Goal: Contribute content: Contribute content

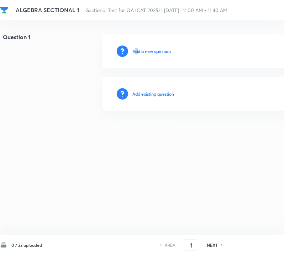
click at [136, 54] on h6 "Add a new question" at bounding box center [151, 51] width 38 height 6
click at [136, 54] on h6 "Choose a question type" at bounding box center [155, 51] width 46 height 6
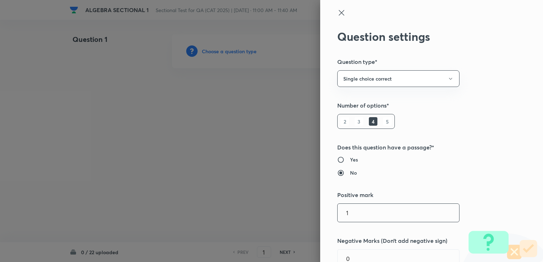
click at [283, 213] on input "1" at bounding box center [399, 213] width 122 height 18
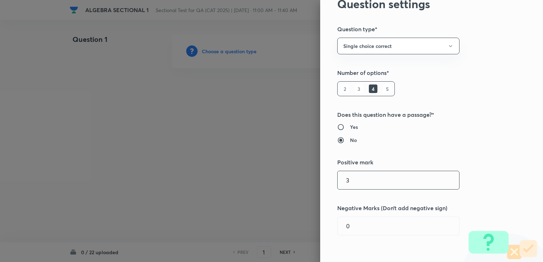
scroll to position [36, 0]
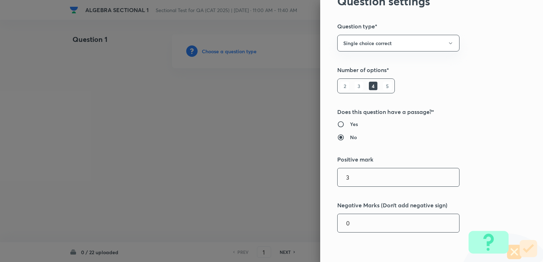
type input "3"
click at [283, 225] on input "0" at bounding box center [399, 223] width 122 height 18
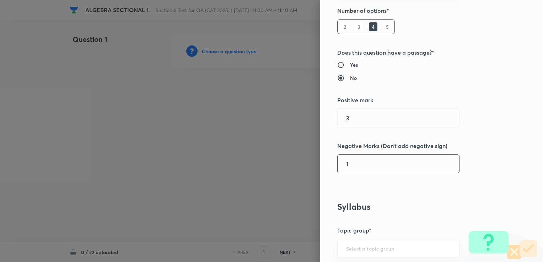
scroll to position [213, 0]
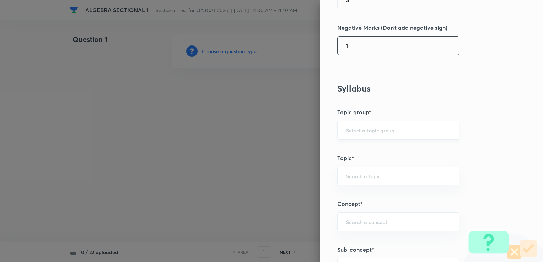
type input "1"
click at [283, 131] on input "text" at bounding box center [398, 130] width 104 height 7
click at [283, 142] on ul "Quantitative Aptitude" at bounding box center [393, 149] width 122 height 18
click at [283, 151] on li "Quantitative Aptitude" at bounding box center [393, 149] width 122 height 13
type input "Quantitative Aptitude"
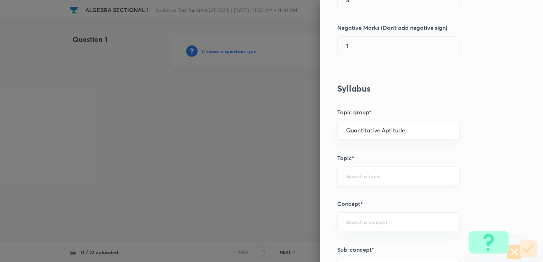
click at [283, 178] on input "text" at bounding box center [398, 176] width 104 height 7
type input "line"
type input "l"
type input "b"
click at [283, 192] on li "Basic Maths" at bounding box center [393, 195] width 122 height 13
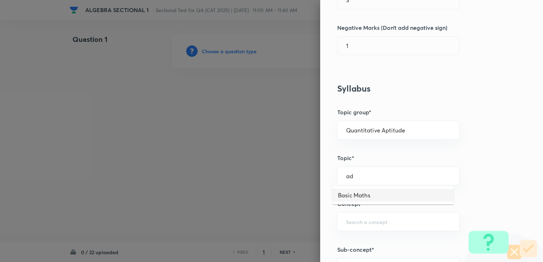
type input "Basic Maths"
click at [283, 210] on div "Question settings Question type* Single choice correct Number of options* 2 3 4…" at bounding box center [431, 131] width 223 height 262
click at [283, 220] on input "text" at bounding box center [398, 222] width 104 height 7
click at [283, 181] on div "Basic Maths ​" at bounding box center [398, 176] width 122 height 19
type input "li"
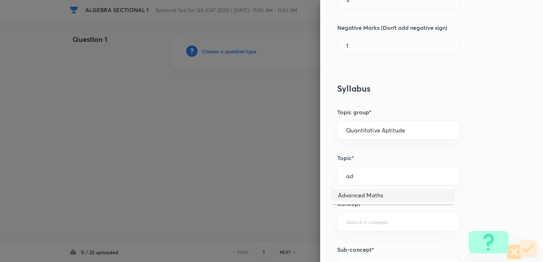
click at [283, 204] on ul "Advanced Maths" at bounding box center [393, 195] width 122 height 18
click at [283, 199] on li "Advanced Maths" at bounding box center [393, 195] width 122 height 13
type input "Advanced Maths"
click at [283, 213] on div "​" at bounding box center [398, 221] width 122 height 19
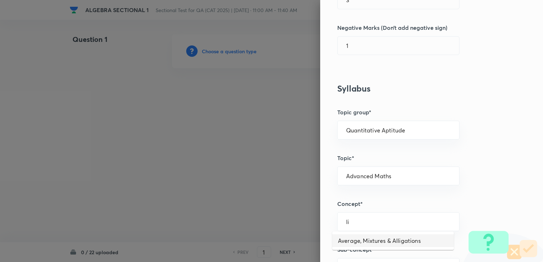
type input "li"
click at [283, 246] on h5 "Sub-concept*" at bounding box center [419, 250] width 165 height 9
click at [283, 219] on input "text" at bounding box center [398, 222] width 104 height 7
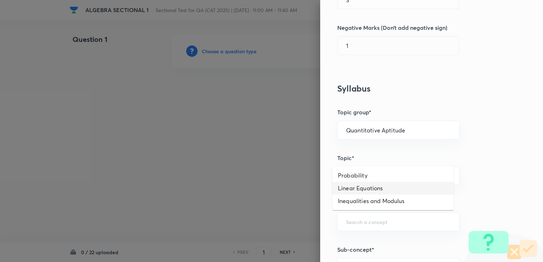
click at [283, 188] on li "Linear Equations" at bounding box center [393, 188] width 122 height 13
type input "Linear Equations"
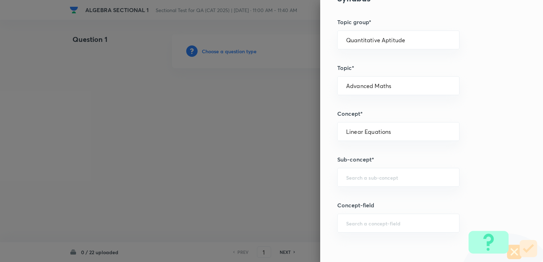
scroll to position [320, 0]
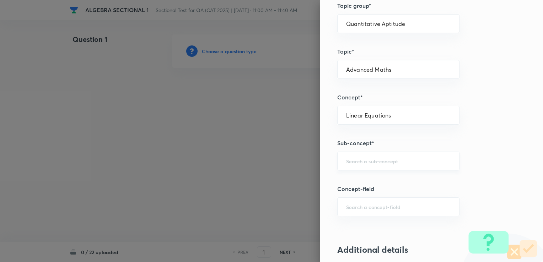
click at [283, 161] on input "text" at bounding box center [398, 161] width 104 height 7
click at [283, 178] on li "Advanced Linear Equations" at bounding box center [393, 180] width 122 height 13
type input "Advanced Linear Equations"
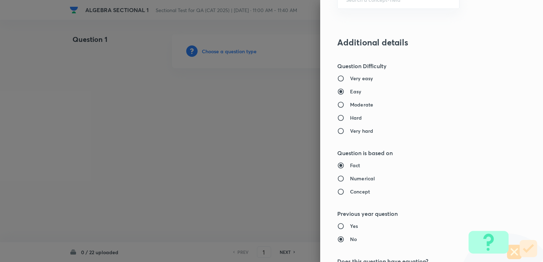
scroll to position [527, 0]
click at [283, 104] on h6 "Moderate" at bounding box center [361, 104] width 23 height 7
click at [283, 104] on input "Moderate" at bounding box center [343, 104] width 13 height 7
radio input "true"
radio input "false"
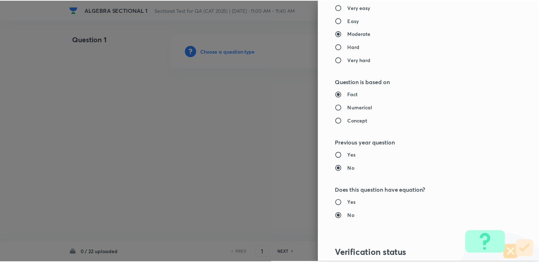
scroll to position [705, 0]
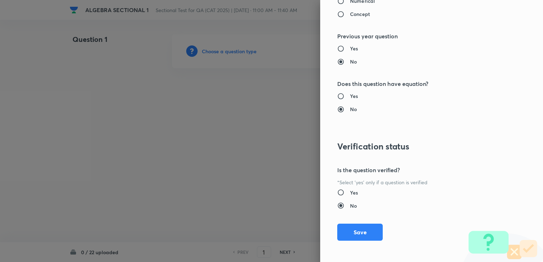
drag, startPoint x: 349, startPoint y: 190, endPoint x: 350, endPoint y: 195, distance: 4.6
click at [283, 191] on h6 "Yes" at bounding box center [354, 192] width 8 height 7
click at [283, 191] on input "Yes" at bounding box center [343, 192] width 13 height 7
radio input "true"
radio input "false"
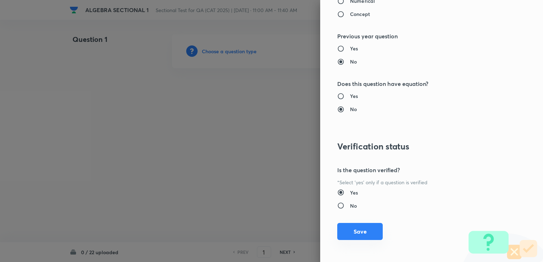
click at [283, 230] on button "Save" at bounding box center [359, 231] width 45 height 17
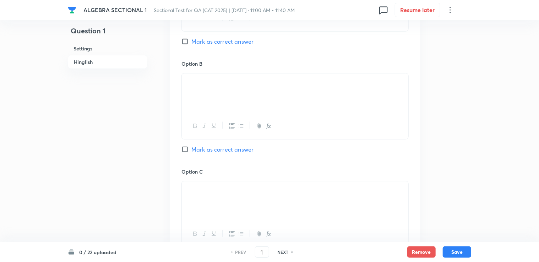
scroll to position [388, 0]
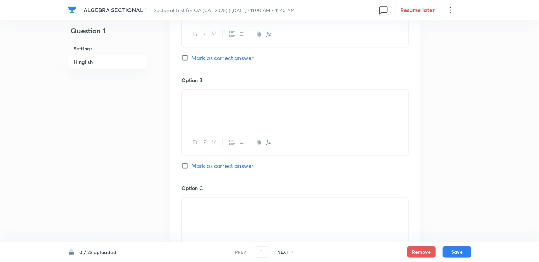
click at [188, 163] on input "Mark as correct answer" at bounding box center [187, 165] width 10 height 7
checkbox input "true"
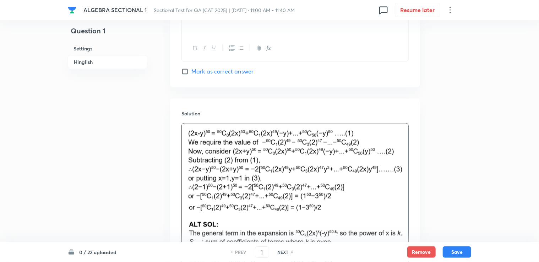
scroll to position [841, 0]
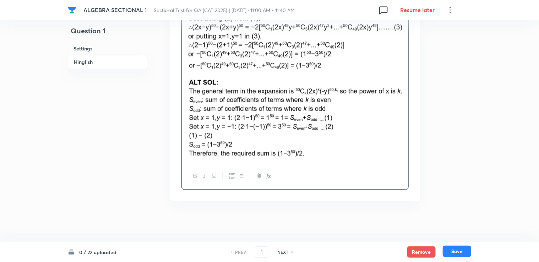
click at [283, 249] on button "Save" at bounding box center [457, 251] width 28 height 11
type input "2"
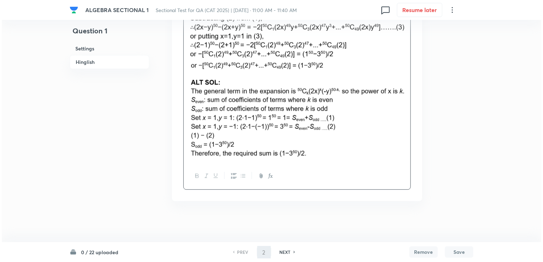
scroll to position [0, 0]
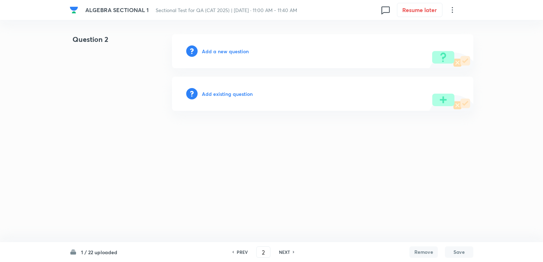
click at [208, 49] on h6 "Add a new question" at bounding box center [225, 51] width 47 height 7
click at [208, 49] on h6 "Choose a question type" at bounding box center [229, 51] width 55 height 7
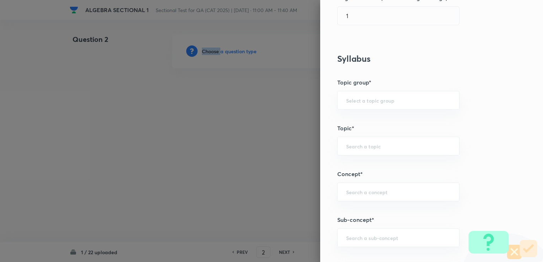
scroll to position [249, 0]
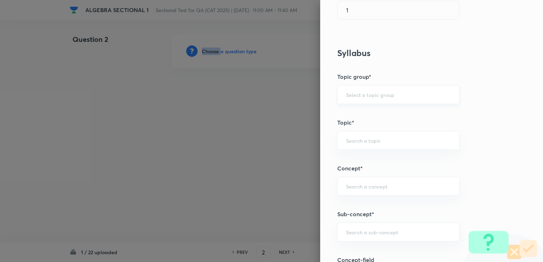
drag, startPoint x: 354, startPoint y: 103, endPoint x: 352, endPoint y: 96, distance: 7.2
click at [283, 102] on div "​" at bounding box center [398, 94] width 122 height 19
drag, startPoint x: 352, startPoint y: 96, endPoint x: 355, endPoint y: 113, distance: 17.6
click at [283, 97] on input "text" at bounding box center [398, 94] width 104 height 7
click at [283, 114] on li "Quantitative Aptitude" at bounding box center [393, 114] width 122 height 13
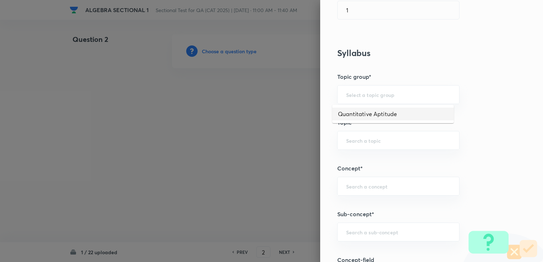
type input "Quantitative Aptitude"
click at [283, 137] on input "text" at bounding box center [398, 140] width 104 height 7
drag, startPoint x: 361, startPoint y: 158, endPoint x: 360, endPoint y: 161, distance: 3.8
click at [283, 158] on li "Advanced Maths" at bounding box center [393, 159] width 122 height 13
type input "Advanced Maths"
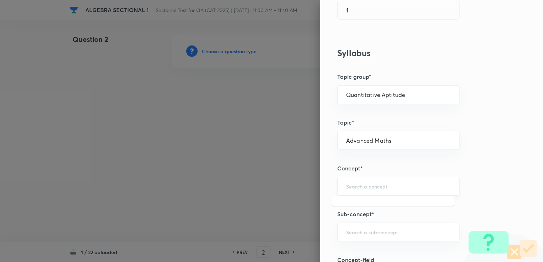
click at [283, 184] on input "text" at bounding box center [398, 186] width 104 height 7
click at [283, 199] on li "Functions" at bounding box center [393, 205] width 122 height 13
type input "Functions"
click at [283, 231] on input "text" at bounding box center [398, 232] width 104 height 7
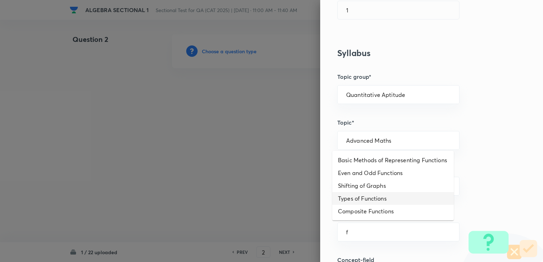
drag, startPoint x: 362, startPoint y: 199, endPoint x: 360, endPoint y: 196, distance: 4.1
click at [283, 199] on li "Types of Functions" at bounding box center [393, 198] width 122 height 13
type input "Types of Functions"
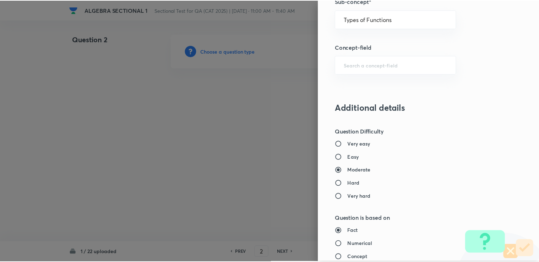
scroll to position [705, 0]
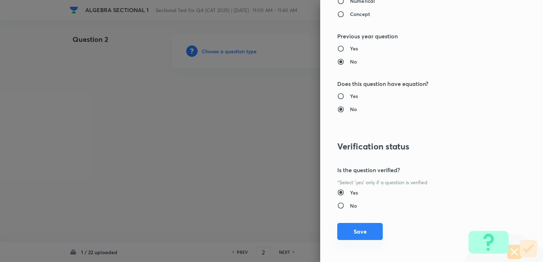
click at [283, 225] on button "Save" at bounding box center [359, 231] width 45 height 17
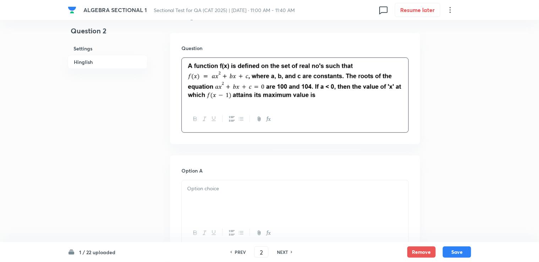
scroll to position [249, 0]
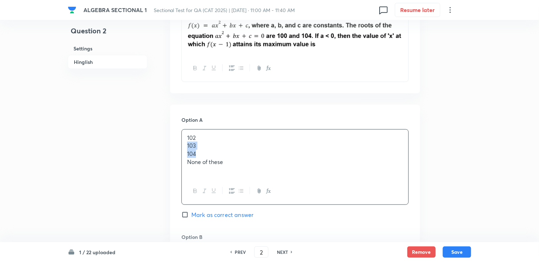
drag, startPoint x: 188, startPoint y: 146, endPoint x: 211, endPoint y: 150, distance: 23.4
click at [211, 150] on div "102 103 104 None of these" at bounding box center [295, 154] width 227 height 49
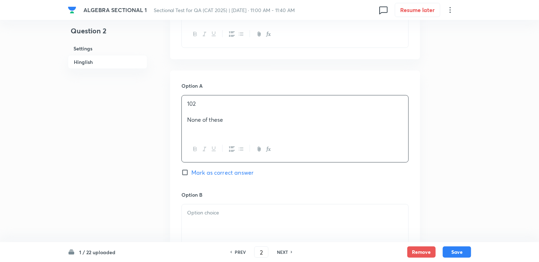
scroll to position [284, 0]
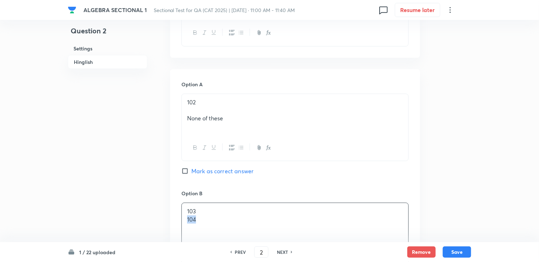
drag, startPoint x: 183, startPoint y: 221, endPoint x: 202, endPoint y: 224, distance: 19.0
click at [202, 224] on div "103 104" at bounding box center [295, 223] width 227 height 40
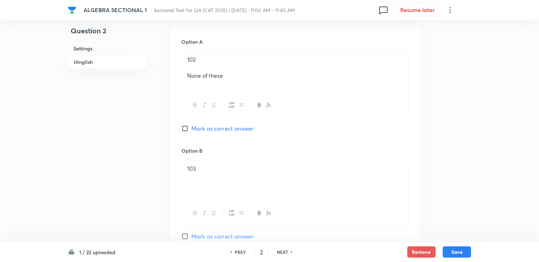
scroll to position [320, 0]
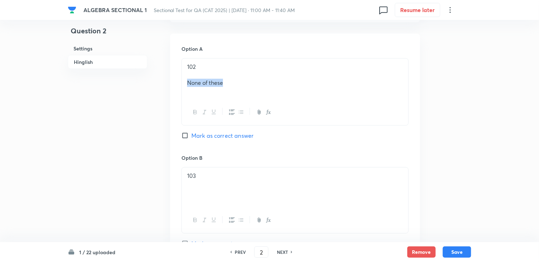
drag, startPoint x: 186, startPoint y: 84, endPoint x: 256, endPoint y: 82, distance: 70.0
click at [256, 82] on div "102 None of these" at bounding box center [295, 79] width 227 height 41
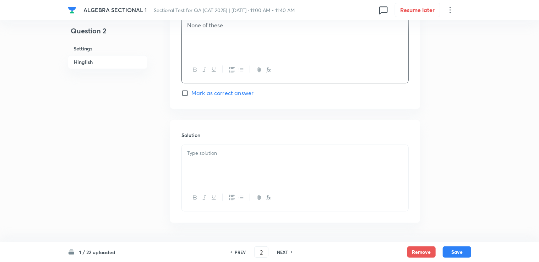
scroll to position [708, 0]
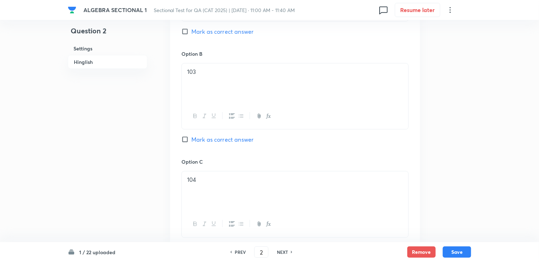
click at [203, 139] on span "Mark as correct answer" at bounding box center [223, 139] width 62 height 9
click at [192, 139] on input "Mark as correct answer" at bounding box center [187, 139] width 10 height 7
checkbox input "true"
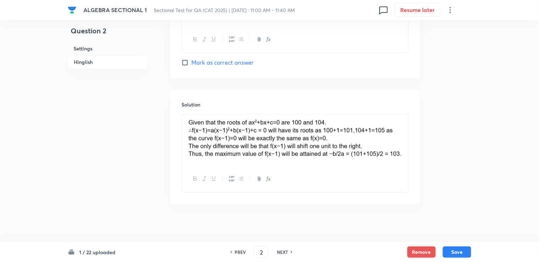
scroll to position [720, 0]
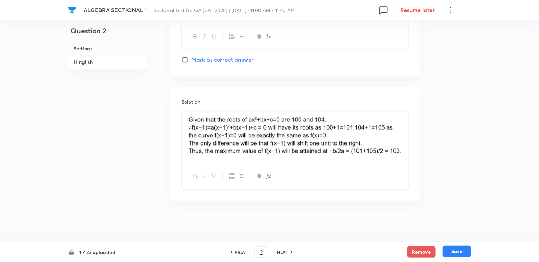
click at [283, 256] on button "Save" at bounding box center [457, 251] width 28 height 11
type input "3"
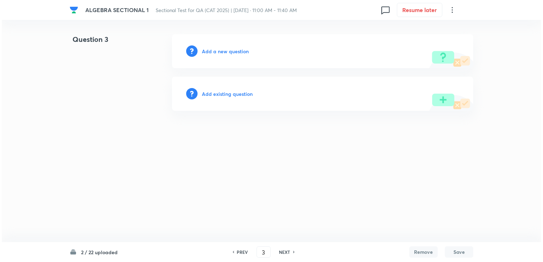
scroll to position [0, 0]
click at [217, 51] on h6 "Add a new question" at bounding box center [225, 51] width 47 height 7
click at [217, 51] on h6 "Choose a question type" at bounding box center [229, 51] width 55 height 7
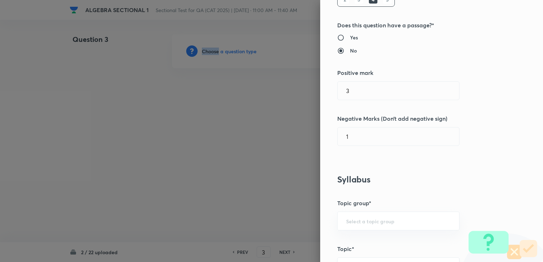
scroll to position [213, 0]
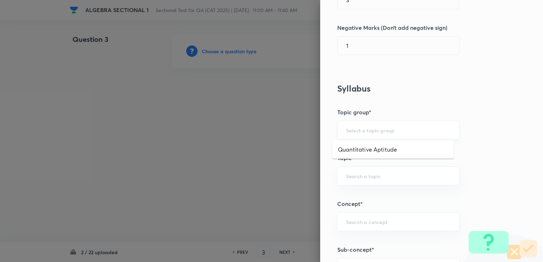
click at [283, 128] on input "text" at bounding box center [398, 130] width 104 height 7
click at [283, 151] on li "Quantitative Aptitude" at bounding box center [393, 149] width 122 height 13
type input "Quantitative Aptitude"
click at [283, 176] on input "text" at bounding box center [398, 176] width 104 height 7
drag, startPoint x: 348, startPoint y: 195, endPoint x: 350, endPoint y: 227, distance: 31.3
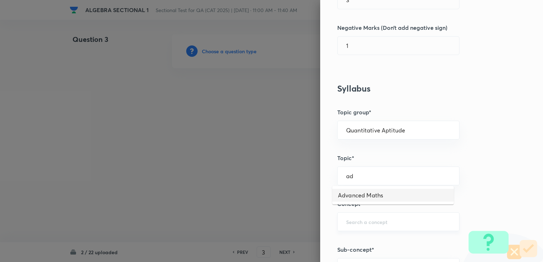
click at [283, 198] on li "Advanced Maths" at bounding box center [393, 195] width 122 height 13
type input "Advanced Maths"
click at [283, 228] on div "​" at bounding box center [398, 221] width 122 height 19
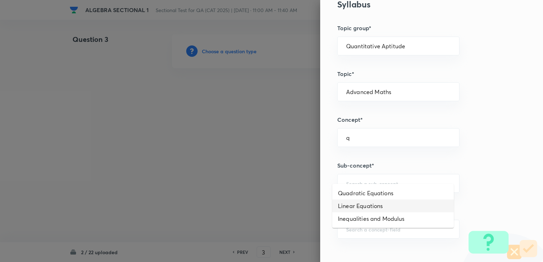
scroll to position [320, 0]
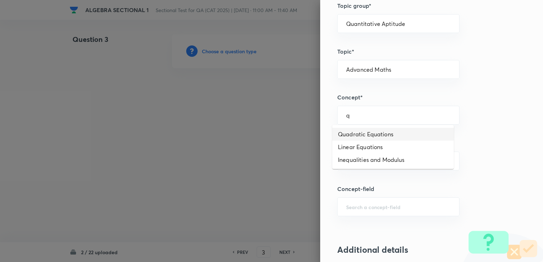
click at [283, 130] on li "Quadratic Equations" at bounding box center [393, 134] width 122 height 13
type input "Quadratic Equations"
click at [283, 164] on div "​" at bounding box center [398, 161] width 122 height 19
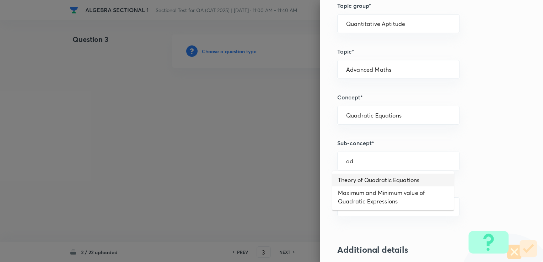
click at [283, 180] on li "Theory of Quadratic Equations" at bounding box center [393, 180] width 122 height 13
type input "Theory of Quadratic Equations"
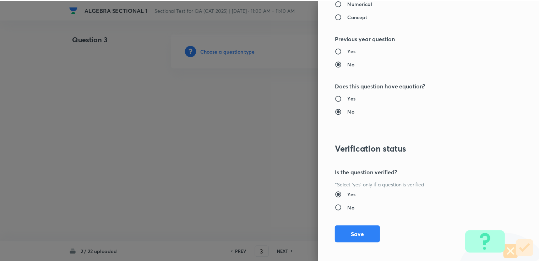
scroll to position [705, 0]
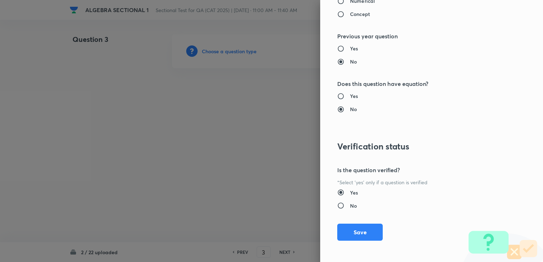
drag, startPoint x: 347, startPoint y: 231, endPoint x: 327, endPoint y: 227, distance: 19.9
click at [283, 231] on button "Save" at bounding box center [359, 232] width 45 height 17
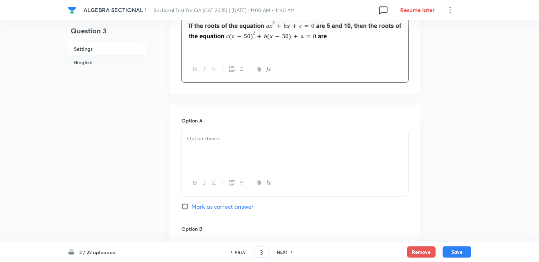
scroll to position [249, 0]
drag, startPoint x: 185, startPoint y: 123, endPoint x: 163, endPoint y: 154, distance: 38.5
click at [162, 154] on div "Question 3 Settings Hinglish Settings Type Single choice correct 4 options + 3 …" at bounding box center [270, 236] width 404 height 903
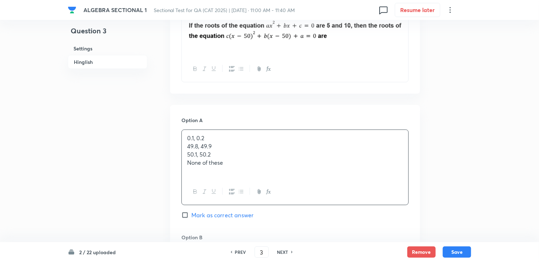
drag, startPoint x: 187, startPoint y: 146, endPoint x: 235, endPoint y: 141, distance: 48.5
click at [235, 141] on div "0.1, 0.2 49.8, 49.9 50.1, 50.2 None of these" at bounding box center [295, 154] width 227 height 49
drag, startPoint x: 217, startPoint y: 145, endPoint x: 182, endPoint y: 147, distance: 35.6
click at [182, 147] on div "0.1, 0.2 49.8, 49.9 50.1, 50.2 None of these" at bounding box center [295, 154] width 227 height 49
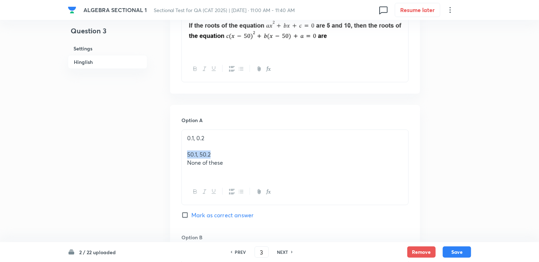
drag, startPoint x: 203, startPoint y: 154, endPoint x: 217, endPoint y: 153, distance: 14.2
click at [220, 155] on p "50.1, 50.2" at bounding box center [295, 155] width 216 height 8
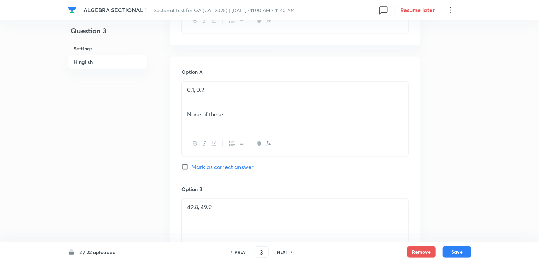
scroll to position [284, 0]
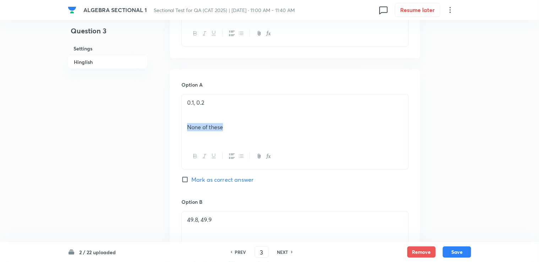
drag, startPoint x: 185, startPoint y: 130, endPoint x: 238, endPoint y: 126, distance: 53.5
click at [238, 126] on div "0.1, 0.2 None of these" at bounding box center [295, 119] width 227 height 49
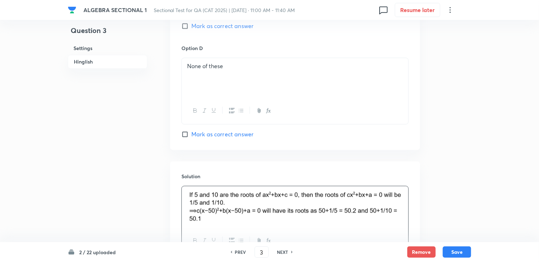
scroll to position [612, 0]
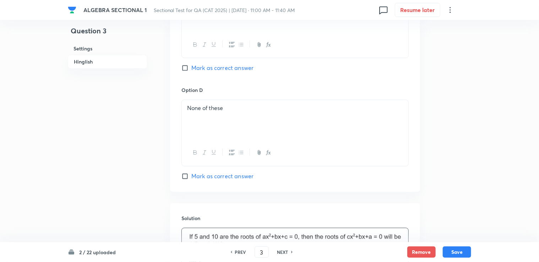
click at [200, 175] on span "Mark as correct answer" at bounding box center [223, 176] width 62 height 9
click at [192, 175] on input "Mark as correct answer" at bounding box center [187, 176] width 10 height 7
checkbox input "true"
click at [202, 72] on div "Option C 50.1, 50.2 [PERSON_NAME] as correct answer" at bounding box center [295, 33] width 227 height 108
click at [200, 66] on span "Mark as correct answer" at bounding box center [223, 68] width 62 height 9
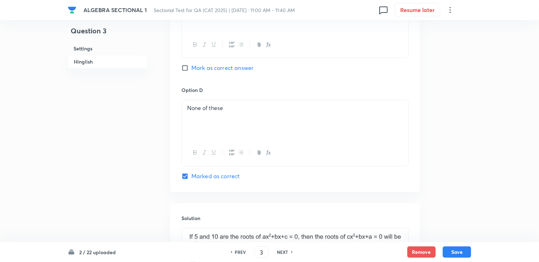
click at [192, 66] on input "Mark as correct answer" at bounding box center [187, 68] width 10 height 7
checkbox input "true"
checkbox input "false"
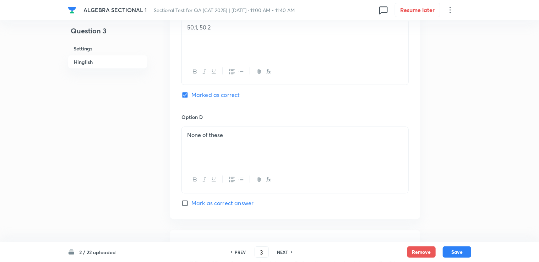
scroll to position [577, 0]
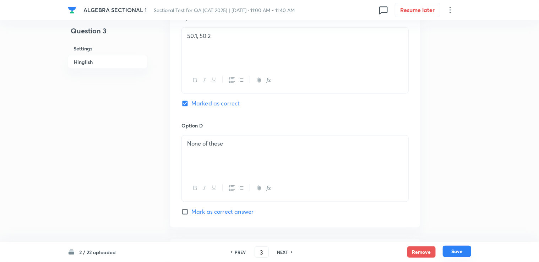
click at [283, 251] on button "Save" at bounding box center [457, 251] width 28 height 11
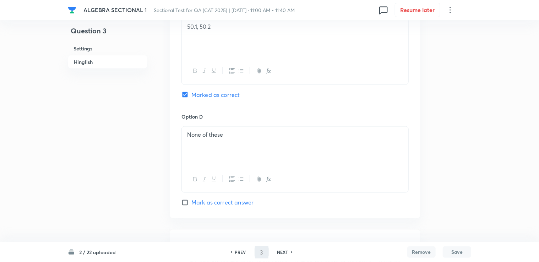
type input "4"
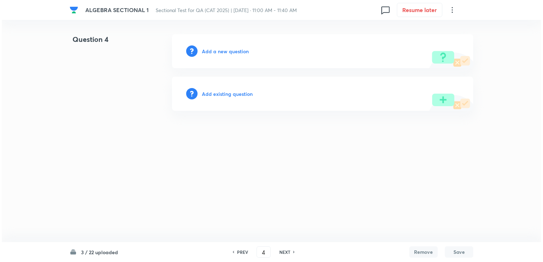
scroll to position [0, 0]
click at [205, 53] on h6 "Add a new question" at bounding box center [225, 51] width 47 height 7
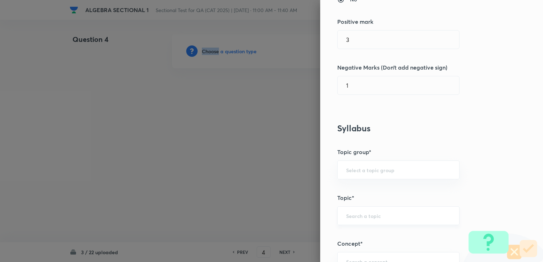
scroll to position [213, 0]
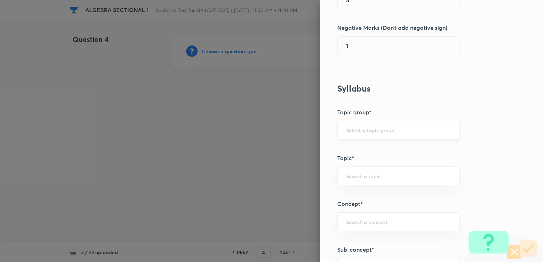
click at [283, 130] on input "text" at bounding box center [398, 130] width 104 height 7
click at [283, 142] on ul "Quantitative Aptitude" at bounding box center [393, 149] width 122 height 18
click at [283, 154] on li "Quantitative Aptitude" at bounding box center [393, 149] width 122 height 13
type input "Quantitative Aptitude"
click at [283, 180] on div "​" at bounding box center [398, 176] width 122 height 19
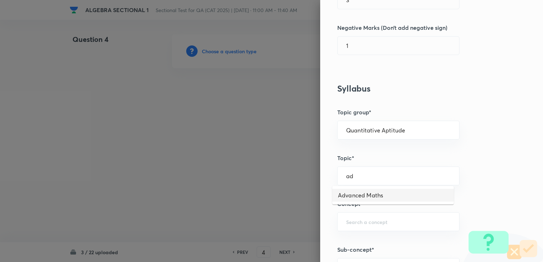
click at [283, 198] on li "Advanced Maths" at bounding box center [393, 195] width 122 height 13
type input "Advanced Maths"
drag, startPoint x: 347, startPoint y: 238, endPoint x: 346, endPoint y: 234, distance: 3.6
click at [283, 238] on div "Question settings Question type* Single choice correct Number of options* 2 3 4…" at bounding box center [431, 131] width 223 height 262
click at [283, 227] on div "​" at bounding box center [398, 221] width 122 height 19
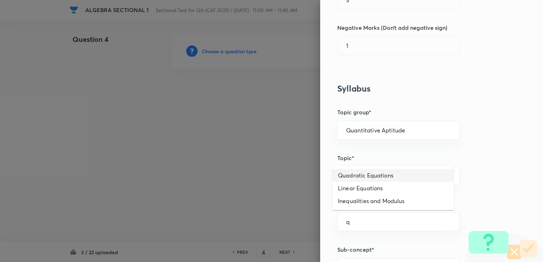
drag, startPoint x: 360, startPoint y: 199, endPoint x: 361, endPoint y: 175, distance: 24.5
click at [283, 175] on ul "Quadratic Equations Linear Equations Inequalities and Modulus" at bounding box center [393, 188] width 122 height 44
click at [283, 175] on li "Quadratic Equations" at bounding box center [393, 175] width 122 height 13
type input "Quadratic Equations"
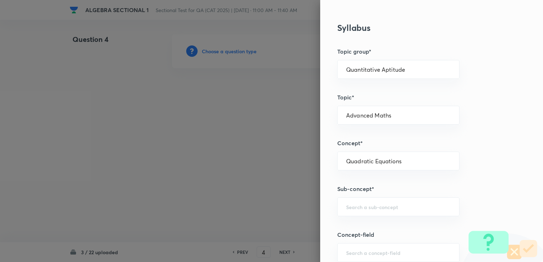
scroll to position [284, 0]
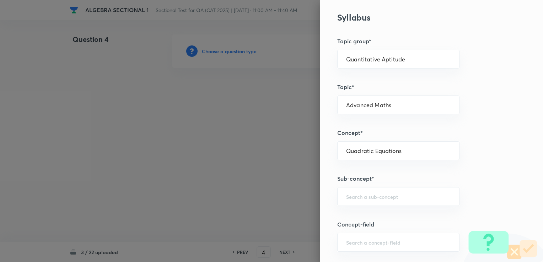
click at [283, 174] on h5 "Sub-concept*" at bounding box center [419, 178] width 165 height 9
click at [283, 207] on div "Question settings Question type* Single choice correct Number of options* 2 3 4…" at bounding box center [431, 131] width 223 height 262
click at [283, 198] on input "text" at bounding box center [398, 196] width 104 height 7
click at [283, 218] on li "Higher Order Equations" at bounding box center [393, 215] width 122 height 13
type input "Higher Order Equations"
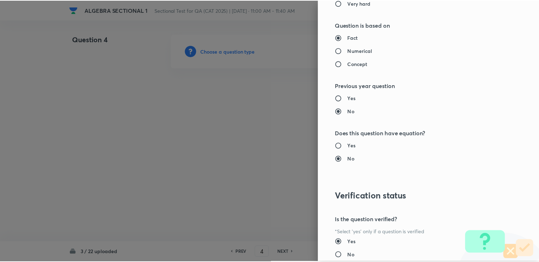
scroll to position [705, 0]
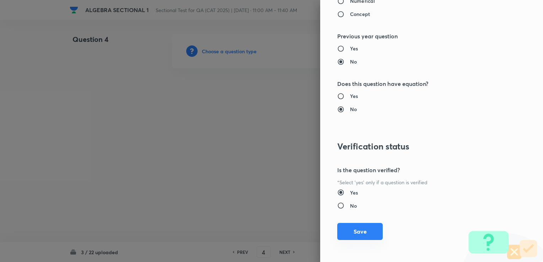
click at [283, 232] on button "Save" at bounding box center [359, 231] width 45 height 17
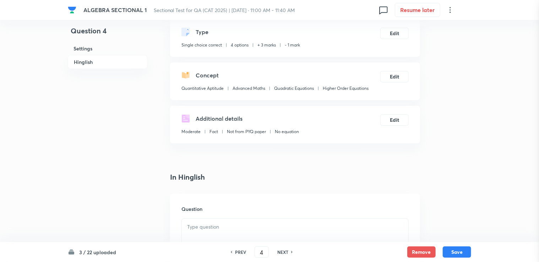
scroll to position [142, 0]
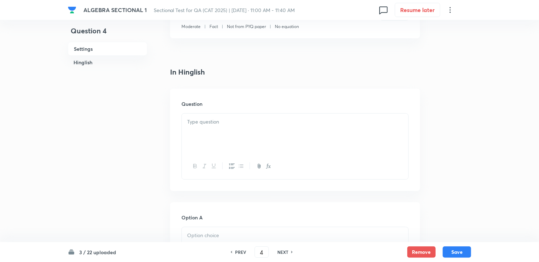
drag, startPoint x: 229, startPoint y: 153, endPoint x: 201, endPoint y: 122, distance: 42.5
click at [201, 122] on p at bounding box center [295, 122] width 216 height 8
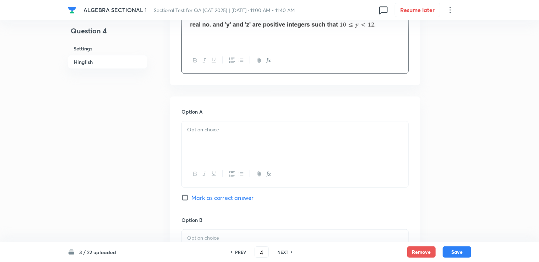
scroll to position [249, 0]
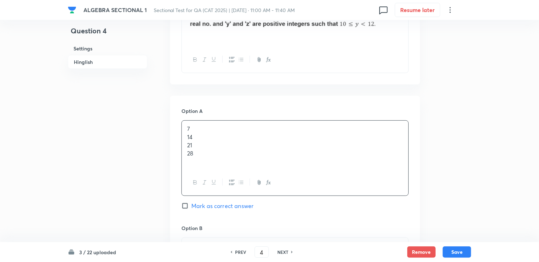
drag, startPoint x: 181, startPoint y: 138, endPoint x: 209, endPoint y: 138, distance: 28.1
drag, startPoint x: 198, startPoint y: 135, endPoint x: 183, endPoint y: 138, distance: 15.2
click at [183, 138] on div "7 14 21 28" at bounding box center [295, 145] width 227 height 49
drag, startPoint x: 193, startPoint y: 146, endPoint x: 186, endPoint y: 146, distance: 6.8
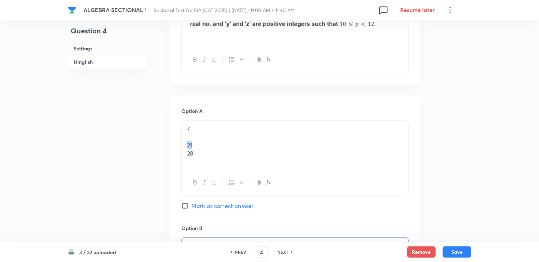
click at [186, 146] on div "7 21 28" at bounding box center [295, 145] width 227 height 49
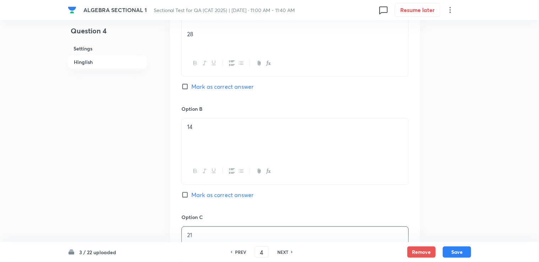
scroll to position [284, 0]
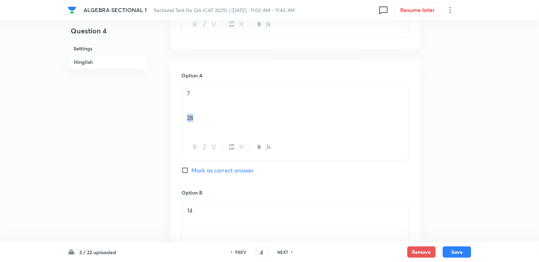
drag, startPoint x: 194, startPoint y: 120, endPoint x: 181, endPoint y: 121, distance: 13.2
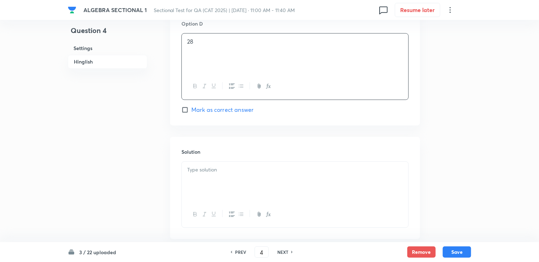
scroll to position [675, 0]
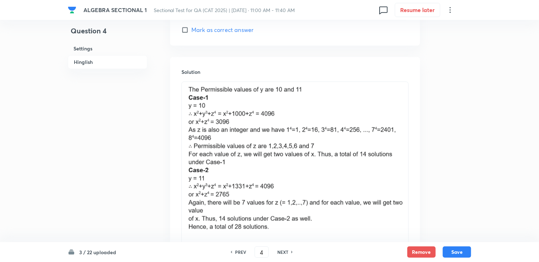
scroll to position [746, 0]
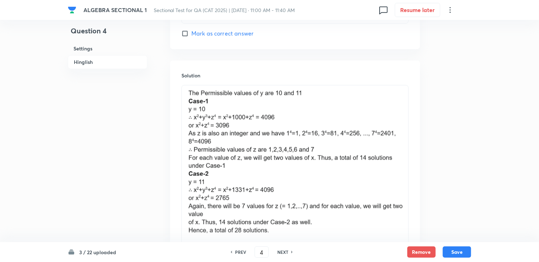
click at [202, 31] on span "Mark as correct answer" at bounding box center [223, 33] width 62 height 9
click at [192, 31] on input "Mark as correct answer" at bounding box center [187, 33] width 10 height 7
checkbox input "true"
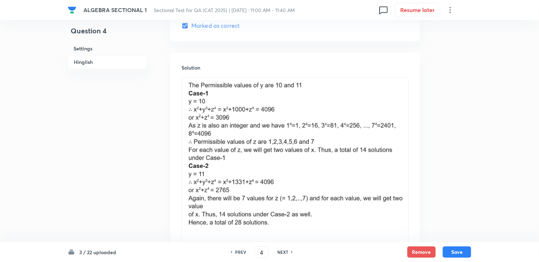
scroll to position [823, 0]
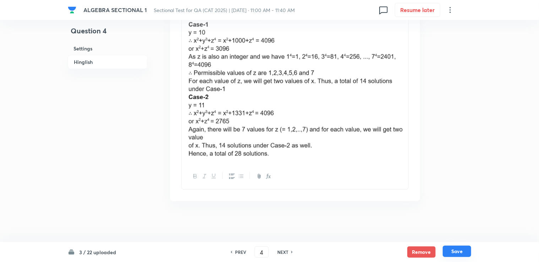
click at [283, 247] on div "3 / 22 uploaded PREV 4 ​ NEXT Remove Save" at bounding box center [270, 252] width 404 height 20
click at [283, 254] on button "Save" at bounding box center [457, 251] width 28 height 11
type input "5"
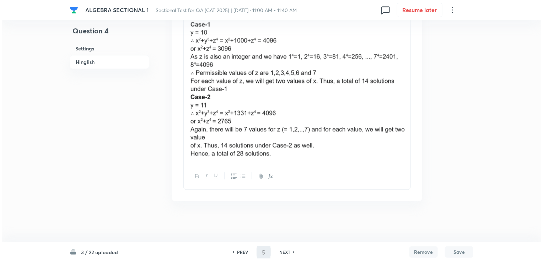
scroll to position [0, 0]
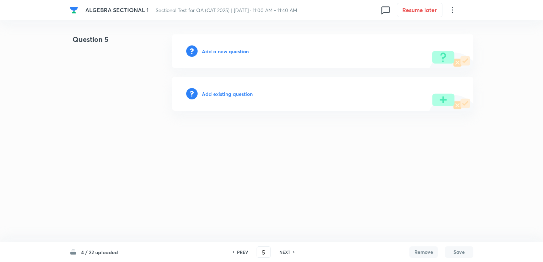
click at [213, 54] on h6 "Add a new question" at bounding box center [225, 51] width 47 height 7
click at [214, 48] on h6 "Choose a question type" at bounding box center [229, 51] width 55 height 7
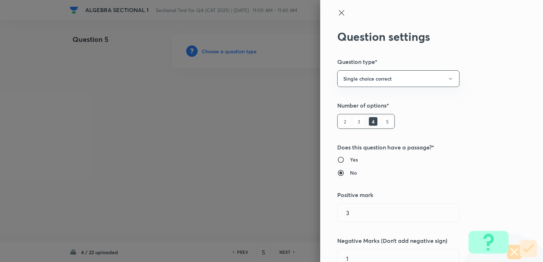
scroll to position [142, 0]
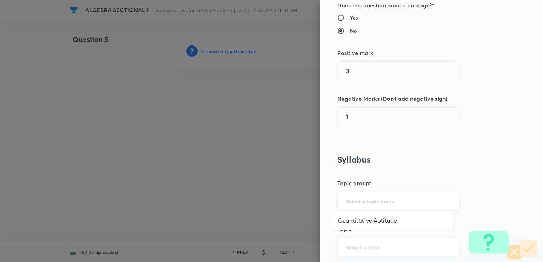
click at [283, 201] on input "text" at bounding box center [398, 201] width 104 height 7
drag, startPoint x: 356, startPoint y: 211, endPoint x: 356, endPoint y: 216, distance: 5.7
drag, startPoint x: 355, startPoint y: 205, endPoint x: 355, endPoint y: 212, distance: 7.1
click at [283, 205] on div "​" at bounding box center [398, 201] width 122 height 19
click at [283, 201] on input "text" at bounding box center [398, 201] width 104 height 7
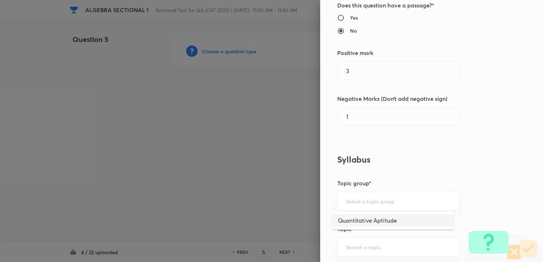
click at [283, 218] on li "Quantitative Aptitude" at bounding box center [393, 220] width 122 height 13
type input "Quantitative Aptitude"
click at [283, 244] on input "text" at bounding box center [398, 247] width 104 height 7
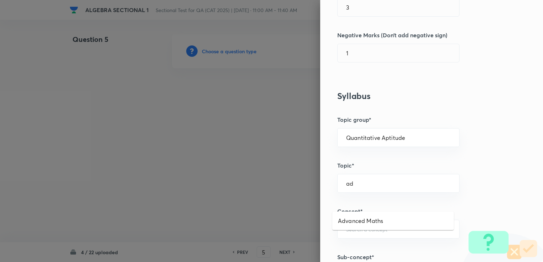
scroll to position [213, 0]
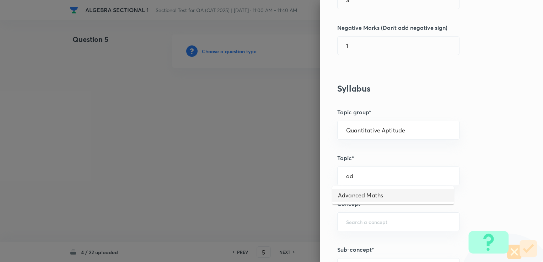
click at [283, 200] on li "Advanced Maths" at bounding box center [393, 195] width 122 height 13
type input "Advanced Maths"
click at [283, 227] on div "​" at bounding box center [398, 221] width 122 height 19
type input "f"
click at [283, 204] on li "Graphs" at bounding box center [393, 201] width 122 height 13
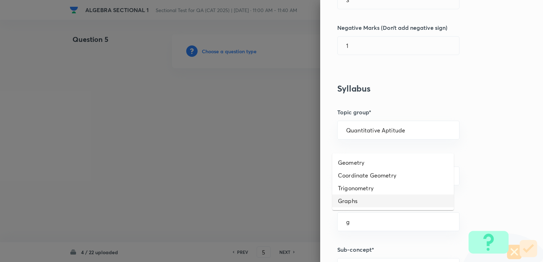
type input "Graphs"
click at [283, 254] on div "Question settings Question type* Single choice correct Number of options* 2 3 4…" at bounding box center [431, 131] width 223 height 262
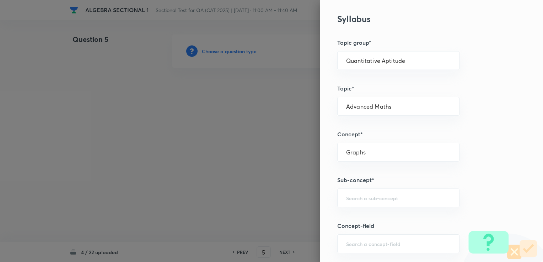
scroll to position [284, 0]
click at [283, 203] on div "​" at bounding box center [398, 196] width 122 height 19
click at [283, 214] on li "Area under/bounded by the graph" at bounding box center [393, 215] width 122 height 13
type input "Area under/bounded by the graph"
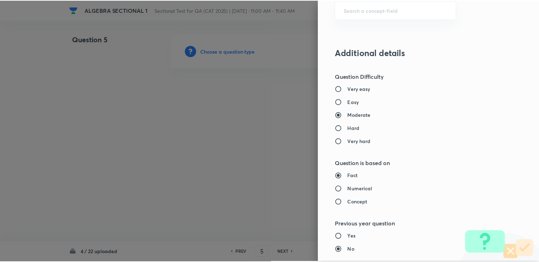
scroll to position [675, 0]
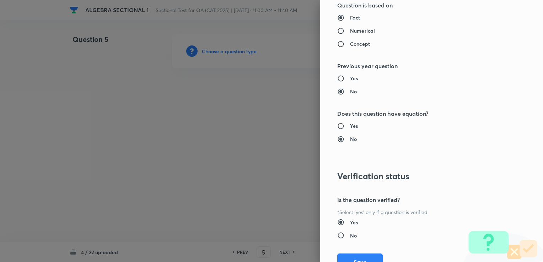
click at [283, 250] on div "Question settings Question type* Single choice correct Number of options* 2 3 4…" at bounding box center [431, 131] width 223 height 262
click at [283, 256] on button "Save" at bounding box center [359, 261] width 45 height 17
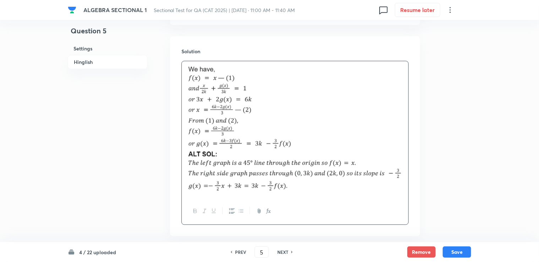
scroll to position [817, 0]
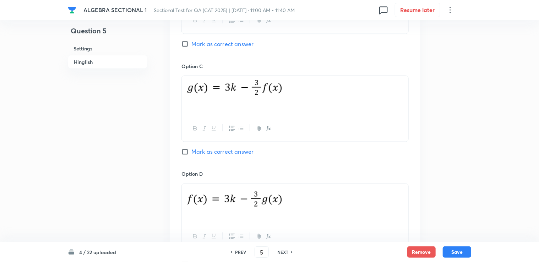
click at [211, 148] on span "Mark as correct answer" at bounding box center [223, 152] width 62 height 9
click at [192, 149] on input "Mark as correct answer" at bounding box center [187, 152] width 10 height 7
checkbox input "true"
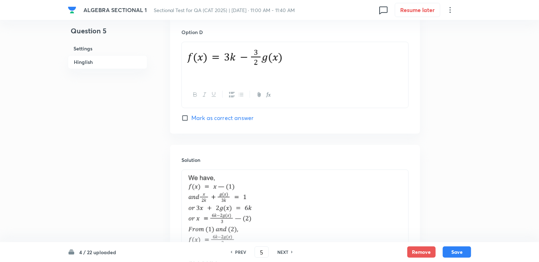
scroll to position [854, 0]
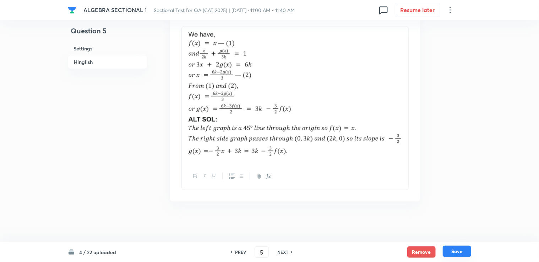
click at [283, 250] on button "Save" at bounding box center [457, 251] width 28 height 11
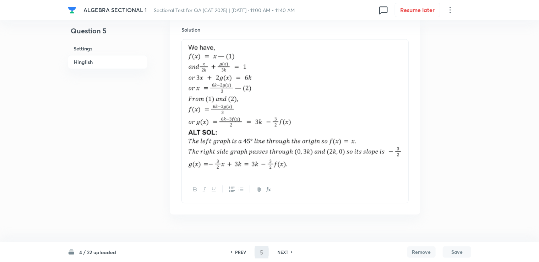
type input "6"
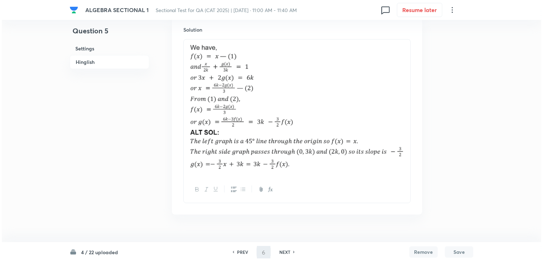
scroll to position [0, 0]
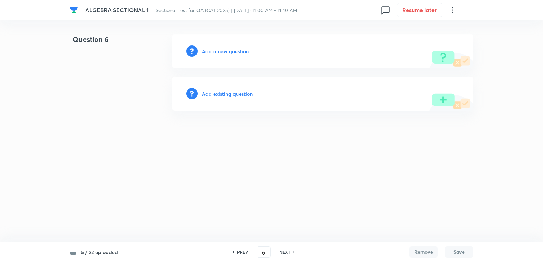
click at [211, 49] on h6 "Add a new question" at bounding box center [225, 51] width 47 height 7
click at [211, 49] on h6 "Choose a question type" at bounding box center [229, 51] width 55 height 7
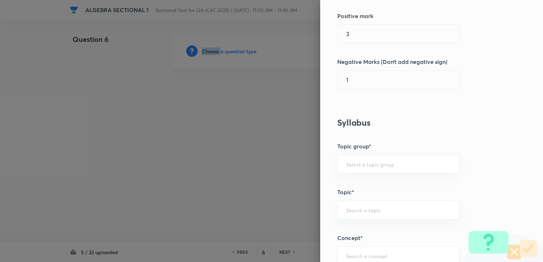
scroll to position [249, 0]
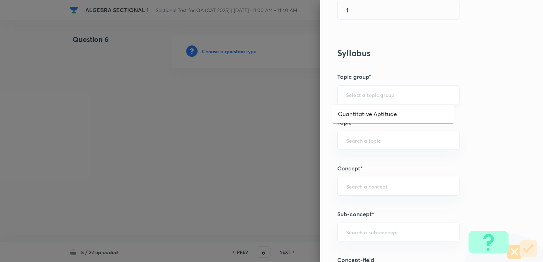
click at [283, 96] on input "text" at bounding box center [398, 94] width 104 height 7
click at [283, 116] on li "Quantitative Aptitude" at bounding box center [393, 114] width 122 height 13
type input "Quantitative Aptitude"
click at [283, 141] on input "text" at bounding box center [398, 140] width 104 height 7
drag, startPoint x: 357, startPoint y: 157, endPoint x: 357, endPoint y: 166, distance: 8.9
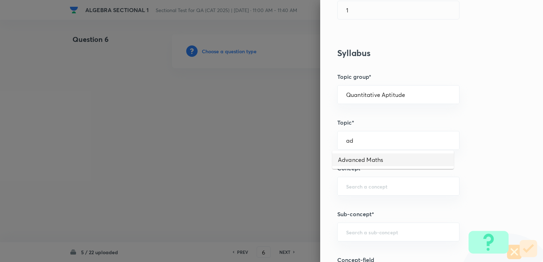
click at [283, 158] on li "Advanced Maths" at bounding box center [393, 159] width 122 height 13
type input "Advanced Maths"
click at [283, 177] on div "​" at bounding box center [398, 186] width 122 height 19
click at [283, 203] on li "Functions" at bounding box center [393, 205] width 122 height 13
type input "Functions"
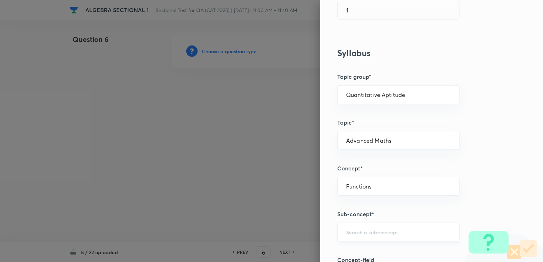
click at [283, 227] on div "​" at bounding box center [398, 232] width 122 height 19
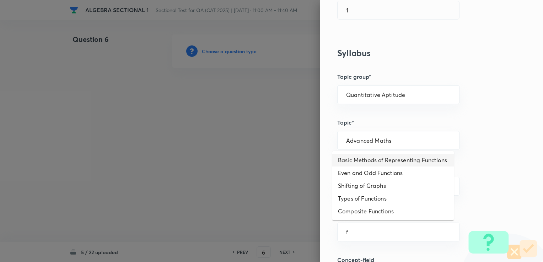
click at [283, 161] on li "Basic Methods of Representing Functions" at bounding box center [393, 160] width 122 height 13
type input "Basic Methods of Representing Functions"
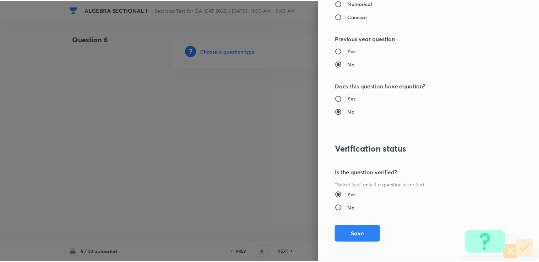
scroll to position [705, 0]
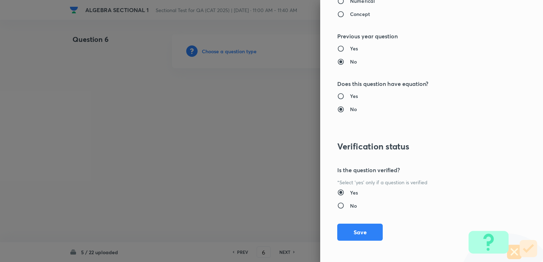
drag, startPoint x: 347, startPoint y: 235, endPoint x: 291, endPoint y: 210, distance: 61.3
click at [283, 235] on button "Save" at bounding box center [359, 232] width 45 height 17
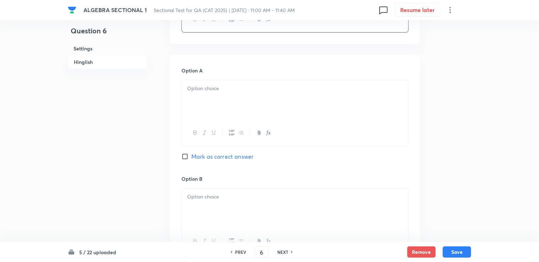
scroll to position [320, 0]
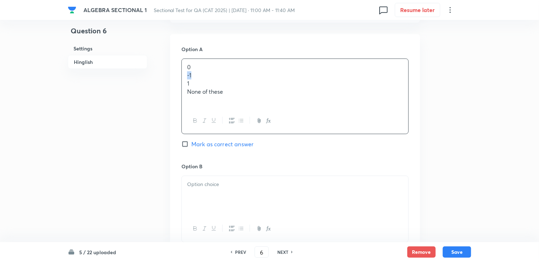
drag, startPoint x: 194, startPoint y: 78, endPoint x: 201, endPoint y: 79, distance: 6.8
click at [201, 79] on div "0 -1 1 None of these" at bounding box center [295, 83] width 227 height 49
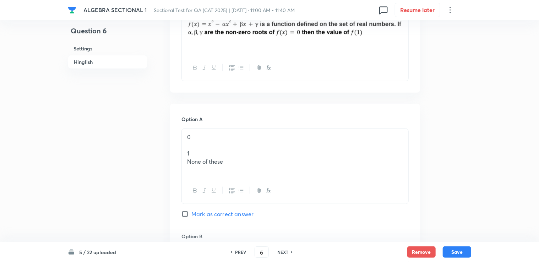
scroll to position [249, 0]
drag, startPoint x: 190, startPoint y: 150, endPoint x: 185, endPoint y: 153, distance: 6.2
click at [185, 153] on div "0 1 None of these" at bounding box center [295, 154] width 227 height 49
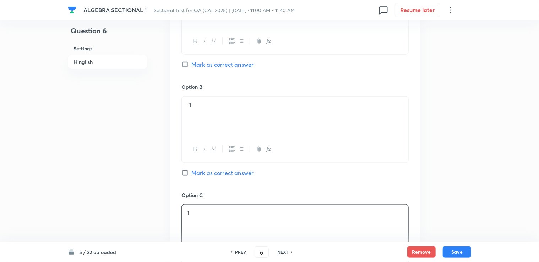
scroll to position [320, 0]
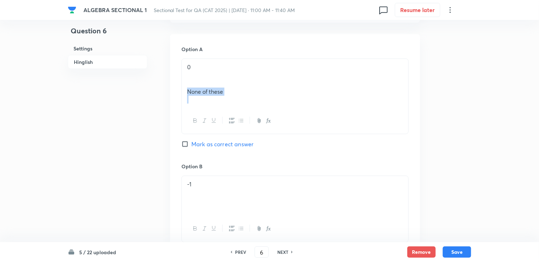
drag, startPoint x: 188, startPoint y: 94, endPoint x: 234, endPoint y: 97, distance: 46.7
click at [234, 97] on div "0 None of these" at bounding box center [295, 83] width 227 height 49
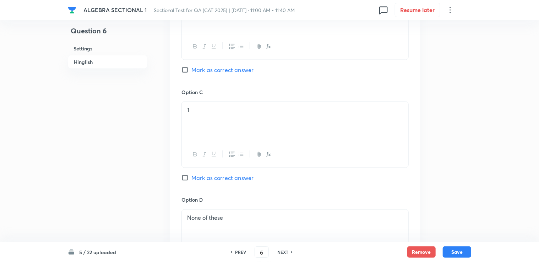
scroll to position [382, 0]
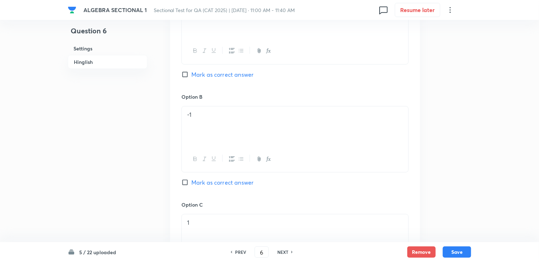
click at [200, 75] on span "Mark as correct answer" at bounding box center [223, 74] width 62 height 9
click at [192, 75] on input "Mark as correct answer" at bounding box center [187, 74] width 10 height 7
checkbox input "true"
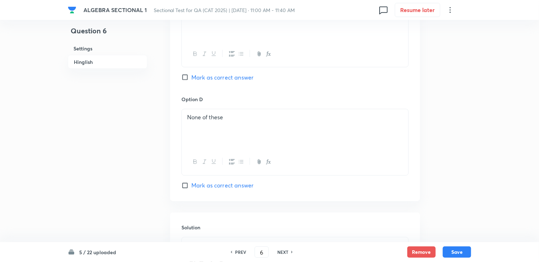
scroll to position [737, 0]
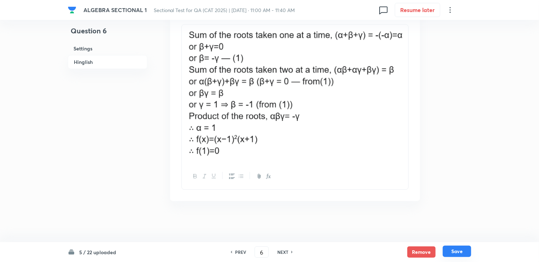
click at [283, 252] on button "Save" at bounding box center [457, 251] width 28 height 11
type input "7"
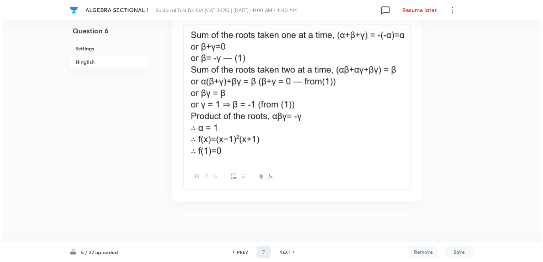
scroll to position [0, 0]
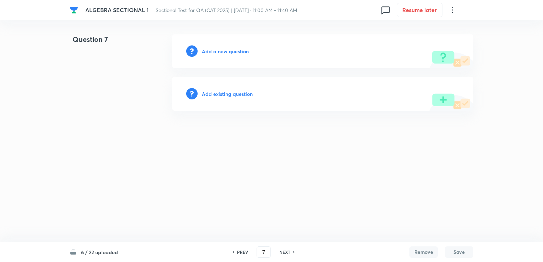
click at [215, 53] on h6 "Add a new question" at bounding box center [225, 51] width 47 height 7
click at [215, 52] on h6 "Choose a question type" at bounding box center [229, 51] width 55 height 7
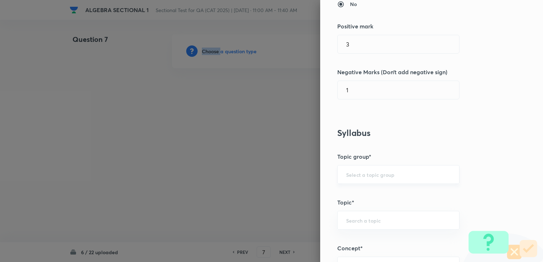
scroll to position [178, 0]
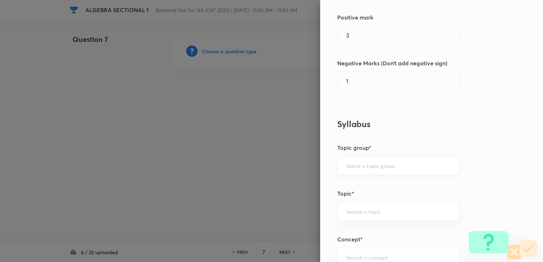
drag, startPoint x: 362, startPoint y: 155, endPoint x: 357, endPoint y: 171, distance: 16.2
click at [283, 156] on div "Question settings Question type* Single choice correct Number of options* 2 3 4…" at bounding box center [431, 131] width 223 height 262
click at [283, 170] on div "​" at bounding box center [398, 165] width 122 height 19
click at [283, 166] on input "text" at bounding box center [398, 165] width 104 height 7
click at [283, 178] on ul "Quantitative Aptitude" at bounding box center [393, 185] width 122 height 18
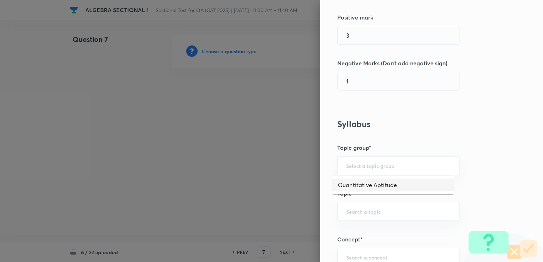
click at [283, 187] on li "Quantitative Aptitude" at bounding box center [393, 185] width 122 height 13
type input "Quantitative Aptitude"
click at [283, 208] on input "text" at bounding box center [398, 211] width 104 height 7
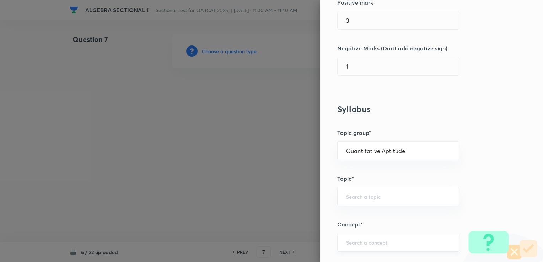
scroll to position [213, 0]
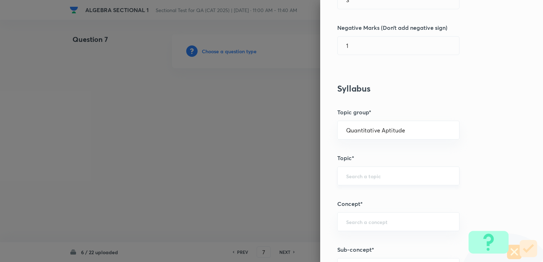
click at [283, 180] on div "​" at bounding box center [398, 176] width 122 height 19
drag, startPoint x: 364, startPoint y: 195, endPoint x: 363, endPoint y: 213, distance: 18.2
click at [283, 198] on li "Basic Maths" at bounding box center [393, 195] width 122 height 13
type input "Basic Maths"
click at [283, 225] on div "​" at bounding box center [398, 221] width 122 height 19
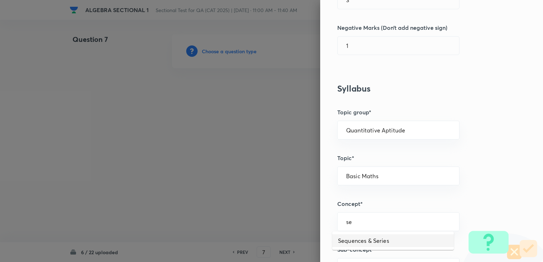
drag, startPoint x: 361, startPoint y: 239, endPoint x: 364, endPoint y: 234, distance: 5.6
click at [283, 238] on li "Sequences & Series" at bounding box center [393, 240] width 122 height 13
type input "Sequences & Series"
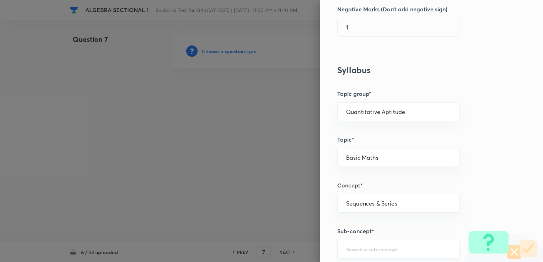
scroll to position [284, 0]
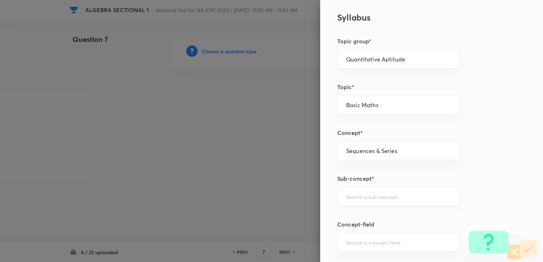
click at [283, 192] on div "​" at bounding box center [398, 196] width 122 height 19
click at [283, 210] on li "Series" at bounding box center [393, 215] width 122 height 13
type input "Series"
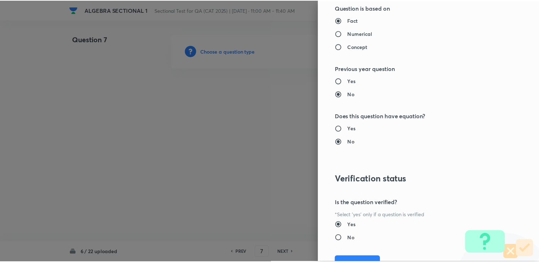
scroll to position [675, 0]
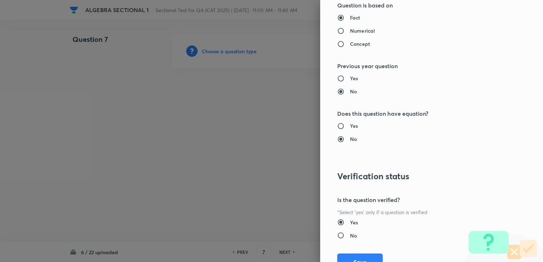
drag, startPoint x: 348, startPoint y: 252, endPoint x: 349, endPoint y: 249, distance: 3.6
click at [283, 254] on button "Save" at bounding box center [359, 262] width 45 height 17
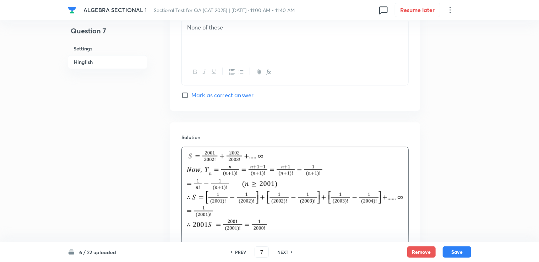
click at [216, 166] on img at bounding box center [295, 190] width 216 height 79
drag, startPoint x: 216, startPoint y: 166, endPoint x: 211, endPoint y: 166, distance: 5.0
click at [213, 165] on img at bounding box center [295, 190] width 216 height 79
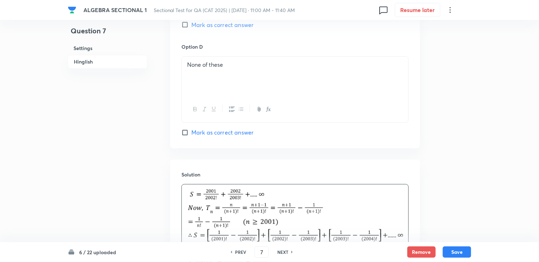
scroll to position [640, 0]
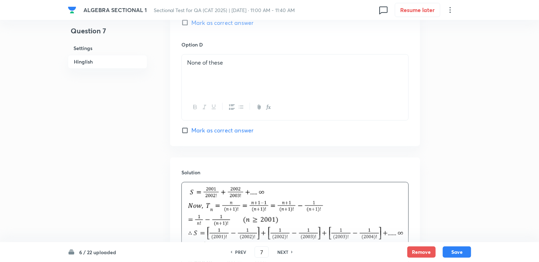
click at [204, 130] on span "Mark as correct answer" at bounding box center [223, 130] width 62 height 9
click at [192, 130] on input "Mark as correct answer" at bounding box center [187, 130] width 10 height 7
checkbox input "true"
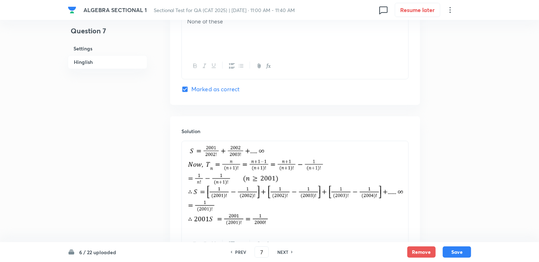
scroll to position [749, 0]
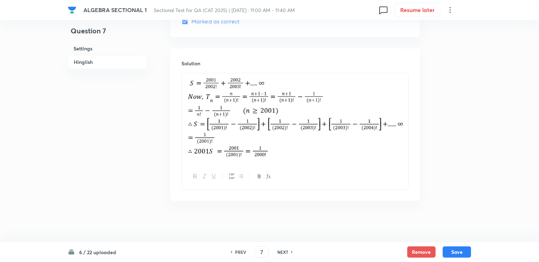
drag, startPoint x: 460, startPoint y: 251, endPoint x: 404, endPoint y: 136, distance: 128.5
click at [283, 251] on button "Save" at bounding box center [457, 252] width 28 height 11
type input "8"
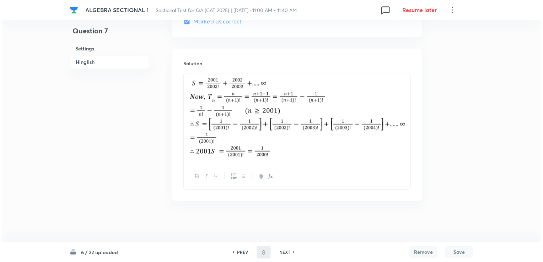
scroll to position [0, 0]
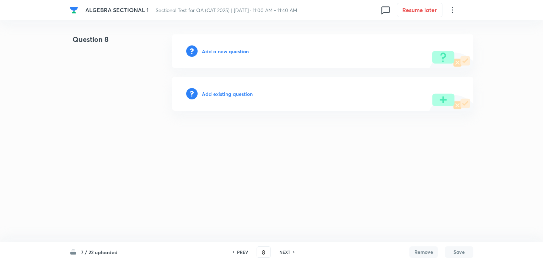
click at [215, 51] on h6 "Add a new question" at bounding box center [225, 51] width 47 height 7
click at [215, 52] on h6 "Choose a question type" at bounding box center [229, 51] width 55 height 7
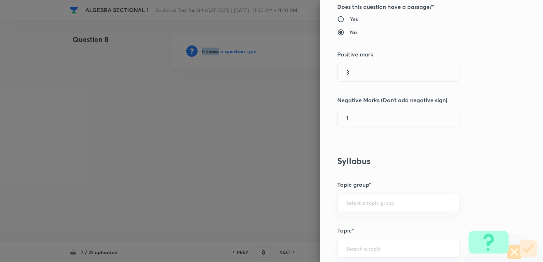
scroll to position [142, 0]
click at [283, 202] on input "text" at bounding box center [398, 201] width 104 height 7
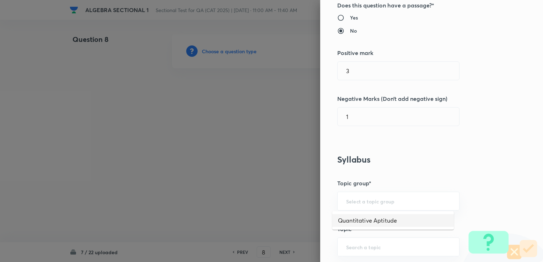
click at [283, 225] on li "Quantitative Aptitude" at bounding box center [393, 220] width 122 height 13
type input "Quantitative Aptitude"
click at [283, 253] on div "​" at bounding box center [398, 247] width 122 height 19
click at [283, 227] on li "Advanced Maths" at bounding box center [393, 226] width 122 height 13
type input "Advanced Maths"
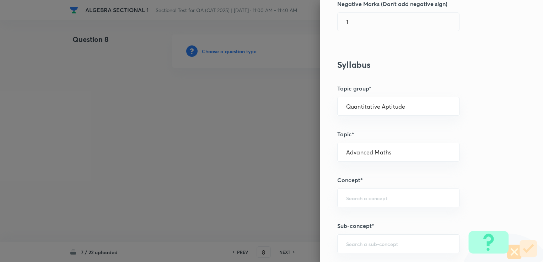
scroll to position [249, 0]
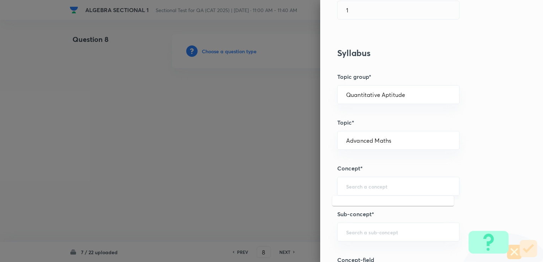
click at [283, 187] on input "text" at bounding box center [398, 186] width 104 height 7
click at [283, 201] on li "Functions" at bounding box center [393, 205] width 122 height 13
type input "Functions"
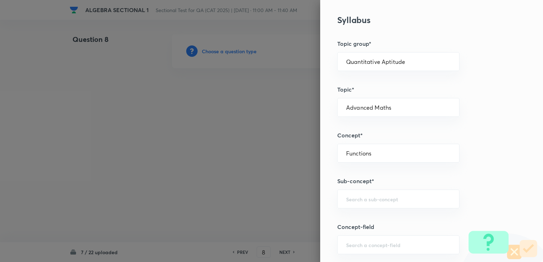
scroll to position [284, 0]
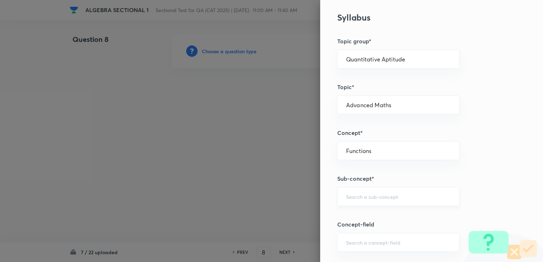
click at [283, 196] on input "text" at bounding box center [398, 196] width 104 height 7
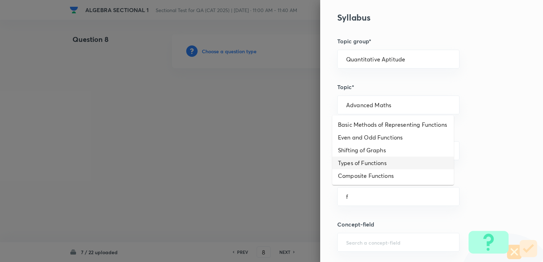
click at [283, 161] on li "Types of Functions" at bounding box center [393, 163] width 122 height 13
type input "Types of Functions"
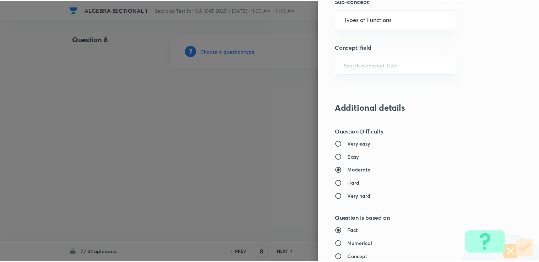
scroll to position [675, 0]
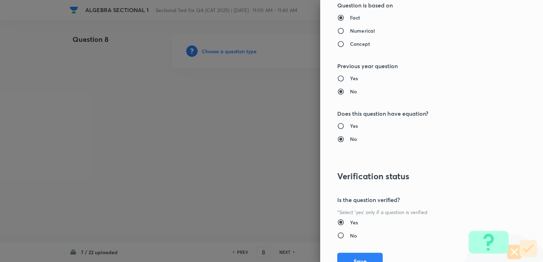
click at [283, 254] on button "Save" at bounding box center [359, 261] width 45 height 17
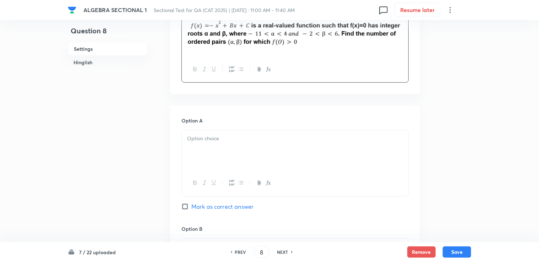
scroll to position [249, 0]
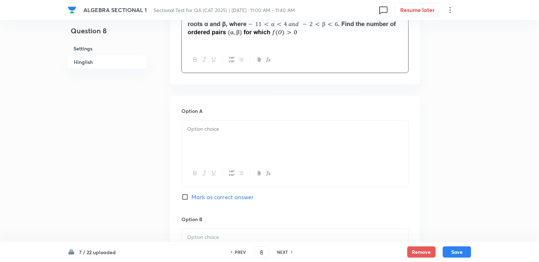
click at [206, 136] on div at bounding box center [295, 141] width 227 height 40
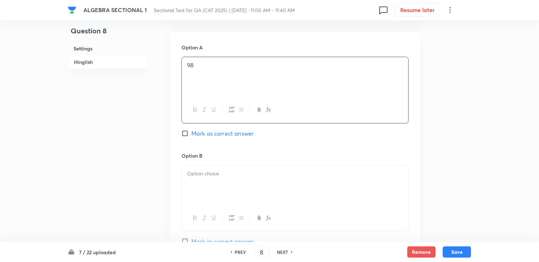
scroll to position [320, 0]
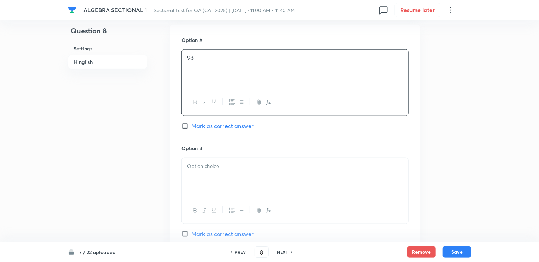
click at [207, 169] on p at bounding box center [295, 166] width 216 height 8
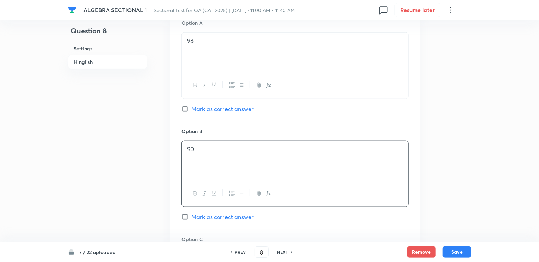
scroll to position [426, 0]
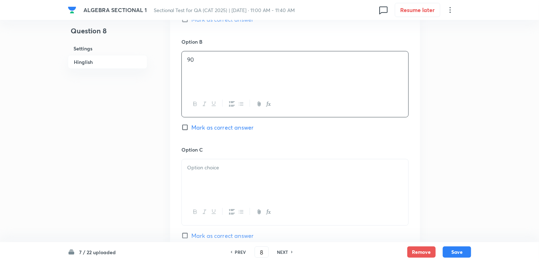
click at [204, 176] on div at bounding box center [295, 180] width 227 height 40
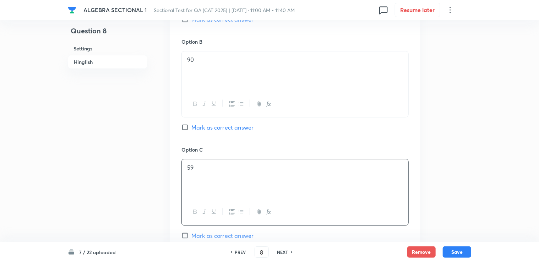
click at [192, 58] on p "90" at bounding box center [295, 60] width 216 height 8
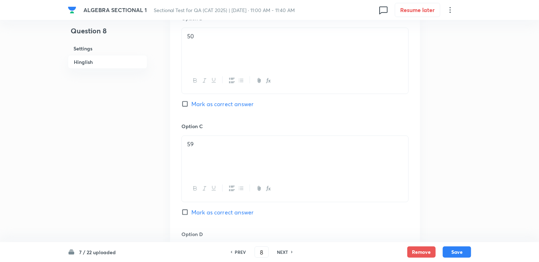
scroll to position [592, 0]
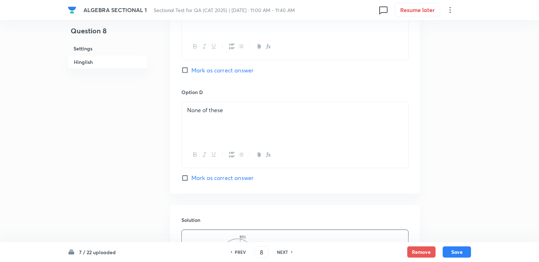
click at [203, 178] on span "Mark as correct answer" at bounding box center [223, 178] width 62 height 9
click at [192, 178] on input "Mark as correct answer" at bounding box center [187, 178] width 10 height 7
checkbox input "true"
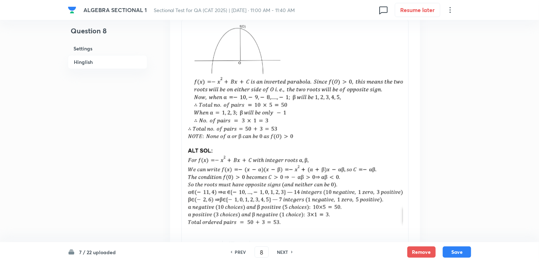
scroll to position [872, 0]
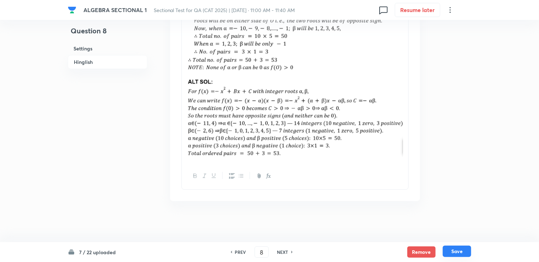
click at [283, 252] on button "Save" at bounding box center [457, 251] width 28 height 11
type input "9"
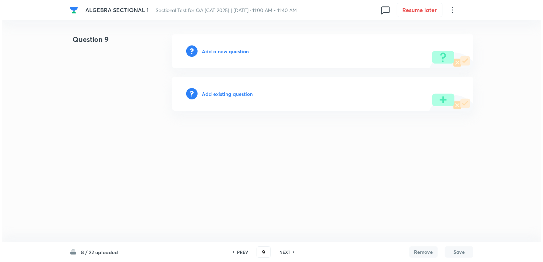
scroll to position [0, 0]
click at [223, 52] on h6 "Add a new question" at bounding box center [225, 51] width 47 height 7
click at [223, 53] on h6 "Choose a question type" at bounding box center [229, 51] width 55 height 7
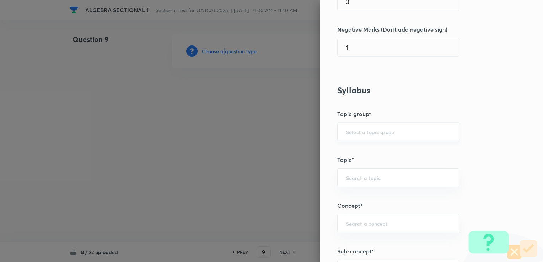
scroll to position [213, 0]
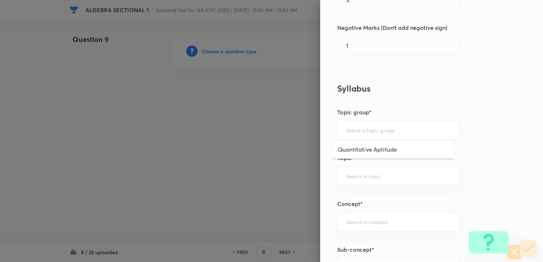
click at [283, 132] on input "text" at bounding box center [398, 130] width 104 height 7
drag, startPoint x: 349, startPoint y: 127, endPoint x: 352, endPoint y: 140, distance: 12.8
click at [283, 128] on input "text" at bounding box center [398, 130] width 104 height 7
click at [283, 124] on div "​" at bounding box center [398, 130] width 122 height 19
click at [283, 135] on div "​" at bounding box center [398, 130] width 122 height 19
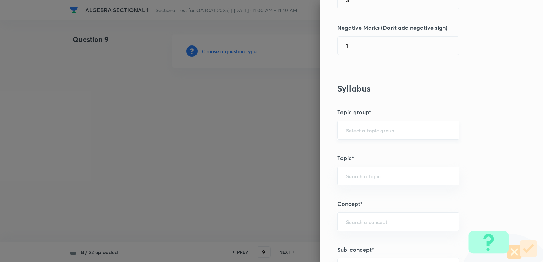
drag, startPoint x: 350, startPoint y: 129, endPoint x: 352, endPoint y: 136, distance: 7.4
click at [283, 129] on input "text" at bounding box center [398, 130] width 104 height 7
drag, startPoint x: 352, startPoint y: 143, endPoint x: 352, endPoint y: 149, distance: 5.3
click at [283, 144] on li "Quantitative Aptitude" at bounding box center [393, 149] width 122 height 13
type input "Quantitative Aptitude"
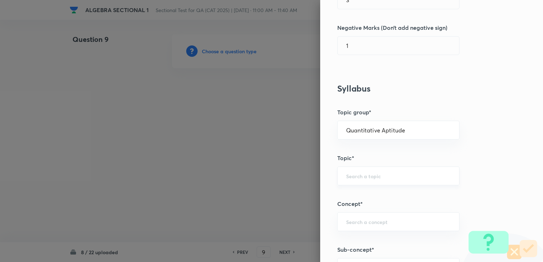
click at [283, 179] on div "​" at bounding box center [398, 176] width 122 height 19
drag, startPoint x: 367, startPoint y: 193, endPoint x: 367, endPoint y: 201, distance: 8.5
click at [283, 193] on li "Advanced Maths" at bounding box center [393, 195] width 122 height 13
type input "Advanced Maths"
click at [283, 221] on input "text" at bounding box center [398, 222] width 104 height 7
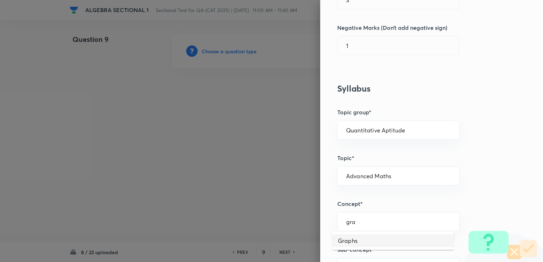
click at [283, 239] on li "Graphs" at bounding box center [393, 240] width 122 height 13
type input "Graphs"
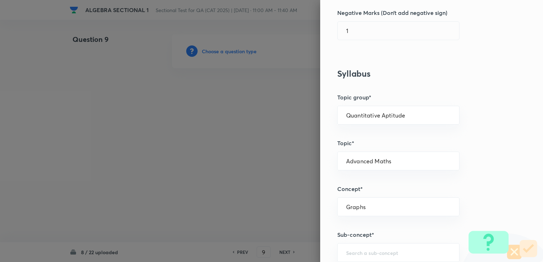
scroll to position [284, 0]
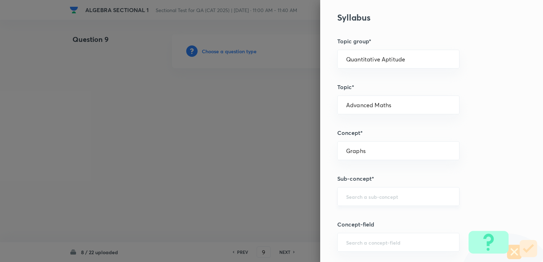
click at [283, 190] on div "​" at bounding box center [398, 196] width 122 height 19
click at [283, 207] on ul "Area under/bounded by the graph" at bounding box center [393, 215] width 122 height 18
click at [283, 217] on li "Area under/bounded by the graph" at bounding box center [393, 215] width 122 height 13
type input "Area under/bounded by the graph"
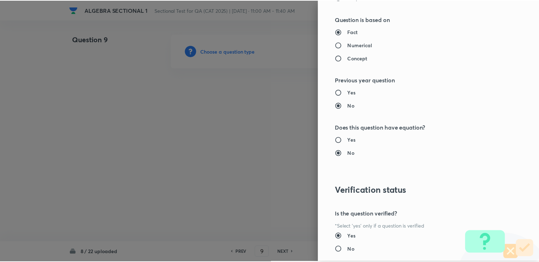
scroll to position [705, 0]
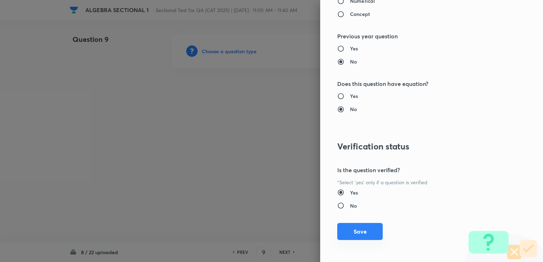
click at [283, 224] on button "Save" at bounding box center [359, 231] width 45 height 17
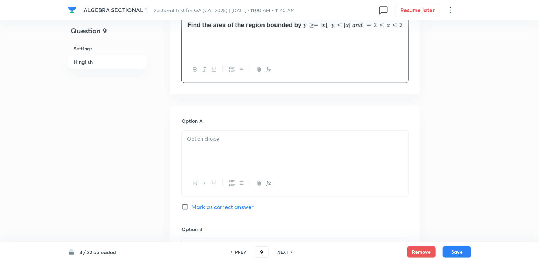
scroll to position [249, 0]
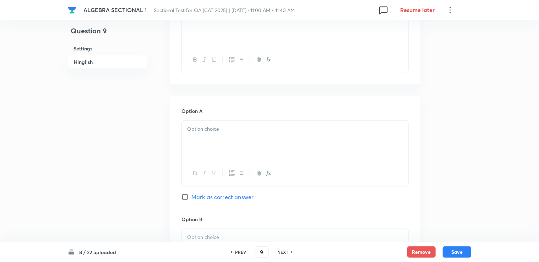
drag, startPoint x: 216, startPoint y: 161, endPoint x: 198, endPoint y: 147, distance: 22.4
click at [170, 146] on div "Question 9 Settings Hinglish Settings Type Single choice correct 4 options + 3 …" at bounding box center [270, 232] width 404 height 894
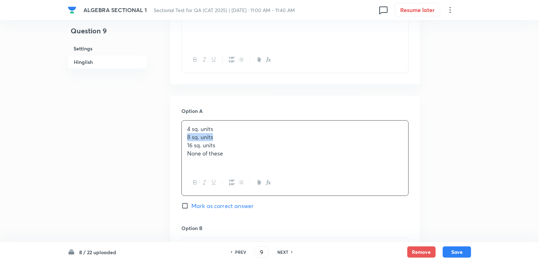
drag, startPoint x: 187, startPoint y: 136, endPoint x: 230, endPoint y: 135, distance: 43.7
click at [230, 136] on div "4 sq. units 8 sq. units 16 sq. units None of these" at bounding box center [295, 145] width 227 height 49
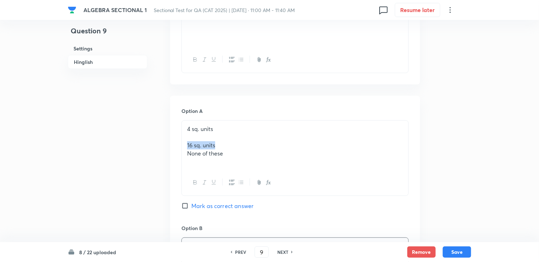
drag, startPoint x: 186, startPoint y: 144, endPoint x: 234, endPoint y: 145, distance: 48.3
click at [234, 145] on div "4 sq. units 16 sq. units None of these" at bounding box center [295, 145] width 227 height 49
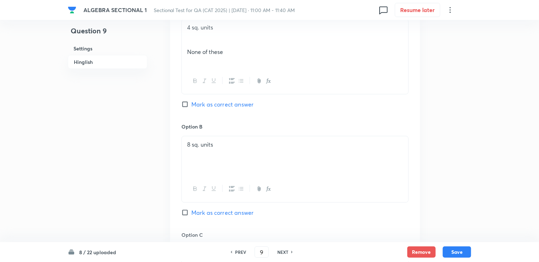
scroll to position [284, 0]
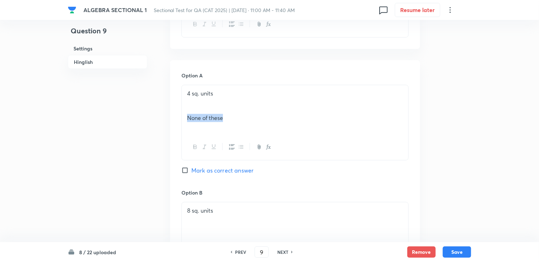
drag, startPoint x: 187, startPoint y: 116, endPoint x: 253, endPoint y: 118, distance: 66.1
click at [253, 118] on p "None of these" at bounding box center [295, 118] width 216 height 8
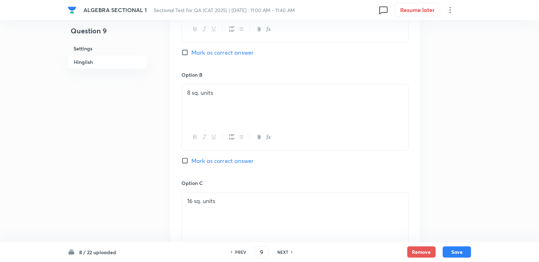
scroll to position [369, 0]
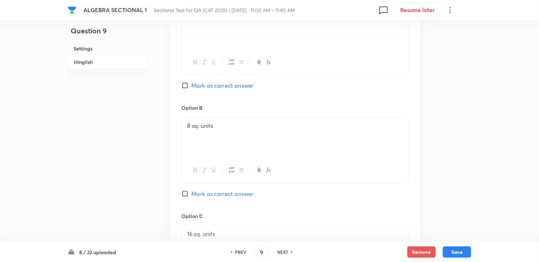
click at [210, 188] on div "Option B 8 sq. units Mark as correct answer" at bounding box center [295, 158] width 227 height 108
click at [209, 191] on span "Mark as correct answer" at bounding box center [223, 194] width 62 height 9
click at [192, 191] on input "Mark as correct answer" at bounding box center [187, 193] width 10 height 7
checkbox input "true"
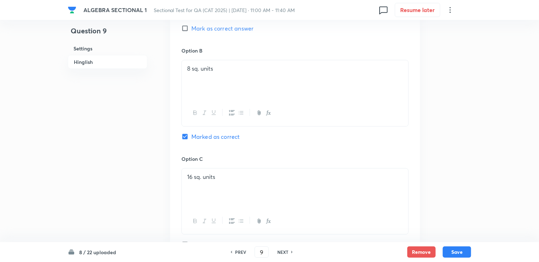
scroll to position [547, 0]
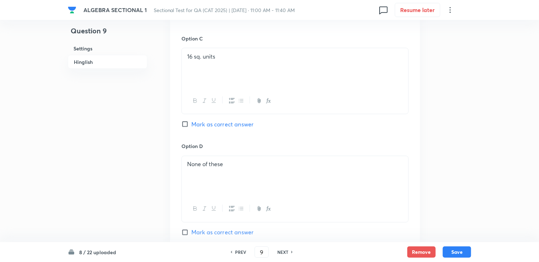
drag, startPoint x: 465, startPoint y: 251, endPoint x: 428, endPoint y: 205, distance: 58.7
click at [283, 251] on button "Save" at bounding box center [457, 252] width 28 height 11
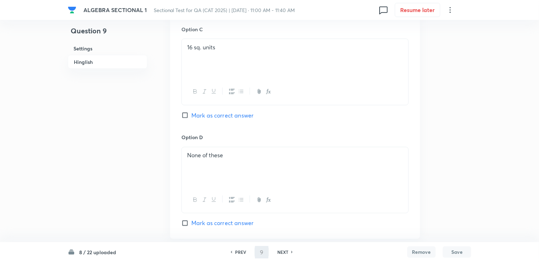
type input "10"
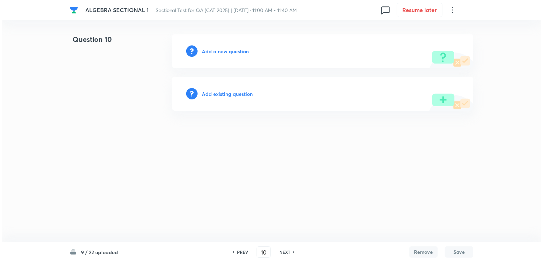
scroll to position [0, 0]
drag, startPoint x: 215, startPoint y: 45, endPoint x: 215, endPoint y: 50, distance: 5.0
click at [215, 48] on div "Add a new question" at bounding box center [322, 51] width 301 height 34
click at [215, 56] on div "Add a new question" at bounding box center [322, 51] width 301 height 34
click at [215, 55] on div "Add a new question" at bounding box center [322, 51] width 301 height 34
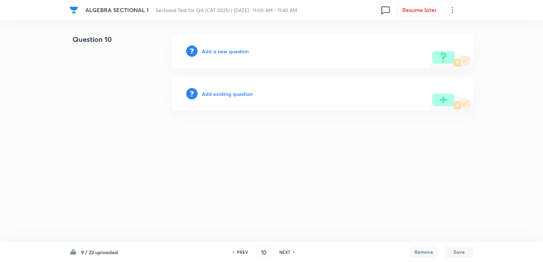
click at [215, 53] on h6 "Add a new question" at bounding box center [225, 51] width 47 height 7
click at [215, 53] on h6 "Choose a question type" at bounding box center [229, 51] width 55 height 7
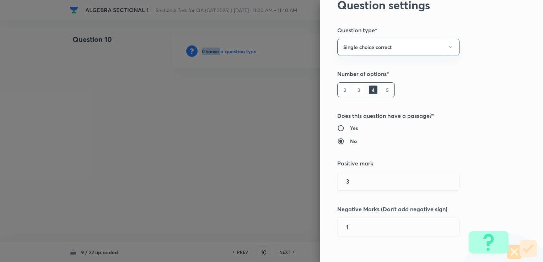
scroll to position [142, 0]
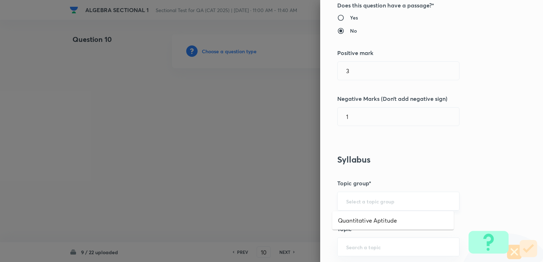
click at [283, 199] on input "text" at bounding box center [398, 201] width 104 height 7
click at [283, 216] on li "Quantitative Aptitude" at bounding box center [393, 220] width 122 height 13
type input "Quantitative Aptitude"
drag, startPoint x: 351, startPoint y: 234, endPoint x: 350, endPoint y: 243, distance: 8.9
click at [283, 235] on div "Question settings Question type* Single choice correct Number of options* 2 3 4…" at bounding box center [431, 131] width 223 height 262
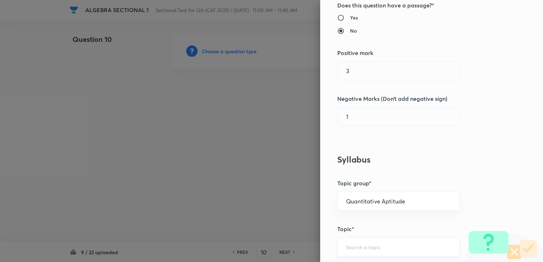
click at [283, 244] on input "text" at bounding box center [398, 247] width 104 height 7
drag, startPoint x: 358, startPoint y: 224, endPoint x: 354, endPoint y: 234, distance: 11.2
click at [283, 224] on li "Advanced Maths" at bounding box center [393, 226] width 122 height 13
type input "Advanced Maths"
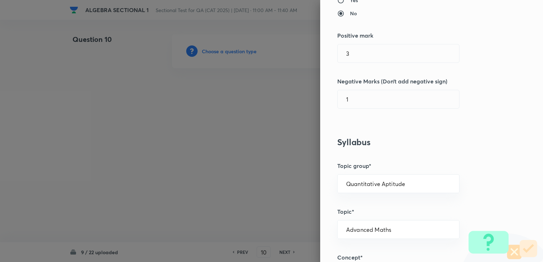
scroll to position [213, 0]
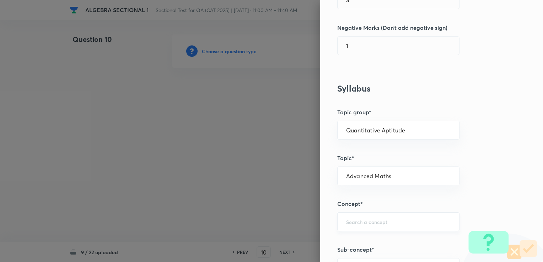
drag, startPoint x: 374, startPoint y: 231, endPoint x: 371, endPoint y: 227, distance: 5.0
click at [283, 231] on div "Question settings Question type* Single choice correct Number of options* 2 3 4…" at bounding box center [431, 131] width 223 height 262
click at [283, 227] on div "​" at bounding box center [398, 221] width 122 height 19
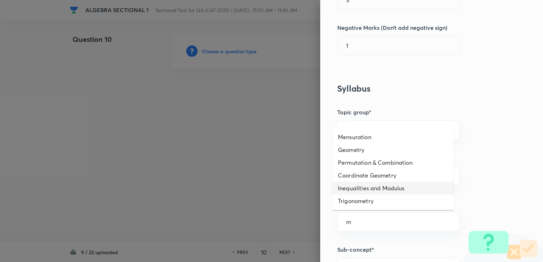
drag, startPoint x: 367, startPoint y: 187, endPoint x: 366, endPoint y: 192, distance: 5.3
click at [283, 187] on li "Inequalities and Modulus" at bounding box center [393, 188] width 122 height 13
type input "Inequalities and Modulus"
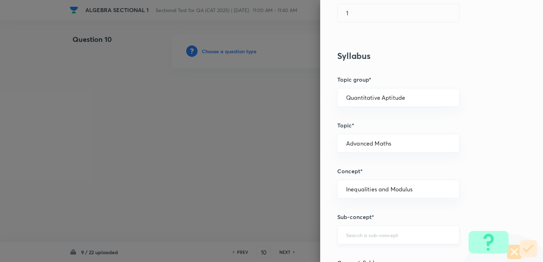
scroll to position [249, 0]
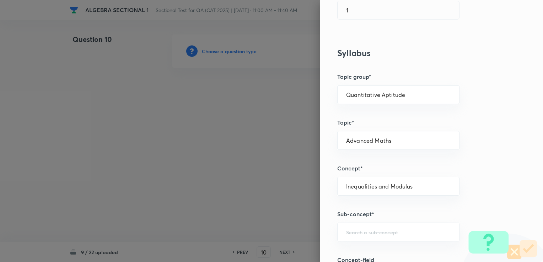
click at [283, 218] on div "Question settings Question type* Single choice correct Number of options* 2 3 4…" at bounding box center [431, 131] width 223 height 262
click at [283, 229] on input "text" at bounding box center [398, 232] width 104 height 7
click at [283, 217] on li "Modulus" at bounding box center [393, 211] width 122 height 13
type input "Modulus"
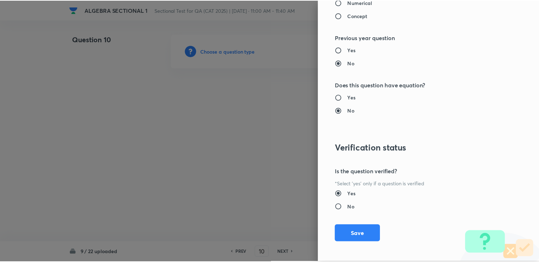
scroll to position [705, 0]
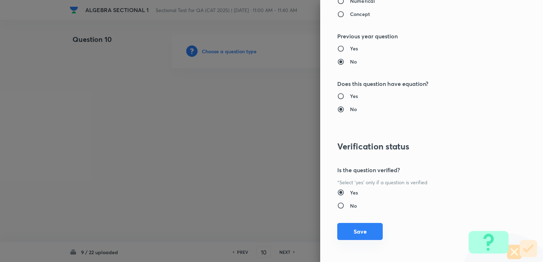
click at [283, 231] on button "Save" at bounding box center [359, 231] width 45 height 17
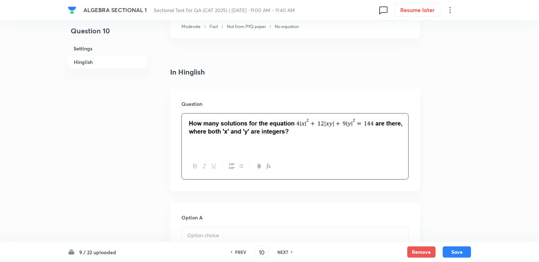
scroll to position [320, 0]
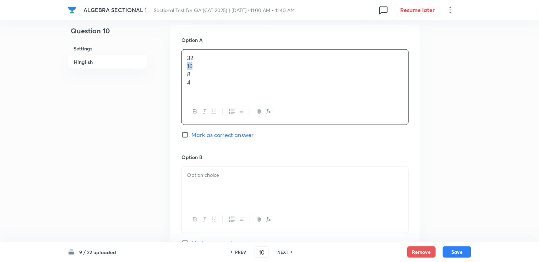
drag, startPoint x: 185, startPoint y: 68, endPoint x: 199, endPoint y: 69, distance: 13.2
click at [199, 69] on div "32 16 8 4" at bounding box center [295, 74] width 227 height 49
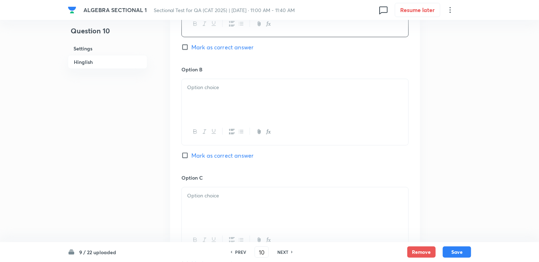
scroll to position [426, 0]
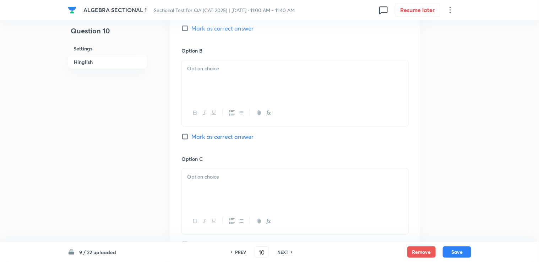
drag, startPoint x: 198, startPoint y: 118, endPoint x: 187, endPoint y: 75, distance: 44.7
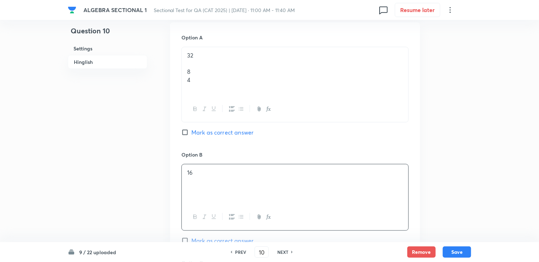
scroll to position [320, 0]
drag, startPoint x: 184, startPoint y: 74, endPoint x: 201, endPoint y: 75, distance: 17.8
click at [200, 76] on div "32 8 4" at bounding box center [295, 74] width 227 height 49
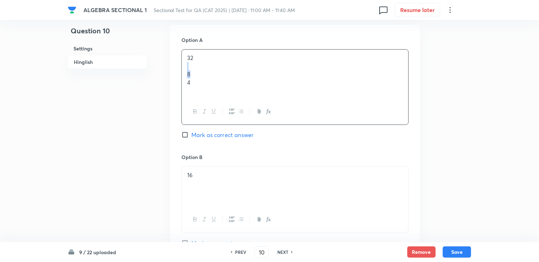
drag, startPoint x: 186, startPoint y: 70, endPoint x: 199, endPoint y: 75, distance: 13.5
click at [199, 75] on div "32 8 4" at bounding box center [295, 74] width 227 height 49
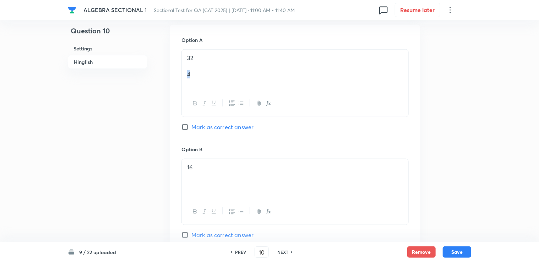
drag, startPoint x: 187, startPoint y: 76, endPoint x: 194, endPoint y: 76, distance: 7.8
click at [194, 76] on div "32 4" at bounding box center [295, 70] width 227 height 41
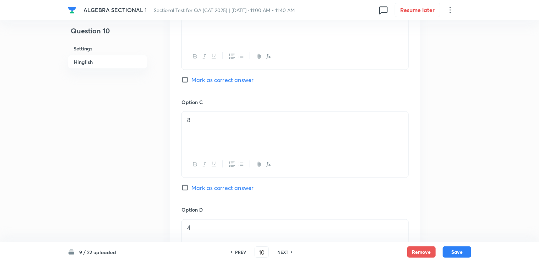
scroll to position [471, 0]
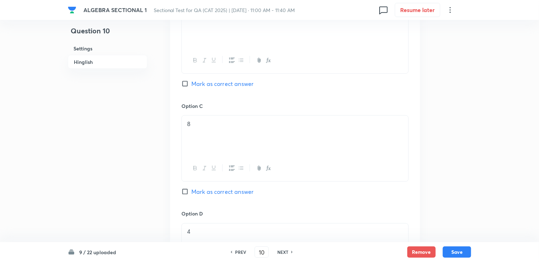
click at [202, 189] on span "Mark as correct answer" at bounding box center [223, 192] width 62 height 9
click at [192, 189] on input "Mark as correct answer" at bounding box center [187, 191] width 10 height 7
checkbox input "true"
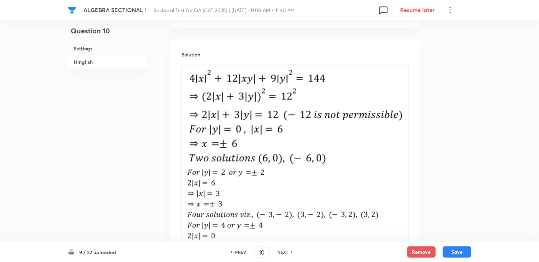
scroll to position [826, 0]
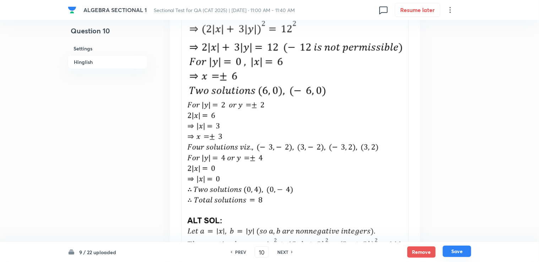
click at [283, 255] on button "Save" at bounding box center [457, 251] width 28 height 11
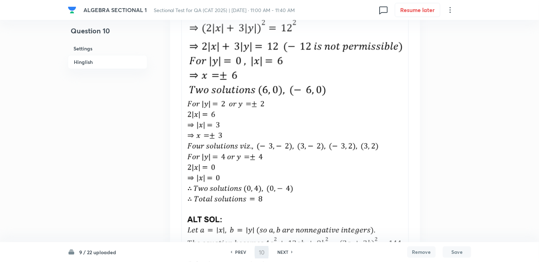
type input "11"
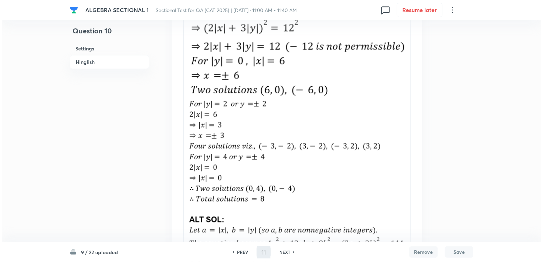
scroll to position [0, 0]
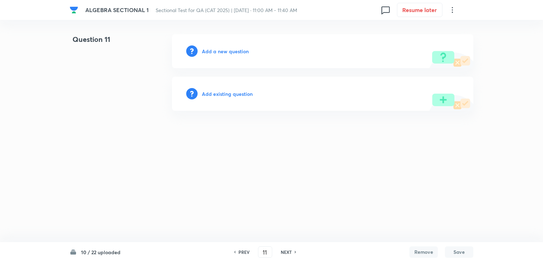
click at [232, 58] on div "Add a new question" at bounding box center [322, 51] width 301 height 34
click at [228, 51] on h6 "Add a new question" at bounding box center [225, 51] width 47 height 7
click at [228, 51] on h6 "Choose a question type" at bounding box center [229, 51] width 55 height 7
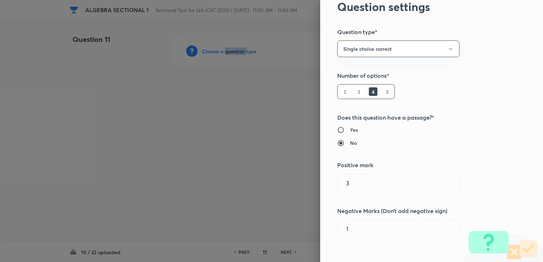
scroll to position [142, 0]
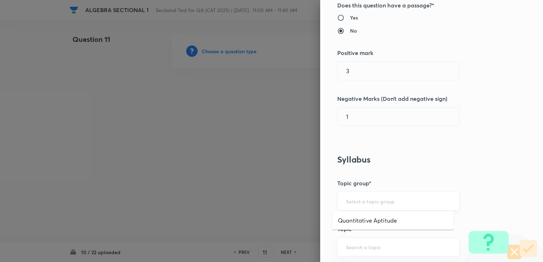
click at [283, 200] on input "text" at bounding box center [398, 201] width 104 height 7
click at [283, 117] on input "1" at bounding box center [399, 117] width 122 height 18
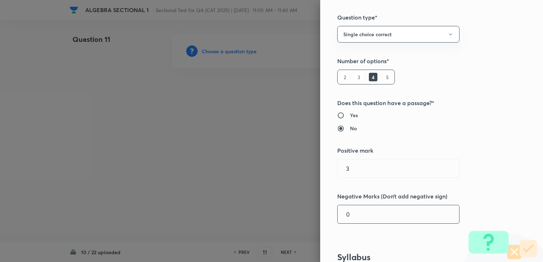
scroll to position [36, 0]
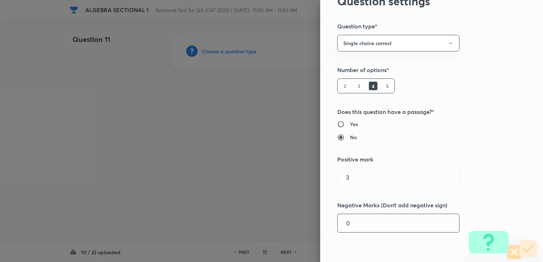
type input "0"
click at [283, 34] on div "Question settings Question type* Single choice correct Number of options* 2 3 4…" at bounding box center [431, 131] width 223 height 262
click at [283, 42] on button "Single choice correct" at bounding box center [398, 43] width 122 height 17
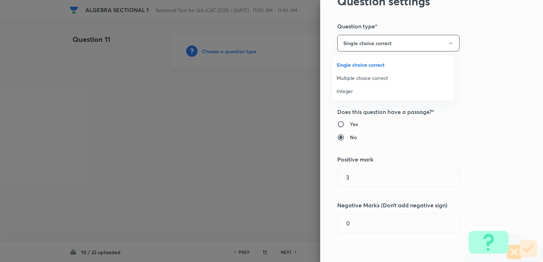
click at [283, 88] on span "Integer" at bounding box center [392, 90] width 113 height 7
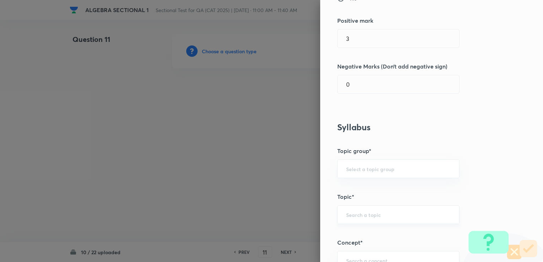
scroll to position [142, 0]
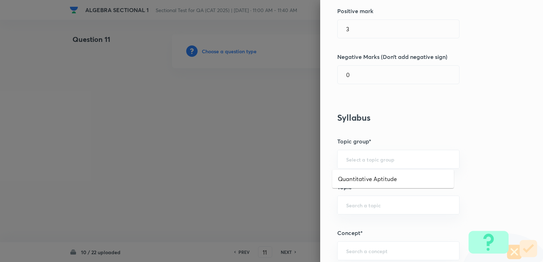
drag, startPoint x: 347, startPoint y: 160, endPoint x: 360, endPoint y: 188, distance: 31.0
click at [283, 160] on input "text" at bounding box center [398, 159] width 104 height 7
drag, startPoint x: 360, startPoint y: 189, endPoint x: 356, endPoint y: 181, distance: 8.7
drag, startPoint x: 354, startPoint y: 175, endPoint x: 353, endPoint y: 170, distance: 4.7
click at [283, 174] on div "Question settings Question type* Integer Does this question have a passage?* Ye…" at bounding box center [431, 131] width 223 height 262
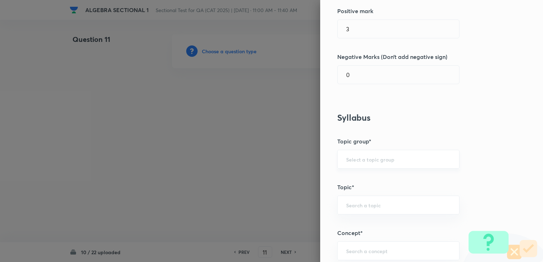
click at [283, 162] on input "text" at bounding box center [398, 159] width 104 height 7
drag, startPoint x: 351, startPoint y: 176, endPoint x: 345, endPoint y: 185, distance: 11.3
click at [283, 176] on li "Quantitative Aptitude" at bounding box center [393, 179] width 122 height 13
type input "Quantitative Aptitude"
drag, startPoint x: 345, startPoint y: 192, endPoint x: 345, endPoint y: 199, distance: 7.8
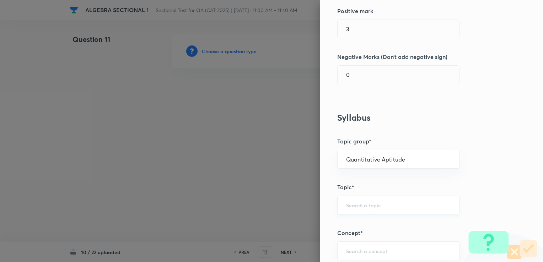
click at [283, 193] on div "Question settings Question type* Integer Does this question have a passage?* Ye…" at bounding box center [431, 131] width 223 height 262
drag, startPoint x: 344, startPoint y: 207, endPoint x: 343, endPoint y: 202, distance: 5.2
click at [283, 207] on input "text" at bounding box center [398, 205] width 104 height 7
click at [283, 221] on li "Advanced Maths" at bounding box center [393, 224] width 122 height 13
type input "Advanced Maths"
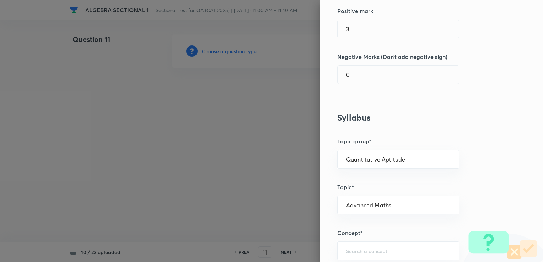
click at [283, 239] on div "Question settings Question type* Integer Does this question have a passage?* Ye…" at bounding box center [431, 131] width 223 height 262
drag, startPoint x: 357, startPoint y: 247, endPoint x: 334, endPoint y: 211, distance: 41.9
click at [283, 247] on div "​" at bounding box center [398, 251] width 122 height 19
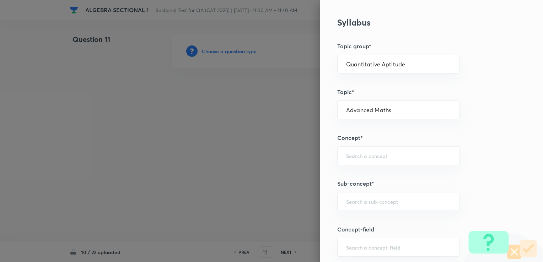
scroll to position [249, 0]
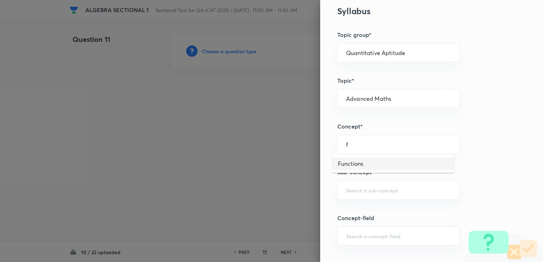
drag, startPoint x: 367, startPoint y: 166, endPoint x: 372, endPoint y: 205, distance: 39.5
click at [283, 170] on ul "Functions" at bounding box center [393, 164] width 122 height 18
type input "f"
drag, startPoint x: 372, startPoint y: 205, endPoint x: 360, endPoint y: 190, distance: 20.0
click at [283, 205] on div "Question settings Question type* Integer Does this question have a passage?* Ye…" at bounding box center [431, 131] width 223 height 262
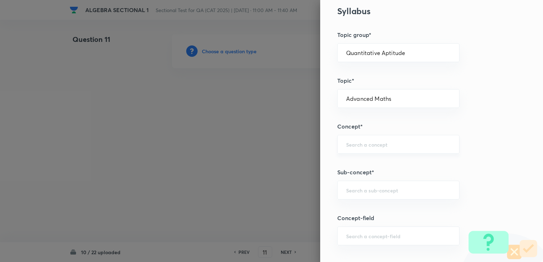
click at [283, 146] on input "text" at bounding box center [398, 144] width 104 height 7
drag, startPoint x: 351, startPoint y: 161, endPoint x: 355, endPoint y: 192, distance: 30.5
click at [283, 168] on li "Functions" at bounding box center [393, 163] width 122 height 13
type input "Functions"
click at [283, 193] on input "text" at bounding box center [398, 190] width 104 height 7
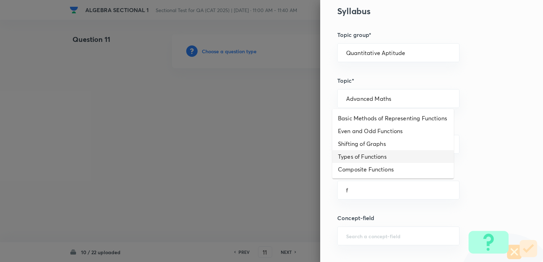
click at [283, 155] on li "Types of Functions" at bounding box center [393, 156] width 122 height 13
type input "Types of Functions"
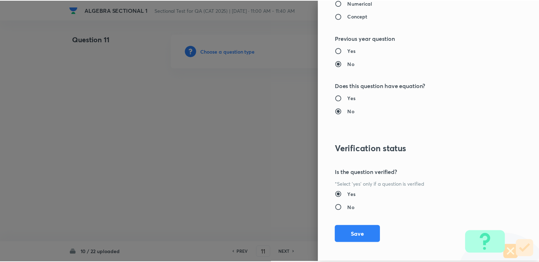
scroll to position [663, 0]
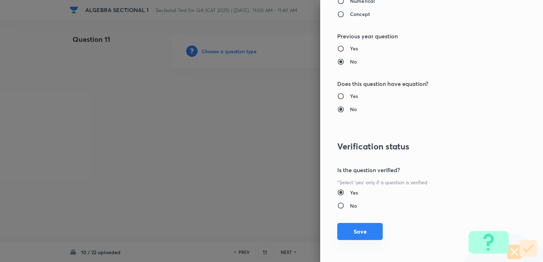
drag, startPoint x: 352, startPoint y: 225, endPoint x: 345, endPoint y: 224, distance: 7.2
click at [283, 226] on button "Save" at bounding box center [359, 231] width 45 height 17
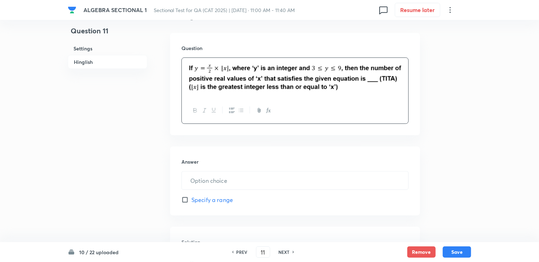
scroll to position [249, 0]
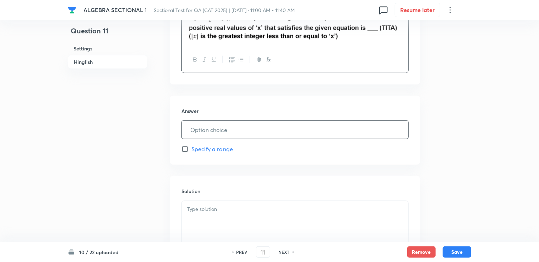
click at [198, 129] on input "text" at bounding box center [295, 130] width 227 height 18
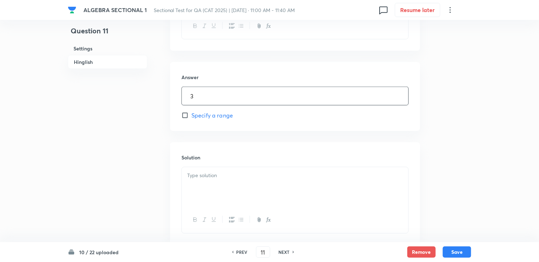
scroll to position [284, 0]
type input "3"
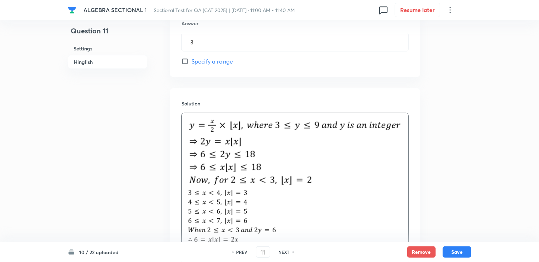
scroll to position [343, 0]
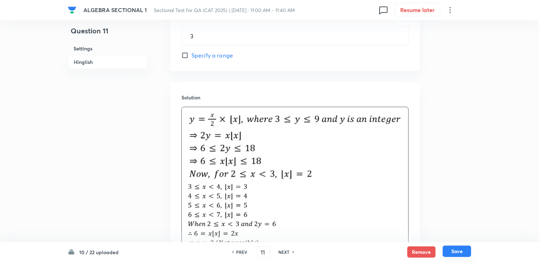
click at [283, 248] on button "Save" at bounding box center [457, 251] width 28 height 11
type input "12"
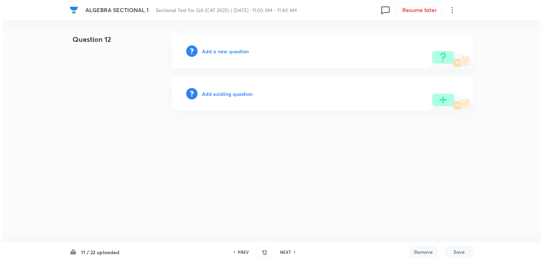
scroll to position [0, 0]
click at [206, 54] on h6 "Add a new question" at bounding box center [225, 51] width 47 height 7
click at [209, 54] on h6 "Choose a question type" at bounding box center [229, 51] width 55 height 7
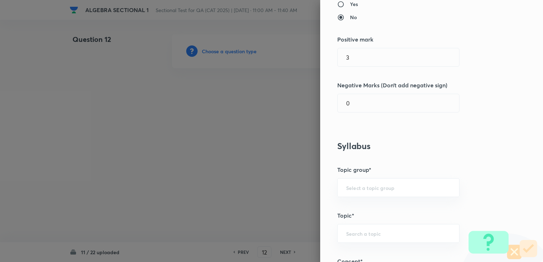
scroll to position [107, 0]
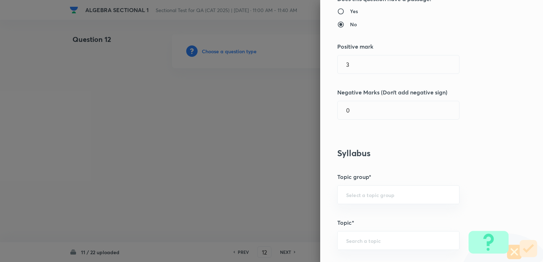
drag, startPoint x: 355, startPoint y: 128, endPoint x: 353, endPoint y: 124, distance: 3.7
click at [283, 124] on div "Question settings Question type* Integer Does this question have a passage?* Ye…" at bounding box center [431, 131] width 223 height 262
click at [283, 109] on input "0" at bounding box center [399, 110] width 122 height 18
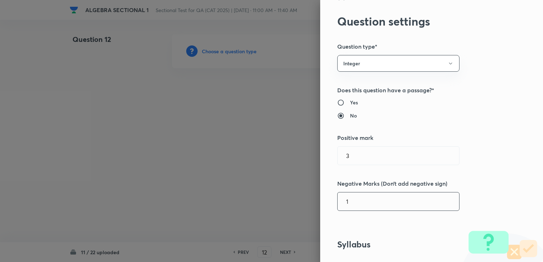
scroll to position [0, 0]
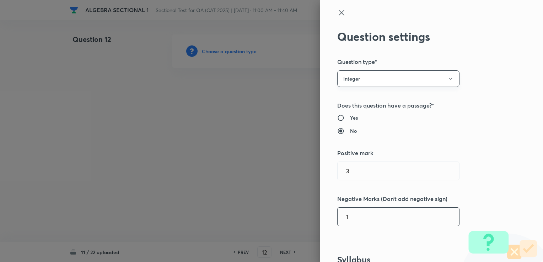
type input "1"
click at [283, 80] on button "Integer" at bounding box center [398, 78] width 122 height 17
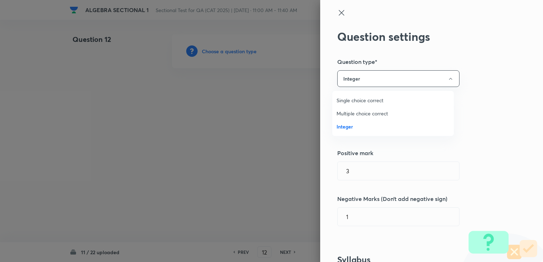
click at [283, 101] on span "Single choice correct" at bounding box center [392, 100] width 113 height 7
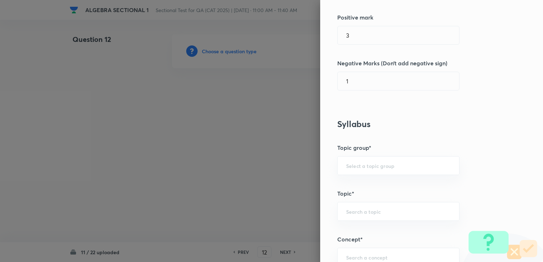
scroll to position [355, 0]
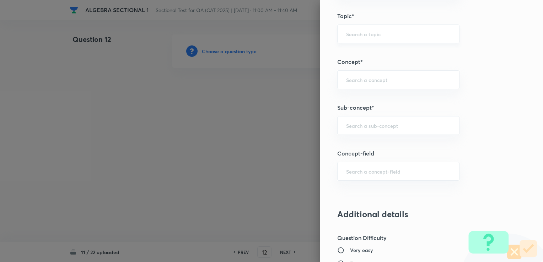
click at [283, 39] on div "​" at bounding box center [398, 34] width 122 height 19
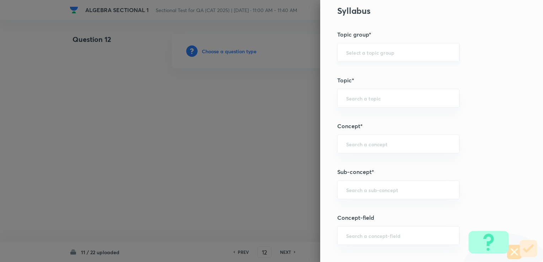
scroll to position [284, 0]
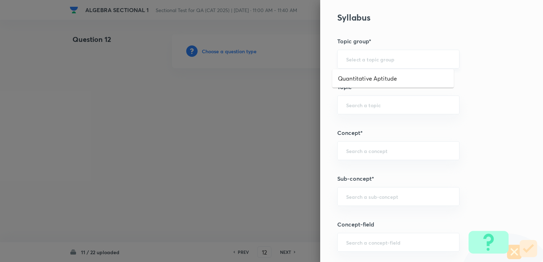
click at [283, 62] on input "text" at bounding box center [398, 59] width 104 height 7
drag, startPoint x: 349, startPoint y: 82, endPoint x: 353, endPoint y: 104, distance: 22.0
click at [283, 86] on ul "Quantitative Aptitude" at bounding box center [393, 78] width 122 height 18
click at [283, 104] on input "text" at bounding box center [398, 105] width 104 height 7
drag, startPoint x: 348, startPoint y: 56, endPoint x: 350, endPoint y: 70, distance: 14.7
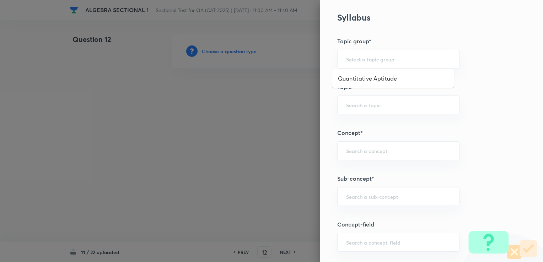
click at [283, 58] on input "text" at bounding box center [398, 59] width 104 height 7
click at [283, 75] on li "Quantitative Aptitude" at bounding box center [393, 78] width 122 height 13
type input "Quantitative Aptitude"
click at [283, 106] on input "text" at bounding box center [398, 105] width 104 height 7
drag, startPoint x: 361, startPoint y: 125, endPoint x: 362, endPoint y: 133, distance: 7.5
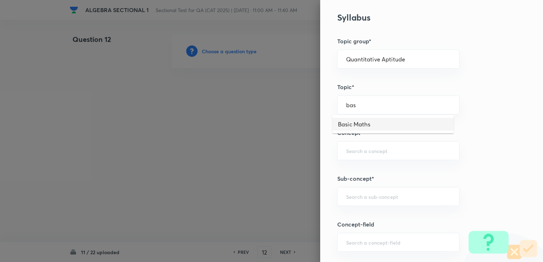
click at [283, 126] on li "Basic Maths" at bounding box center [393, 124] width 122 height 13
type input "Basic Maths"
click at [283, 146] on div "​" at bounding box center [398, 150] width 122 height 19
click at [283, 165] on li "Indices and Surds" at bounding box center [393, 169] width 122 height 13
type input "Indices and Surds"
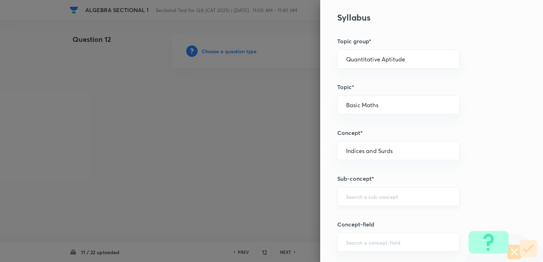
click at [283, 191] on div "​" at bounding box center [398, 196] width 122 height 19
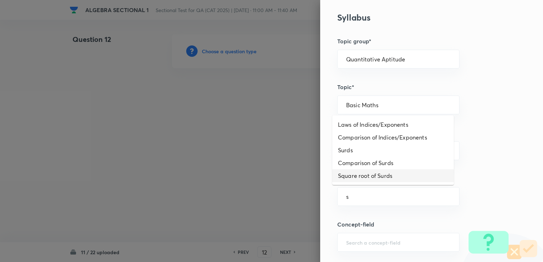
click at [283, 172] on li "Square root of Surds" at bounding box center [393, 175] width 122 height 13
type input "Square root of Surds"
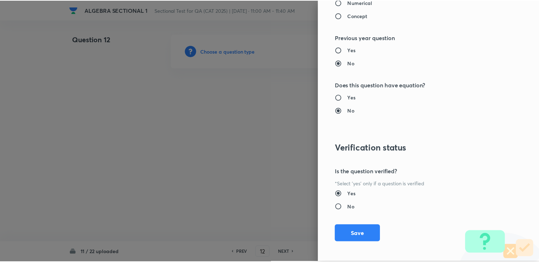
scroll to position [705, 0]
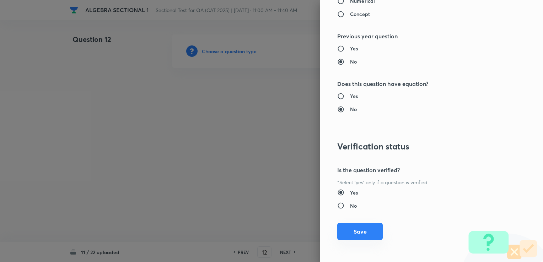
click at [283, 235] on button "Save" at bounding box center [359, 231] width 45 height 17
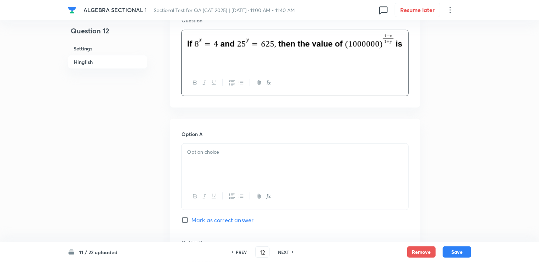
scroll to position [284, 0]
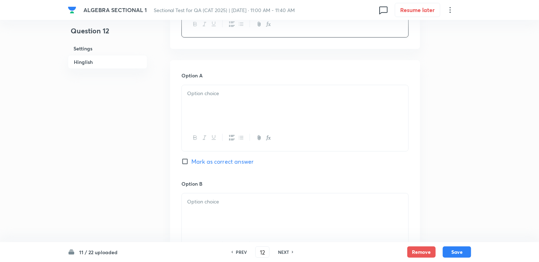
drag, startPoint x: 209, startPoint y: 112, endPoint x: 209, endPoint y: 117, distance: 5.3
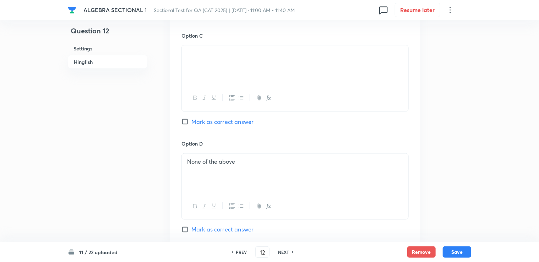
scroll to position [533, 0]
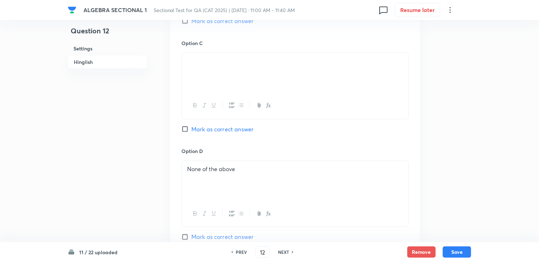
click at [200, 128] on span "Mark as correct answer" at bounding box center [223, 129] width 62 height 9
click at [192, 128] on input "Mark as correct answer" at bounding box center [187, 129] width 10 height 7
checkbox input "true"
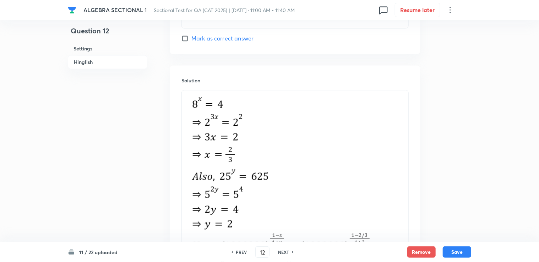
scroll to position [817, 0]
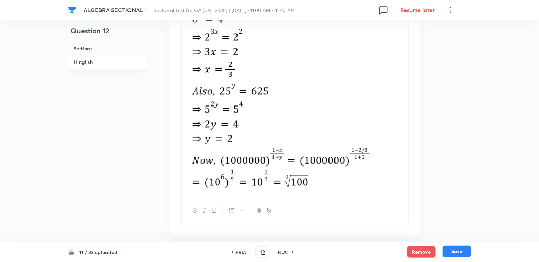
click at [283, 252] on button "Save" at bounding box center [457, 251] width 28 height 11
type input "13"
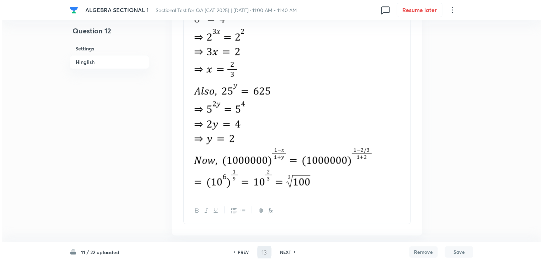
scroll to position [0, 0]
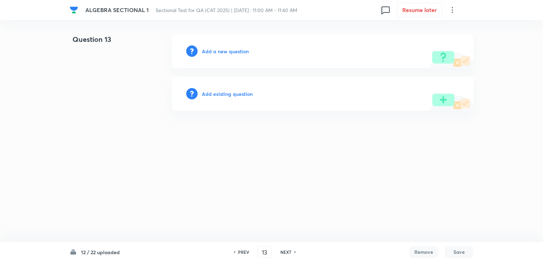
click at [216, 50] on h6 "Add a new question" at bounding box center [225, 51] width 47 height 7
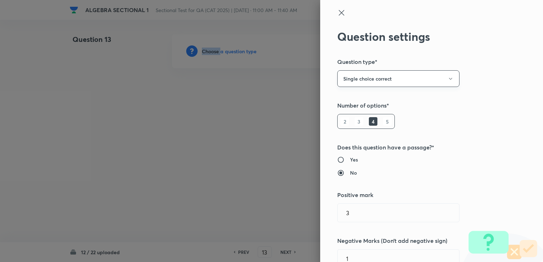
click at [283, 82] on button "Single choice correct" at bounding box center [398, 78] width 122 height 17
drag, startPoint x: 343, startPoint y: 126, endPoint x: 357, endPoint y: 174, distance: 50.4
click at [283, 126] on span "Integer" at bounding box center [392, 126] width 113 height 7
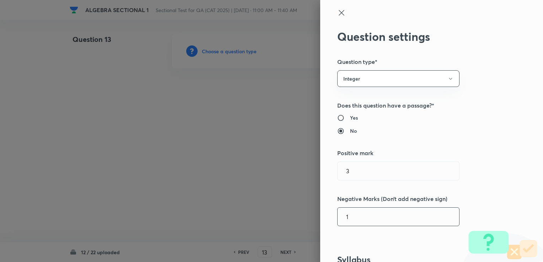
click at [283, 215] on input "1" at bounding box center [399, 217] width 122 height 18
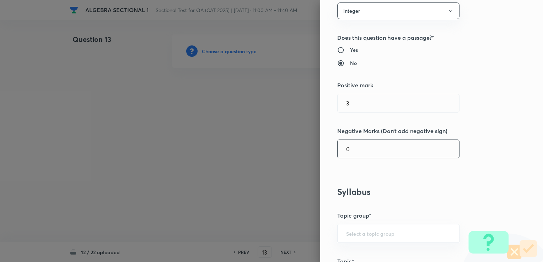
scroll to position [71, 0]
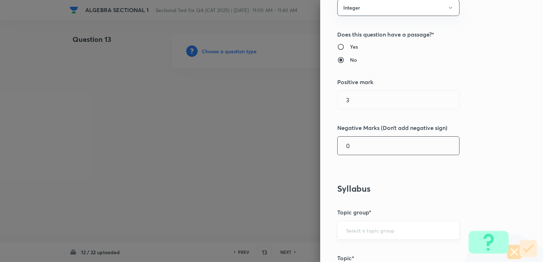
type input "0"
click at [283, 227] on input "text" at bounding box center [398, 230] width 104 height 7
click at [283, 246] on li "Quantitative Aptitude" at bounding box center [393, 249] width 122 height 13
type input "Quantitative Aptitude"
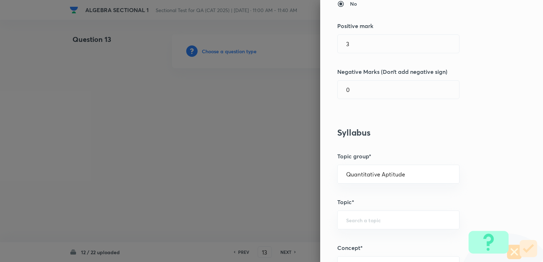
scroll to position [142, 0]
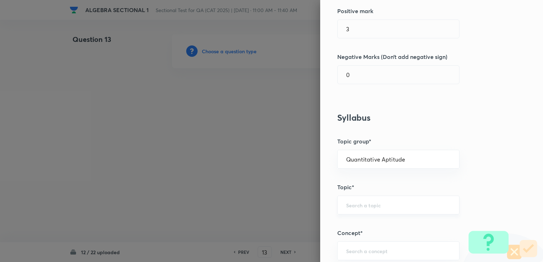
click at [283, 211] on div "​" at bounding box center [398, 205] width 122 height 19
click at [283, 221] on li "Advanced Maths" at bounding box center [393, 224] width 122 height 13
type input "Advanced Maths"
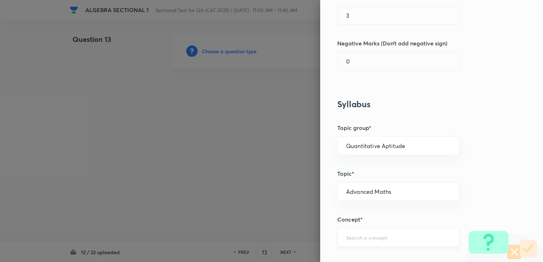
scroll to position [178, 0]
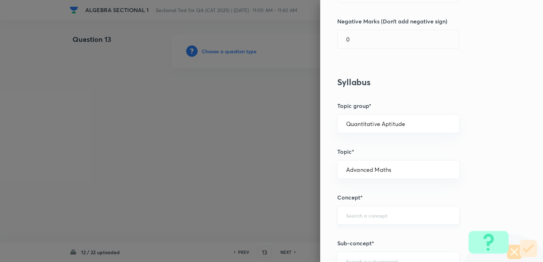
click at [283, 215] on input "text" at bounding box center [398, 215] width 104 height 7
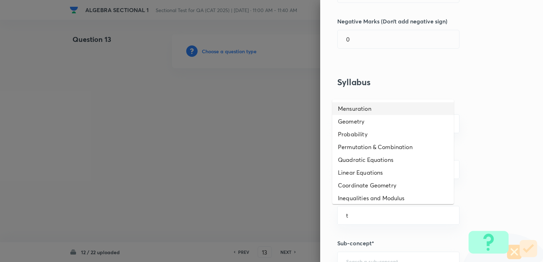
type input "t"
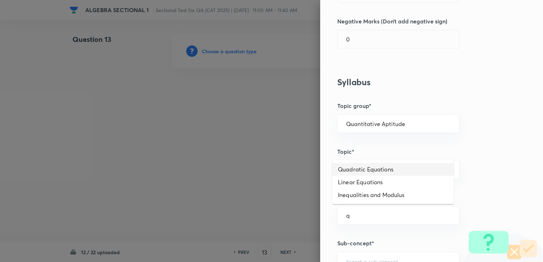
click at [283, 172] on li "Quadratic Equations" at bounding box center [393, 169] width 122 height 13
type input "Quadratic Equations"
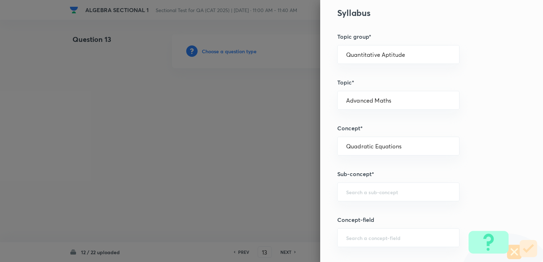
scroll to position [249, 0]
click at [283, 184] on div "​" at bounding box center [398, 190] width 122 height 19
click at [283, 189] on input "text" at bounding box center [398, 190] width 104 height 7
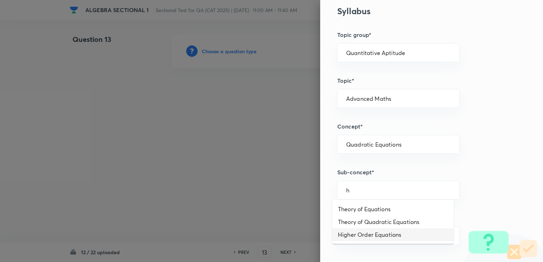
click at [283, 230] on li "Higher Order Equations" at bounding box center [393, 234] width 122 height 13
type input "Higher Order Equations"
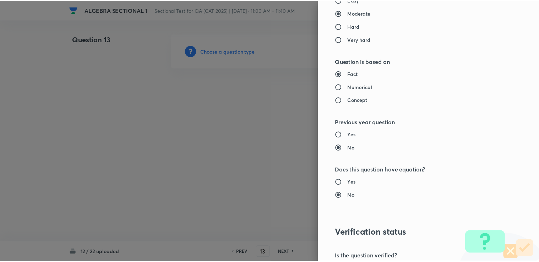
scroll to position [663, 0]
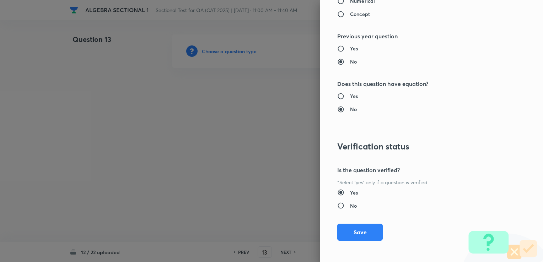
drag, startPoint x: 351, startPoint y: 237, endPoint x: 336, endPoint y: 223, distance: 20.7
click at [283, 236] on button "Save" at bounding box center [359, 232] width 45 height 17
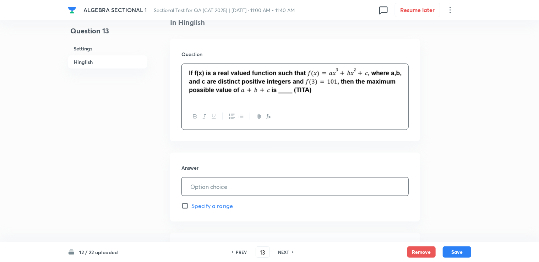
scroll to position [213, 0]
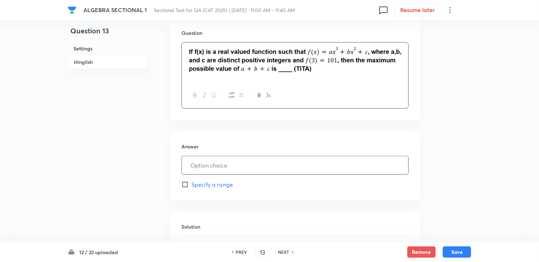
drag, startPoint x: 227, startPoint y: 163, endPoint x: 226, endPoint y: 160, distance: 3.8
click at [227, 163] on input "text" at bounding box center [295, 165] width 227 height 18
type input "59"
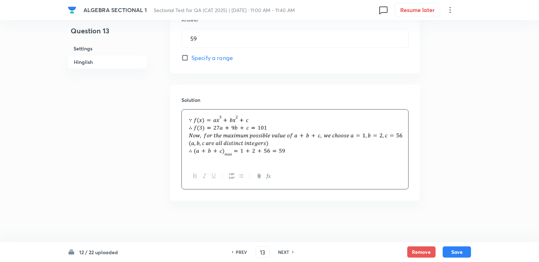
scroll to position [341, 0]
click at [283, 250] on button "Save" at bounding box center [457, 251] width 28 height 11
type input "14"
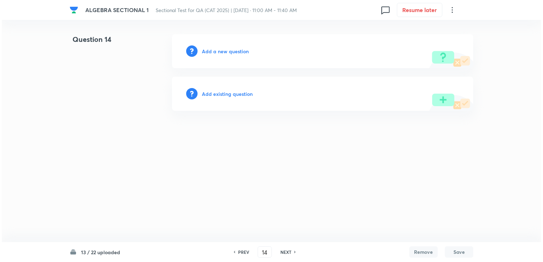
scroll to position [0, 0]
click at [203, 44] on div "Add a new question" at bounding box center [322, 51] width 301 height 34
click at [210, 53] on h6 "Add a new question" at bounding box center [225, 51] width 47 height 7
click at [210, 53] on h6 "Choose a question type" at bounding box center [229, 51] width 55 height 7
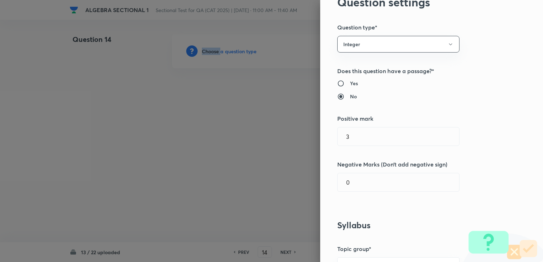
scroll to position [36, 0]
click at [283, 43] on button "Integer" at bounding box center [398, 43] width 122 height 17
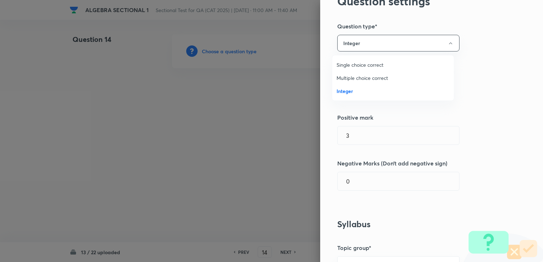
drag, startPoint x: 347, startPoint y: 65, endPoint x: 351, endPoint y: 73, distance: 8.7
click at [283, 65] on span "Single choice correct" at bounding box center [392, 64] width 113 height 7
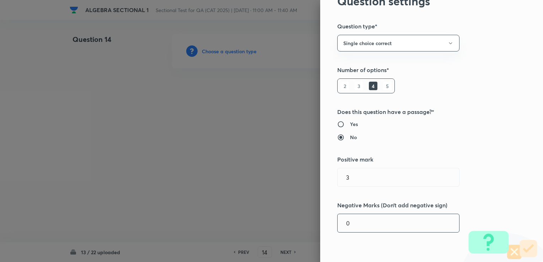
click at [283, 225] on input "0" at bounding box center [399, 223] width 122 height 18
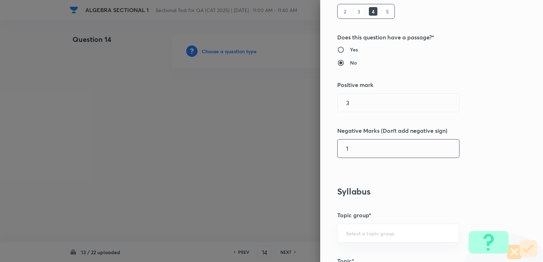
scroll to position [142, 0]
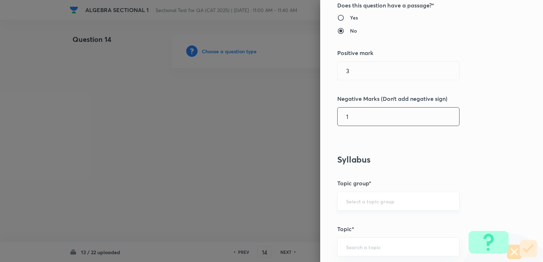
click at [283, 205] on div "​" at bounding box center [398, 201] width 122 height 19
type input "1"
click at [283, 203] on input "text" at bounding box center [398, 201] width 104 height 7
click at [283, 218] on li "Quantitative Aptitude" at bounding box center [393, 220] width 122 height 13
type input "Quantitative Aptitude"
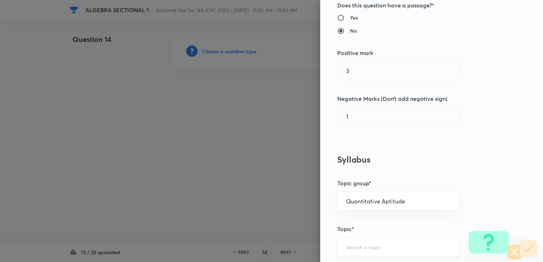
drag, startPoint x: 359, startPoint y: 241, endPoint x: 359, endPoint y: 248, distance: 7.1
click at [283, 242] on div "​" at bounding box center [398, 247] width 122 height 19
type input "ty"
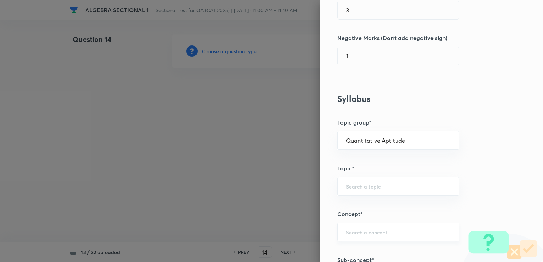
scroll to position [213, 0]
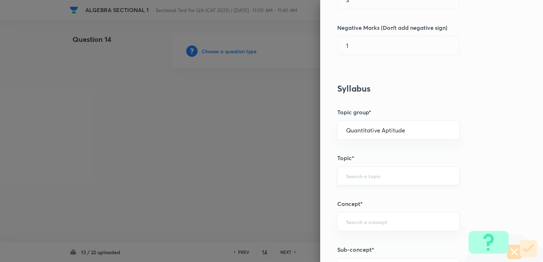
click at [283, 179] on div "​" at bounding box center [398, 176] width 122 height 19
drag, startPoint x: 369, startPoint y: 194, endPoint x: 367, endPoint y: 226, distance: 32.4
click at [283, 197] on li "Basic Maths" at bounding box center [393, 195] width 122 height 13
type input "Basic Maths"
click at [283, 228] on div "​" at bounding box center [398, 221] width 122 height 19
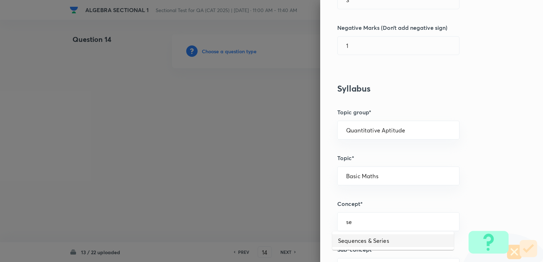
click at [283, 242] on li "Sequences & Series" at bounding box center [393, 240] width 122 height 13
type input "Sequences & Series"
click at [283, 252] on h5 "Sub-concept*" at bounding box center [419, 250] width 165 height 9
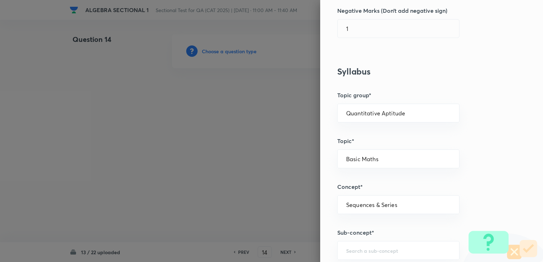
scroll to position [284, 0]
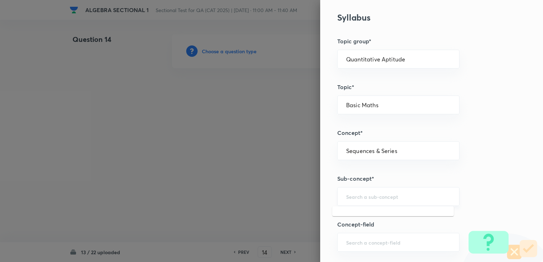
click at [283, 195] on input "text" at bounding box center [398, 196] width 104 height 7
click at [283, 219] on li "Series" at bounding box center [393, 215] width 122 height 13
type input "Series"
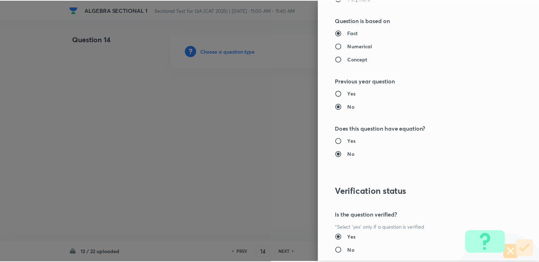
scroll to position [705, 0]
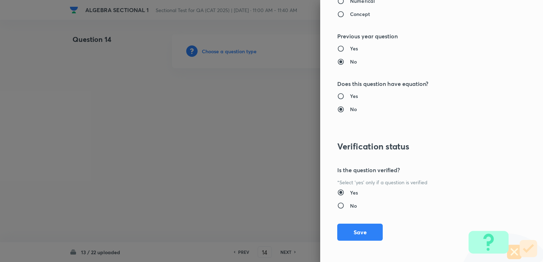
drag, startPoint x: 347, startPoint y: 237, endPoint x: 304, endPoint y: 217, distance: 46.9
click at [283, 237] on button "Save" at bounding box center [359, 232] width 45 height 17
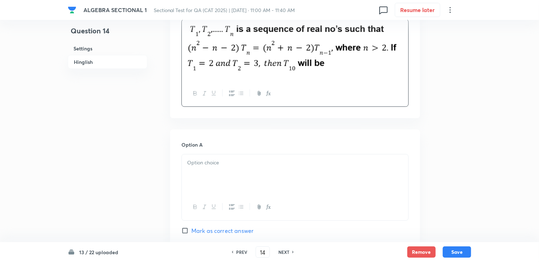
scroll to position [249, 0]
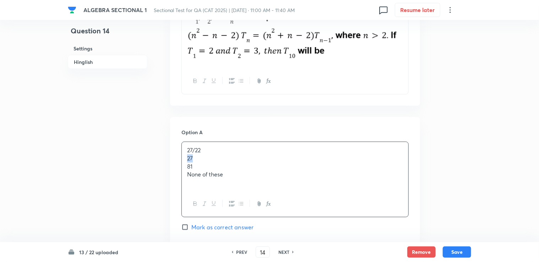
drag, startPoint x: 194, startPoint y: 159, endPoint x: 223, endPoint y: 161, distance: 29.5
click at [223, 161] on div "27/22 27 81 None of these" at bounding box center [295, 166] width 227 height 49
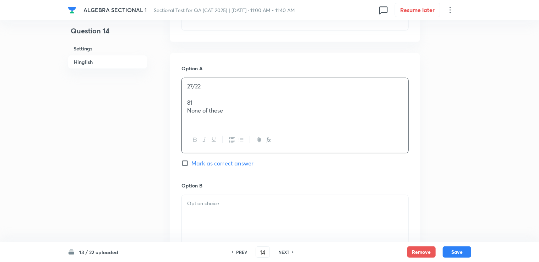
scroll to position [355, 0]
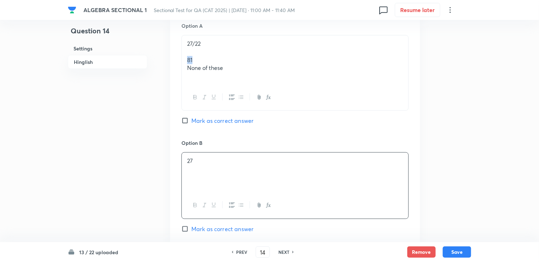
drag, startPoint x: 185, startPoint y: 61, endPoint x: 207, endPoint y: 61, distance: 21.7
click at [207, 61] on div "27/22 81 None of these" at bounding box center [295, 60] width 227 height 49
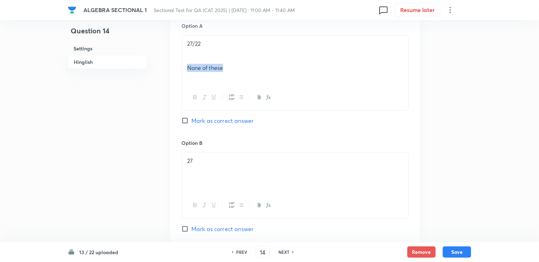
drag, startPoint x: 186, startPoint y: 69, endPoint x: 241, endPoint y: 69, distance: 55.1
click at [241, 69] on div "27/22 None of these" at bounding box center [295, 60] width 227 height 49
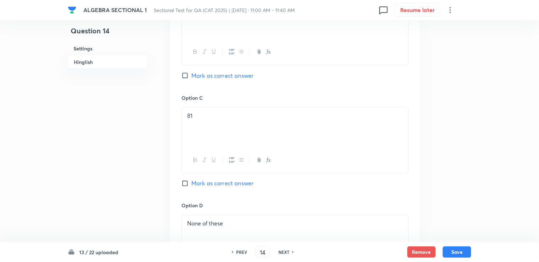
scroll to position [462, 0]
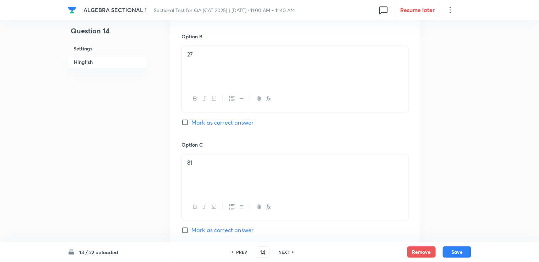
click at [223, 226] on span "Mark as correct answer" at bounding box center [223, 230] width 62 height 9
click at [192, 227] on input "Mark as correct answer" at bounding box center [187, 230] width 10 height 7
checkbox input "true"
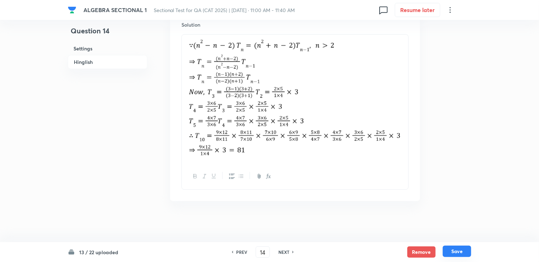
click at [283, 253] on button "Save" at bounding box center [457, 251] width 28 height 11
type input "15"
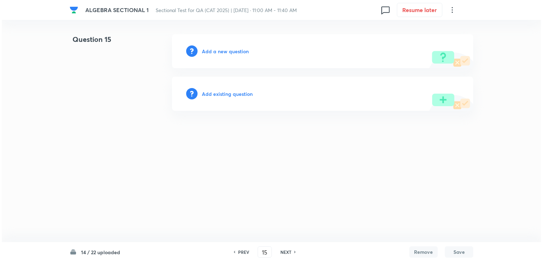
scroll to position [0, 0]
click at [223, 50] on h6 "Add a new question" at bounding box center [225, 51] width 47 height 7
click at [223, 50] on h6 "Choose a question type" at bounding box center [229, 51] width 55 height 7
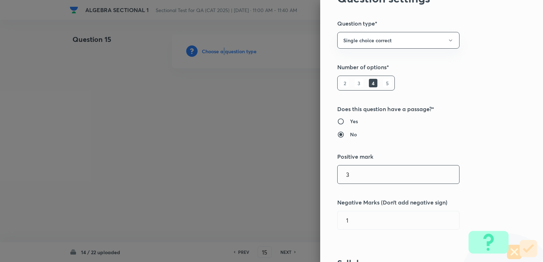
scroll to position [107, 0]
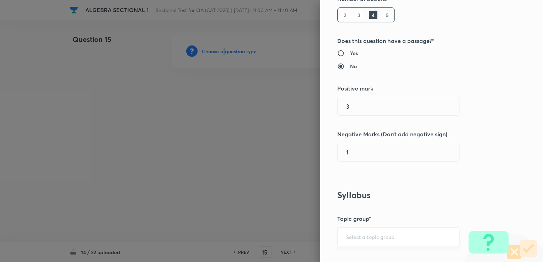
drag, startPoint x: 354, startPoint y: 244, endPoint x: 354, endPoint y: 236, distance: 8.2
click at [283, 243] on div "​" at bounding box center [398, 236] width 122 height 19
click at [283, 236] on input "text" at bounding box center [398, 236] width 104 height 7
click at [283, 222] on ul "Quantitative Aptitude" at bounding box center [393, 216] width 122 height 18
click at [283, 221] on li "Quantitative Aptitude" at bounding box center [393, 216] width 122 height 13
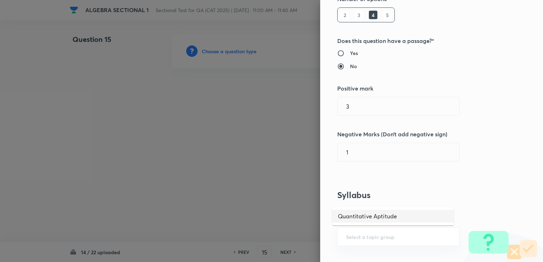
type input "Quantitative Aptitude"
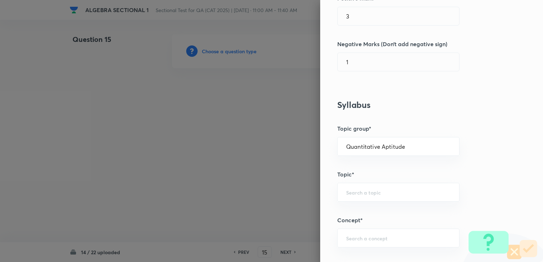
scroll to position [213, 0]
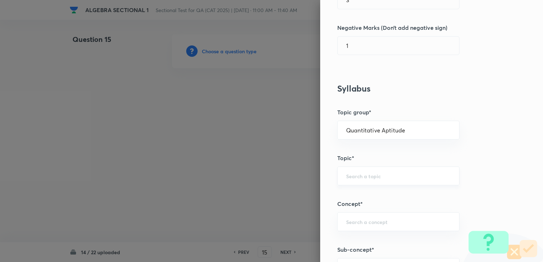
click at [283, 184] on div "​" at bounding box center [398, 176] width 122 height 19
click at [283, 178] on input "text" at bounding box center [398, 176] width 104 height 7
click at [283, 170] on div "​" at bounding box center [398, 176] width 122 height 19
click at [283, 178] on input "text" at bounding box center [398, 176] width 104 height 7
click at [283, 194] on li "Basic Maths" at bounding box center [393, 195] width 122 height 13
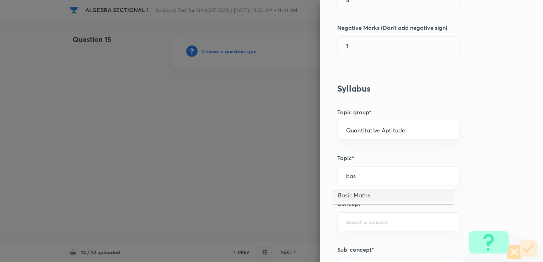
type input "Basic Maths"
click at [283, 222] on input "text" at bounding box center [398, 222] width 104 height 7
click at [283, 241] on li "Sequences & Series" at bounding box center [393, 240] width 122 height 13
type input "Sequences & Series"
click at [283, 246] on h5 "Sub-concept*" at bounding box center [419, 250] width 165 height 9
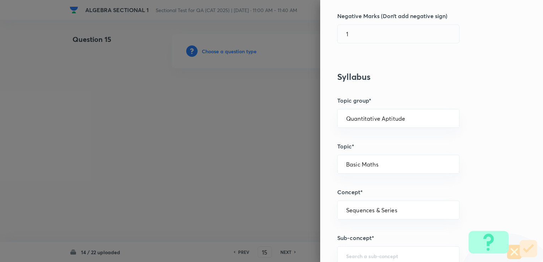
scroll to position [284, 0]
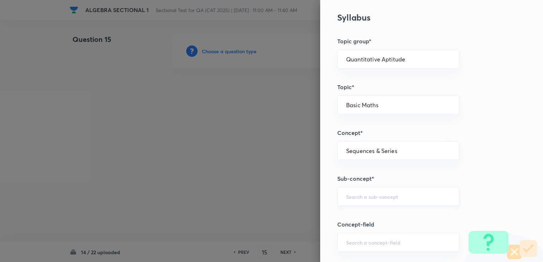
click at [283, 194] on input "text" at bounding box center [398, 196] width 104 height 7
type input "ser"
click at [283, 183] on div "Question settings Question type* Single choice correct Number of options* 2 3 4…" at bounding box center [431, 131] width 223 height 262
drag, startPoint x: 358, startPoint y: 183, endPoint x: 343, endPoint y: 193, distance: 18.6
click at [283, 193] on input "text" at bounding box center [398, 196] width 104 height 7
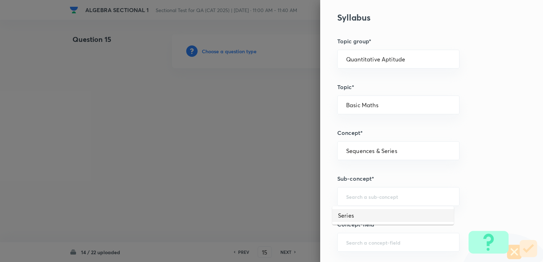
click at [283, 216] on li "Series" at bounding box center [393, 215] width 122 height 13
type input "Series"
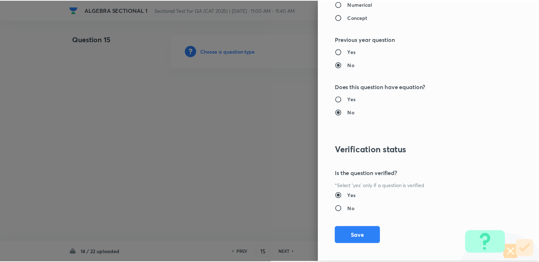
scroll to position [705, 0]
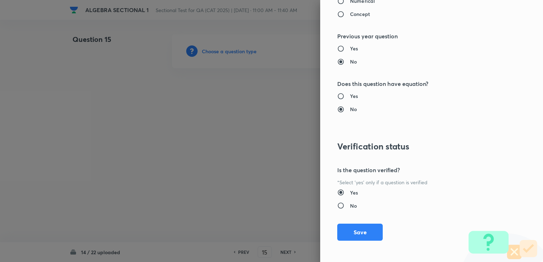
click at [283, 237] on button "Save" at bounding box center [359, 232] width 45 height 17
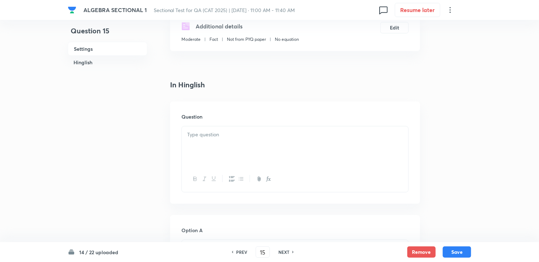
scroll to position [142, 0]
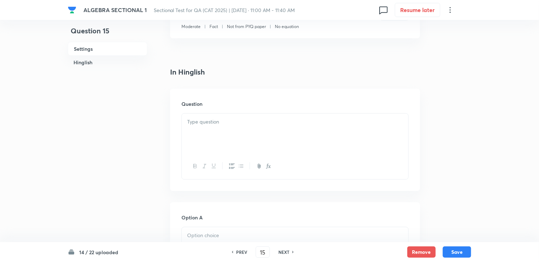
drag, startPoint x: 172, startPoint y: 110, endPoint x: 149, endPoint y: 124, distance: 27.3
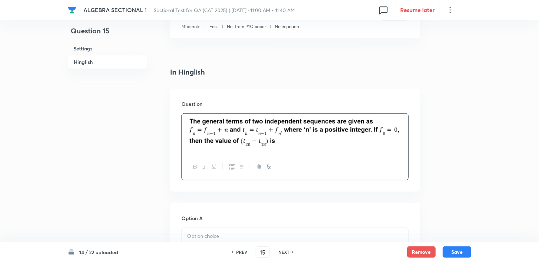
scroll to position [284, 0]
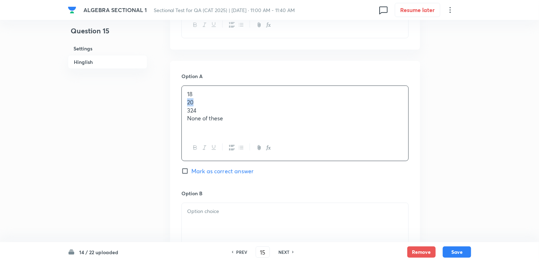
drag, startPoint x: 187, startPoint y: 102, endPoint x: 194, endPoint y: 102, distance: 7.1
click at [194, 102] on p "20" at bounding box center [295, 102] width 216 height 8
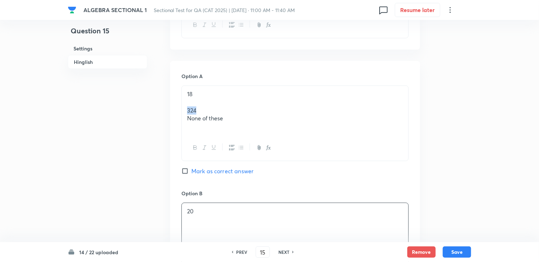
drag, startPoint x: 182, startPoint y: 112, endPoint x: 213, endPoint y: 113, distance: 30.9
click at [213, 113] on div "18 324 None of these" at bounding box center [295, 110] width 227 height 49
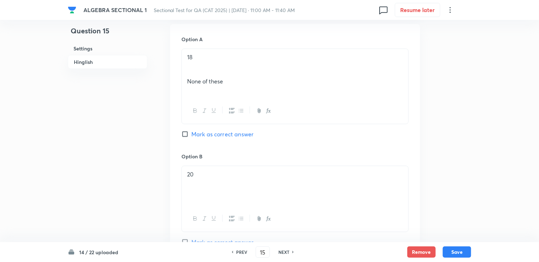
scroll to position [320, 0]
drag, startPoint x: 188, startPoint y: 83, endPoint x: 237, endPoint y: 89, distance: 49.4
click at [237, 89] on div "18 None of these" at bounding box center [295, 74] width 227 height 49
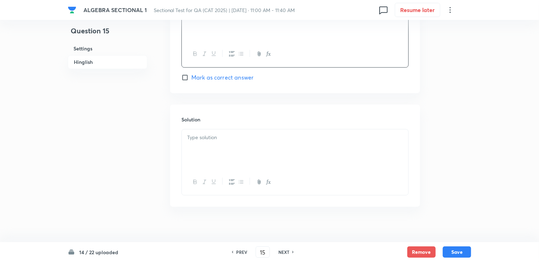
scroll to position [700, 0]
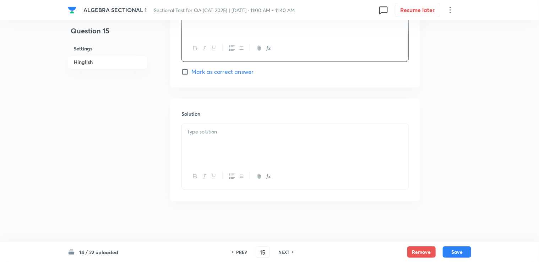
drag, startPoint x: 213, startPoint y: 141, endPoint x: 144, endPoint y: 10, distance: 148.0
click at [213, 140] on div at bounding box center [295, 144] width 227 height 40
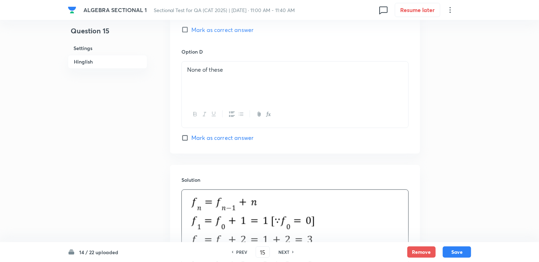
scroll to position [608, 0]
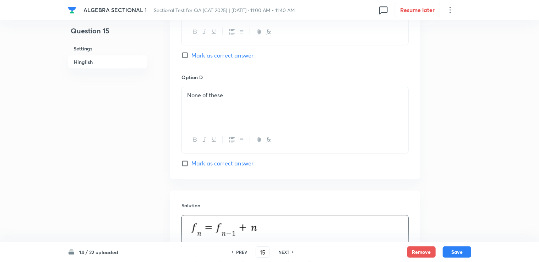
drag, startPoint x: 231, startPoint y: 155, endPoint x: 225, endPoint y: 157, distance: 6.5
click at [230, 155] on div "Option D None of these Mark as correct answer" at bounding box center [295, 121] width 227 height 94
click at [221, 160] on span "Mark as correct answer" at bounding box center [223, 164] width 62 height 9
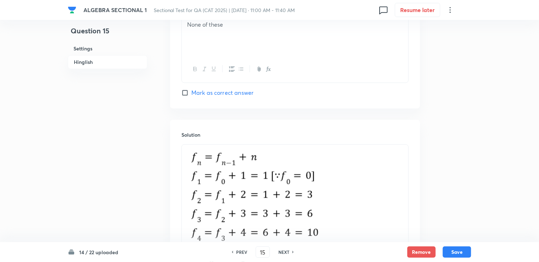
click at [197, 92] on span "Mark as correct answer" at bounding box center [223, 92] width 62 height 9
click at [192, 92] on input "Mark as correct answer" at bounding box center [187, 92] width 10 height 7
checkbox input "true"
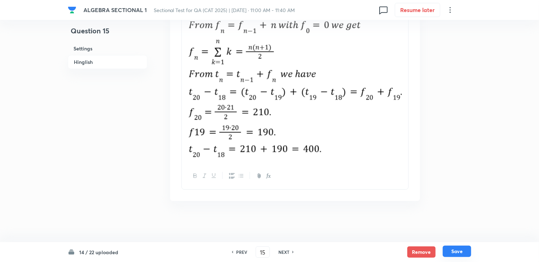
click at [283, 250] on button "Save" at bounding box center [457, 251] width 28 height 11
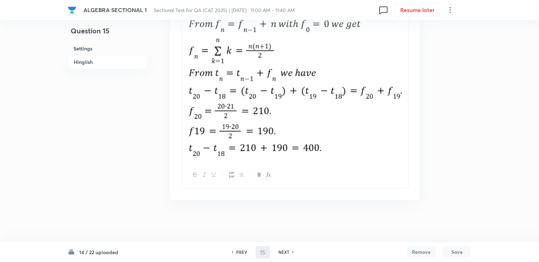
scroll to position [1109, 0]
type input "16"
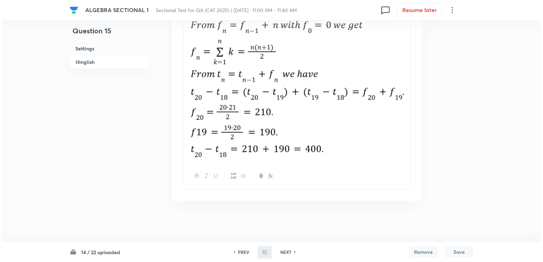
scroll to position [0, 0]
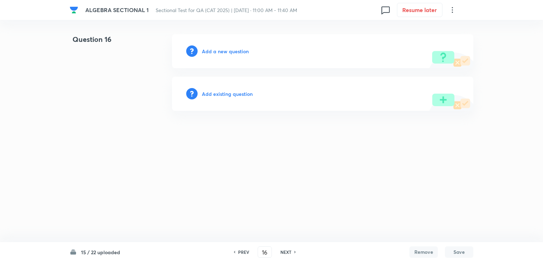
click at [227, 53] on h6 "Add a new question" at bounding box center [225, 51] width 47 height 7
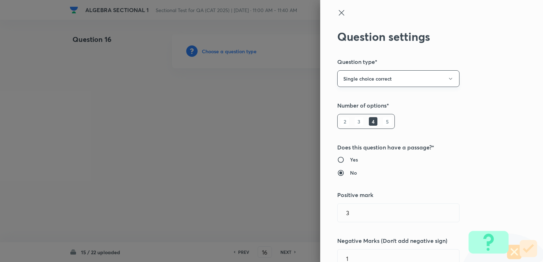
click at [283, 75] on button "Single choice correct" at bounding box center [398, 78] width 122 height 17
click at [283, 121] on li "Integer" at bounding box center [393, 126] width 122 height 13
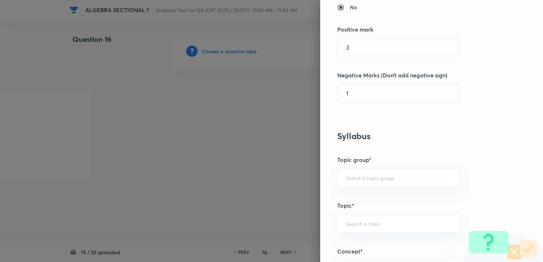
scroll to position [142, 0]
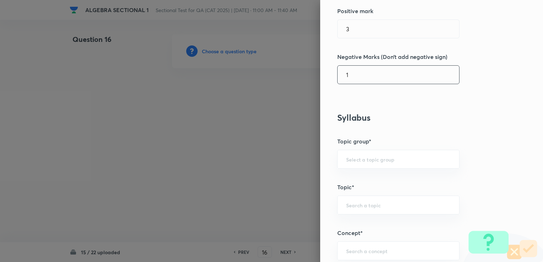
click at [283, 77] on input "1" at bounding box center [399, 75] width 122 height 18
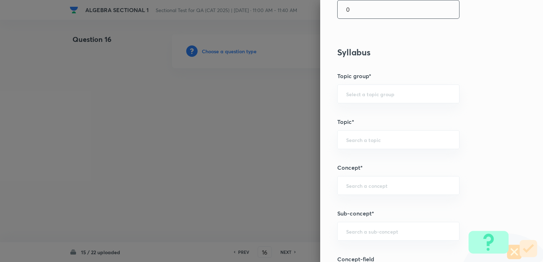
scroll to position [213, 0]
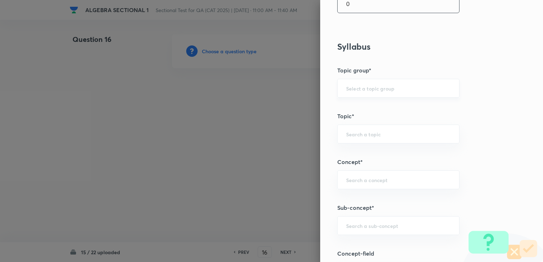
click at [283, 80] on div "​" at bounding box center [398, 88] width 122 height 19
type input "0"
click at [283, 92] on div "​" at bounding box center [398, 88] width 122 height 19
click at [283, 90] on input "text" at bounding box center [398, 88] width 104 height 7
click at [283, 110] on li "Quantitative Aptitude" at bounding box center [393, 108] width 122 height 13
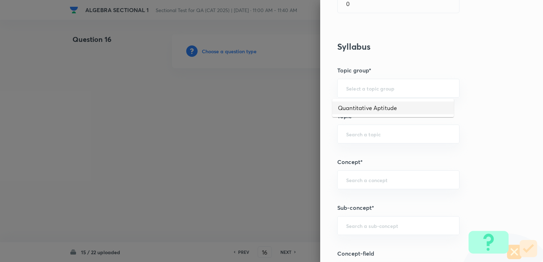
type input "Quantitative Aptitude"
click at [283, 135] on input "text" at bounding box center [398, 134] width 104 height 7
click at [283, 151] on li "Advanced Maths" at bounding box center [393, 153] width 122 height 13
type input "Basic Maths"
click at [283, 137] on div "Basic Maths ​" at bounding box center [398, 134] width 122 height 19
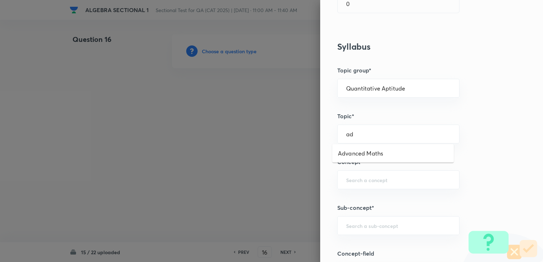
click at [283, 146] on ul "Advanced Maths" at bounding box center [393, 153] width 122 height 18
click at [283, 150] on li "Advanced Maths" at bounding box center [393, 153] width 122 height 13
type input "Advanced Maths"
click at [283, 176] on div "​" at bounding box center [398, 180] width 122 height 19
drag, startPoint x: 355, startPoint y: 197, endPoint x: 352, endPoint y: 207, distance: 10.3
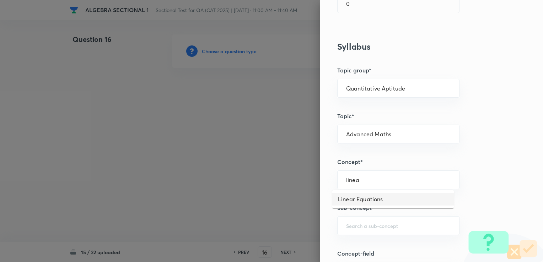
click at [283, 198] on li "Linear Equations" at bounding box center [393, 199] width 122 height 13
type input "Linear Equations"
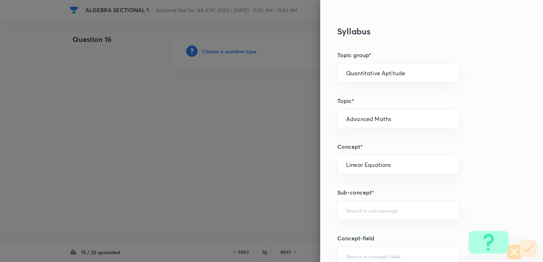
scroll to position [249, 0]
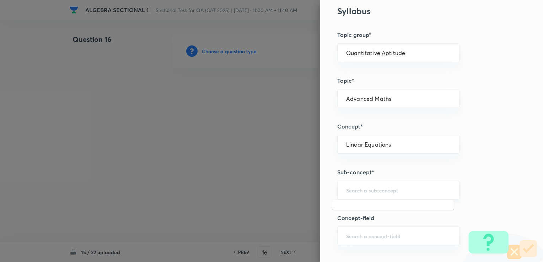
click at [283, 189] on input "text" at bounding box center [398, 190] width 104 height 7
click at [283, 204] on li "Advanced Linear Equations" at bounding box center [393, 209] width 122 height 13
type input "Advanced Linear Equations"
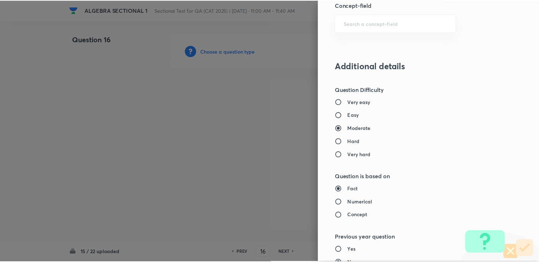
scroll to position [663, 0]
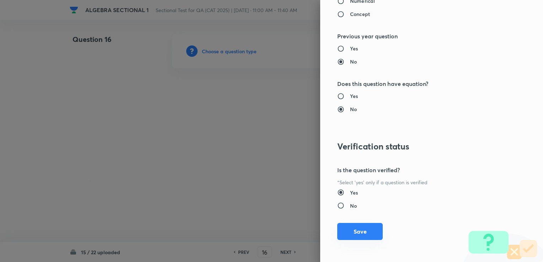
click at [283, 234] on button "Save" at bounding box center [359, 231] width 45 height 17
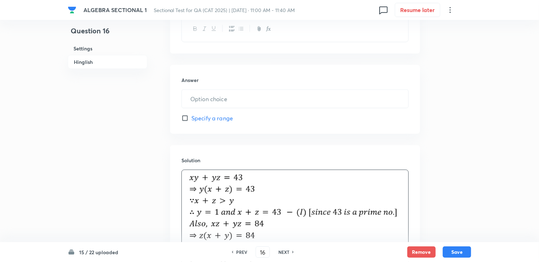
scroll to position [272, 0]
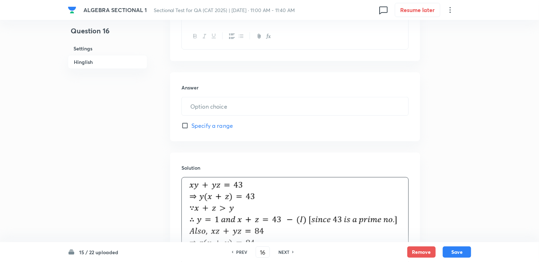
click at [242, 96] on div "Answer ​ Specify a range" at bounding box center [295, 106] width 250 height 69
click at [240, 102] on input "text" at bounding box center [295, 106] width 227 height 18
type input "2"
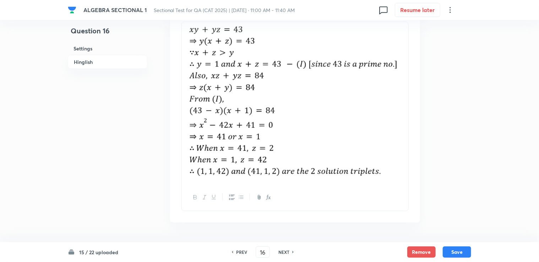
scroll to position [450, 0]
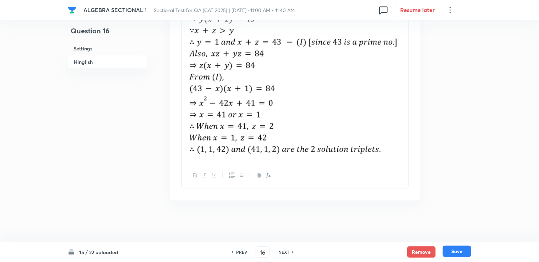
drag, startPoint x: 469, startPoint y: 251, endPoint x: 462, endPoint y: 243, distance: 10.1
click at [283, 251] on button "Save" at bounding box center [457, 252] width 28 height 11
type input "17"
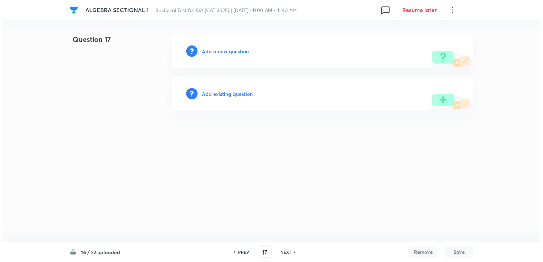
scroll to position [0, 0]
click at [226, 56] on div "Add a new question" at bounding box center [322, 51] width 301 height 34
click at [226, 55] on div "Add a new question" at bounding box center [322, 51] width 301 height 34
click at [226, 54] on h6 "Add a new question" at bounding box center [225, 51] width 47 height 7
click at [226, 53] on h6 "Choose a question type" at bounding box center [229, 51] width 55 height 7
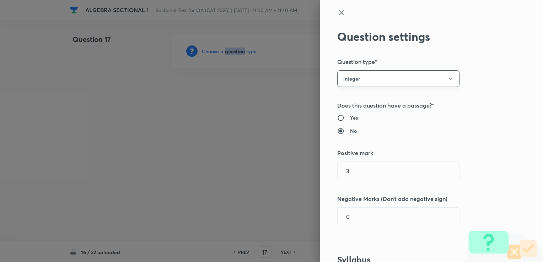
click at [283, 77] on button "Integer" at bounding box center [398, 78] width 122 height 17
click at [283, 101] on span "Single choice correct" at bounding box center [392, 100] width 113 height 7
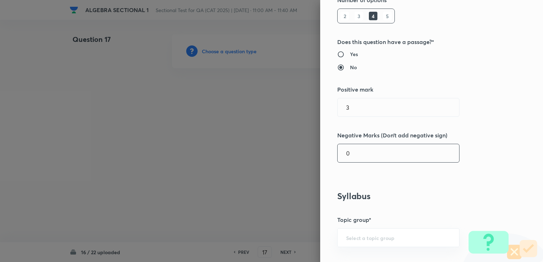
scroll to position [107, 0]
drag, startPoint x: 348, startPoint y: 131, endPoint x: 349, endPoint y: 149, distance: 17.8
click at [283, 131] on h5 "Negative Marks (Don’t add negative sign)" at bounding box center [419, 134] width 165 height 9
click at [283, 164] on div "Question settings Question type* Single choice correct Number of options* 2 3 4…" at bounding box center [431, 131] width 223 height 262
click at [283, 157] on input "0" at bounding box center [399, 152] width 122 height 18
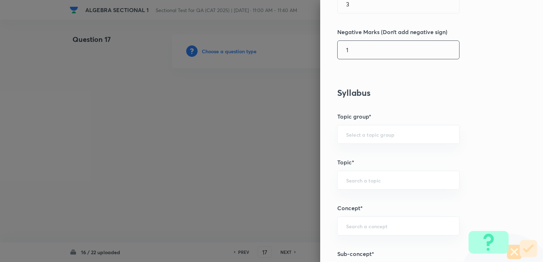
scroll to position [213, 0]
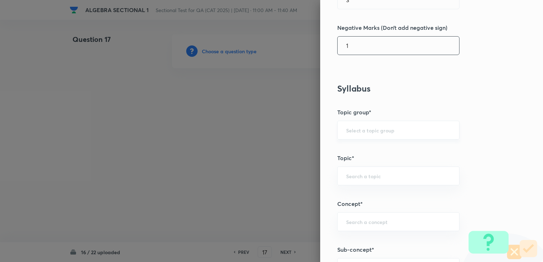
click at [283, 121] on div "​" at bounding box center [398, 130] width 122 height 19
type input "1"
click at [283, 124] on div "​" at bounding box center [398, 130] width 122 height 19
click at [283, 142] on div "Question settings Question type* Single choice correct Number of options* 2 3 4…" at bounding box center [431, 131] width 223 height 262
click at [283, 137] on div "​" at bounding box center [398, 130] width 122 height 19
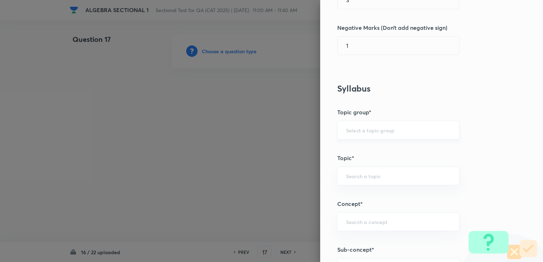
click at [283, 129] on input "text" at bounding box center [398, 130] width 104 height 7
drag, startPoint x: 354, startPoint y: 143, endPoint x: 363, endPoint y: 184, distance: 42.3
click at [283, 144] on ul "Quantitative Aptitude" at bounding box center [393, 149] width 122 height 18
drag, startPoint x: 359, startPoint y: 140, endPoint x: 359, endPoint y: 150, distance: 9.6
click at [283, 143] on ul "Quantitative Aptitude" at bounding box center [393, 149] width 122 height 18
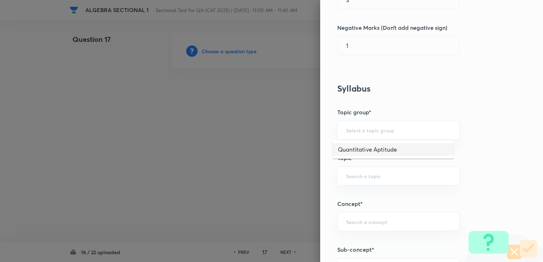
click at [283, 150] on li "Quantitative Aptitude" at bounding box center [393, 149] width 122 height 13
type input "Quantitative Aptitude"
click at [283, 181] on div "​" at bounding box center [398, 176] width 122 height 19
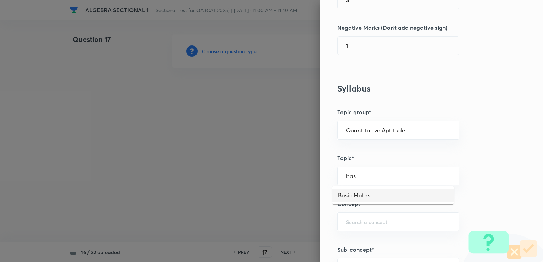
click at [283, 193] on li "Basic Maths" at bounding box center [393, 195] width 122 height 13
type input "Basic Maths"
click at [283, 228] on div "​" at bounding box center [398, 221] width 122 height 19
click at [283, 176] on input "Basic Maths" at bounding box center [398, 176] width 104 height 7
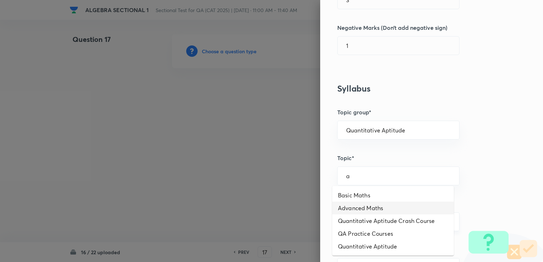
drag, startPoint x: 376, startPoint y: 204, endPoint x: 379, endPoint y: 226, distance: 22.6
click at [283, 204] on li "Advanced Maths" at bounding box center [393, 208] width 122 height 13
type input "Advanced Maths"
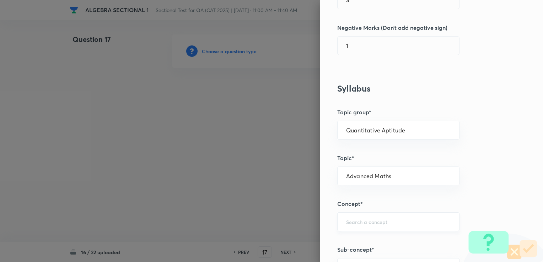
drag, startPoint x: 380, startPoint y: 231, endPoint x: 372, endPoint y: 220, distance: 13.7
click at [283, 231] on div "Question settings Question type* Single choice correct Number of options* 2 3 4…" at bounding box center [431, 131] width 223 height 262
click at [283, 220] on input "text" at bounding box center [398, 222] width 104 height 7
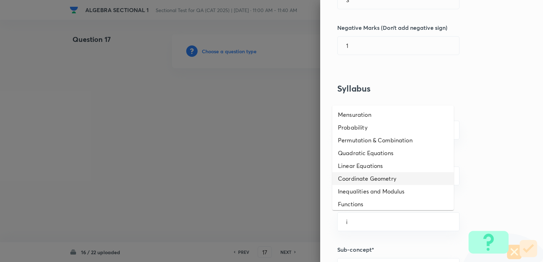
click at [283, 184] on li "Coordinate Geometry" at bounding box center [393, 178] width 122 height 13
type input "Coordinate Geometry"
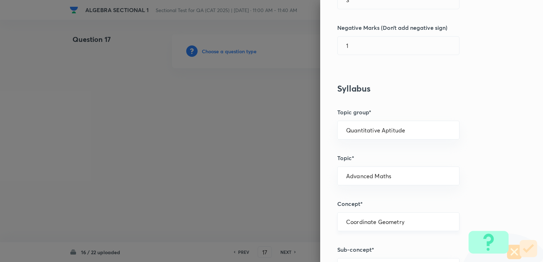
click at [283, 225] on div "Coordinate Geometry ​" at bounding box center [398, 221] width 122 height 19
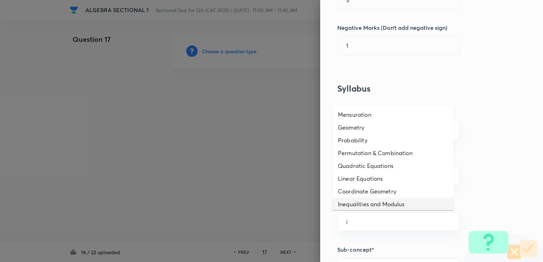
click at [283, 204] on li "Inequalities and Modulus" at bounding box center [393, 204] width 122 height 13
type input "Functions"
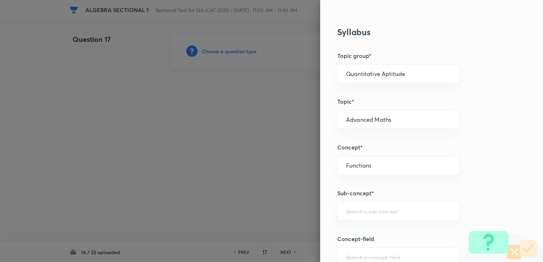
scroll to position [284, 0]
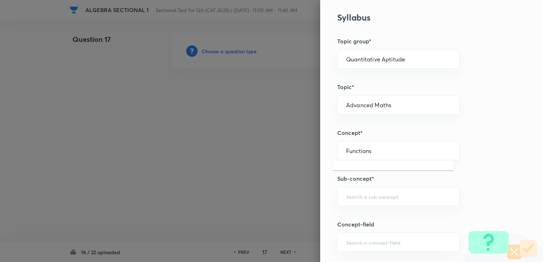
click at [283, 151] on input "Functions" at bounding box center [398, 150] width 104 height 7
type input "o"
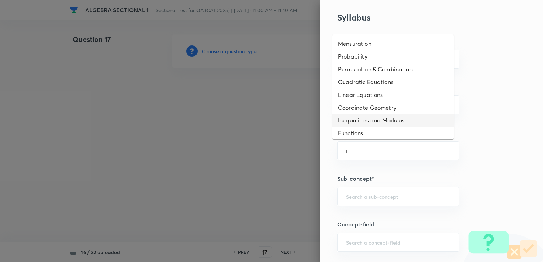
click at [283, 122] on li "Inequalities and Modulus" at bounding box center [393, 120] width 122 height 13
type input "Inequalities and Modulus"
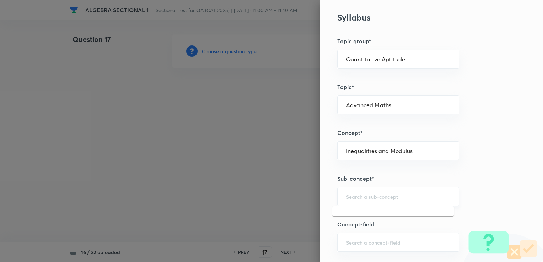
click at [283, 194] on input "text" at bounding box center [398, 196] width 104 height 7
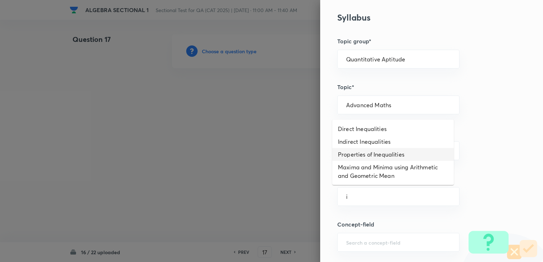
click at [283, 148] on li "Properties of Inequalities" at bounding box center [393, 154] width 122 height 13
type input "Properties of Inequalities"
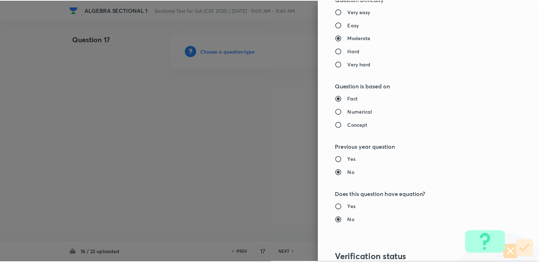
scroll to position [705, 0]
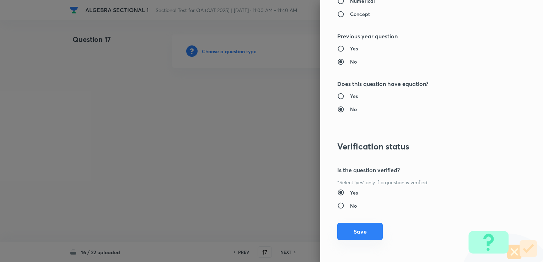
click at [283, 237] on button "Save" at bounding box center [359, 231] width 45 height 17
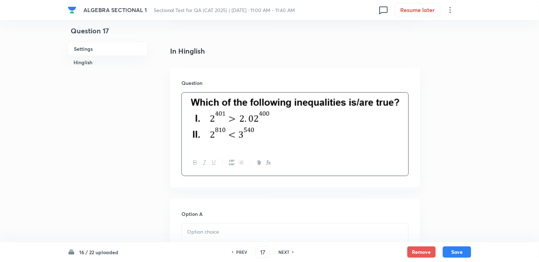
scroll to position [213, 0]
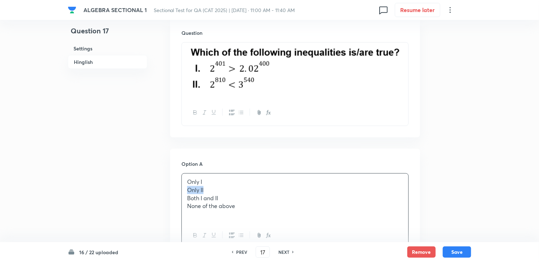
drag, startPoint x: 183, startPoint y: 198, endPoint x: 241, endPoint y: 198, distance: 57.9
click at [242, 200] on div "Only I Only II Both I and II None of the above" at bounding box center [295, 198] width 227 height 49
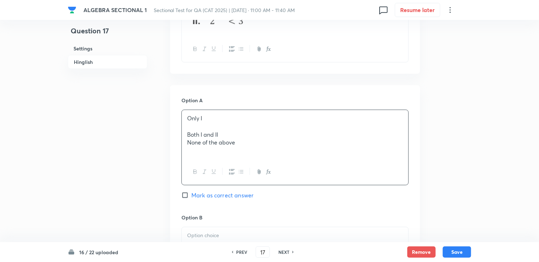
scroll to position [284, 0]
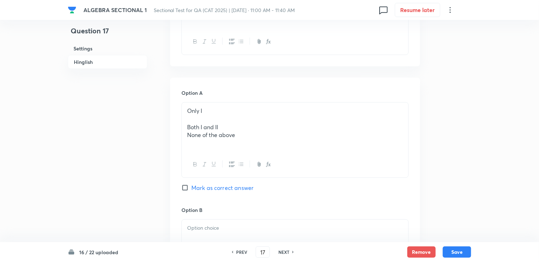
drag, startPoint x: 206, startPoint y: 212, endPoint x: 194, endPoint y: 236, distance: 27.0
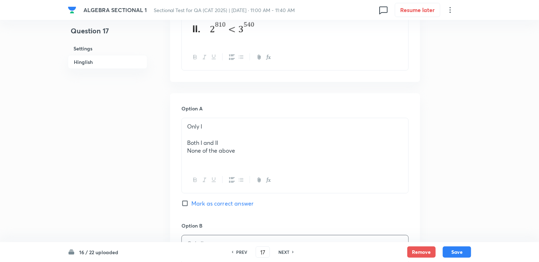
scroll to position [249, 0]
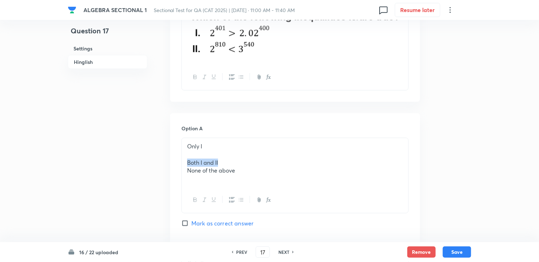
drag, startPoint x: 187, startPoint y: 173, endPoint x: 247, endPoint y: 173, distance: 60.0
click at [247, 167] on p "Both I and II" at bounding box center [295, 163] width 216 height 8
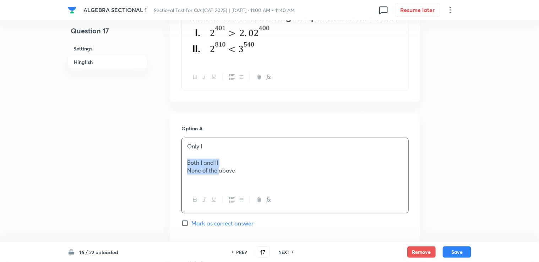
drag, startPoint x: 188, startPoint y: 171, endPoint x: 220, endPoint y: 176, distance: 32.3
click at [219, 176] on div "Only I Both I and II None of the above" at bounding box center [295, 162] width 227 height 49
click at [221, 167] on p "Both I and II" at bounding box center [295, 163] width 216 height 8
drag, startPoint x: 221, startPoint y: 171, endPoint x: 164, endPoint y: 170, distance: 56.1
click at [164, 170] on div "Question 17 Settings Hinglish Settings Type Single choice correct 4 options + 3…" at bounding box center [270, 245] width 404 height 921
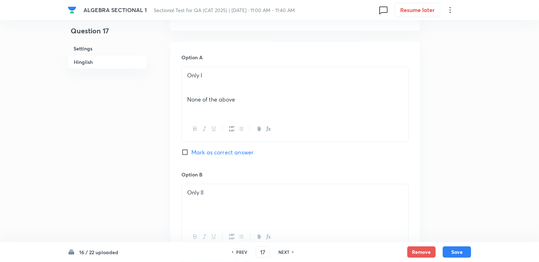
scroll to position [320, 0]
drag, startPoint x: 182, startPoint y: 107, endPoint x: 247, endPoint y: 106, distance: 65.7
click at [253, 105] on div "Only I None of the above" at bounding box center [295, 105] width 227 height 76
drag, startPoint x: 239, startPoint y: 109, endPoint x: 183, endPoint y: 106, distance: 55.8
click at [183, 107] on div "Only I None of the above" at bounding box center [295, 91] width 227 height 49
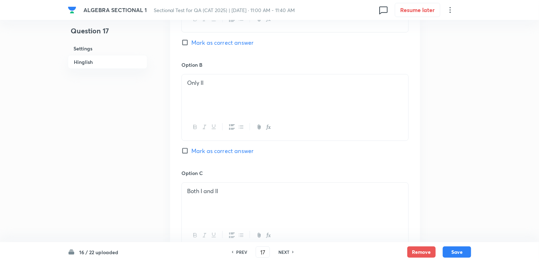
scroll to position [428, 0]
drag, startPoint x: 190, startPoint y: 166, endPoint x: 185, endPoint y: 159, distance: 8.8
click at [190, 166] on div "Option B Only II Mark as correct answer" at bounding box center [295, 117] width 227 height 108
click at [178, 155] on div "Option A Only I [PERSON_NAME] as correct answer Option B Only II [PERSON_NAME] …" at bounding box center [295, 159] width 250 height 450
click at [185, 156] on input "Mark as correct answer" at bounding box center [187, 152] width 10 height 7
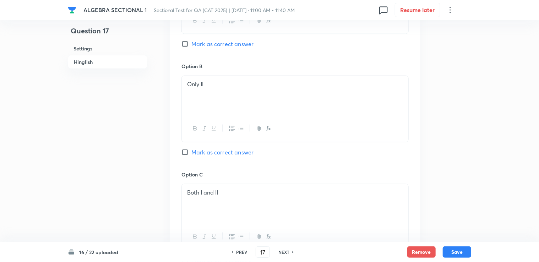
checkbox input "true"
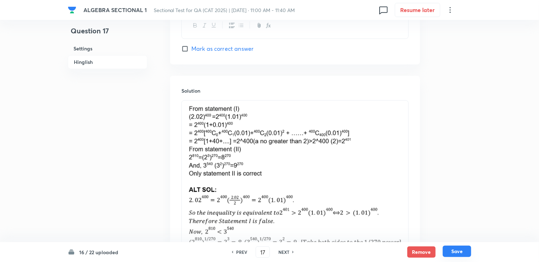
click at [283, 251] on button "Save" at bounding box center [457, 251] width 28 height 11
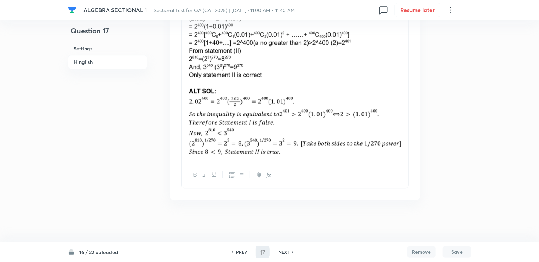
scroll to position [846, 0]
type input "18"
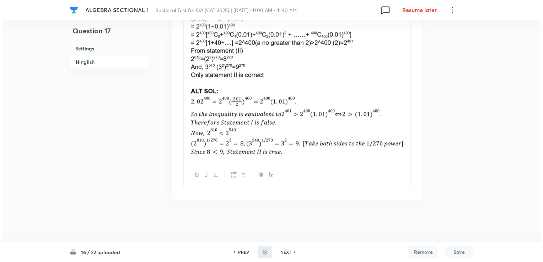
scroll to position [0, 0]
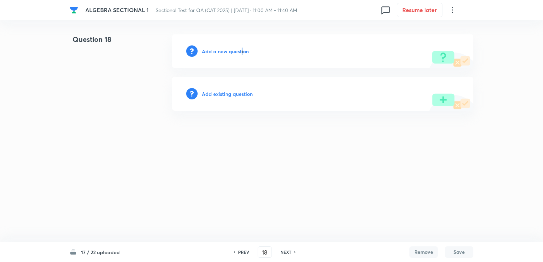
click at [236, 62] on div "Add a new question" at bounding box center [322, 51] width 301 height 34
drag, startPoint x: 236, startPoint y: 62, endPoint x: 226, endPoint y: 52, distance: 13.8
click at [226, 52] on h6 "Add a new question" at bounding box center [225, 51] width 47 height 7
click at [226, 52] on h6 "Choose a question type" at bounding box center [229, 51] width 55 height 7
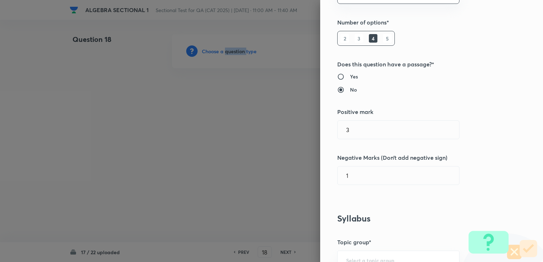
scroll to position [178, 0]
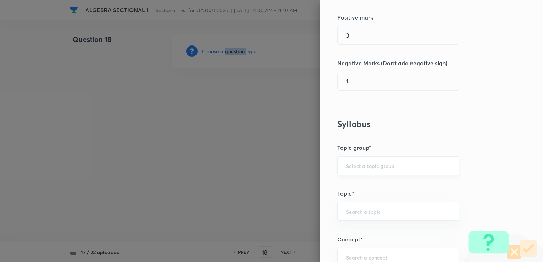
click at [283, 172] on div "​" at bounding box center [398, 165] width 122 height 19
click at [283, 165] on input "text" at bounding box center [398, 165] width 104 height 7
click at [283, 183] on li "Quantitative Aptitude" at bounding box center [393, 185] width 122 height 13
type input "Quantitative Aptitude"
click at [283, 198] on div "Question settings Question type* Single choice correct Number of options* 2 3 4…" at bounding box center [431, 131] width 223 height 262
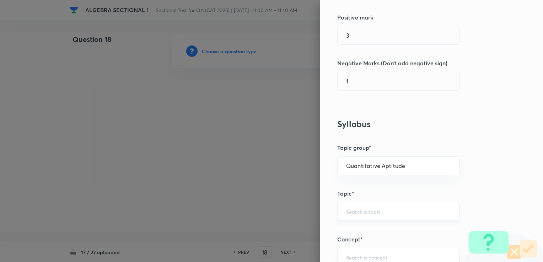
click at [283, 205] on div "​" at bounding box center [398, 211] width 122 height 19
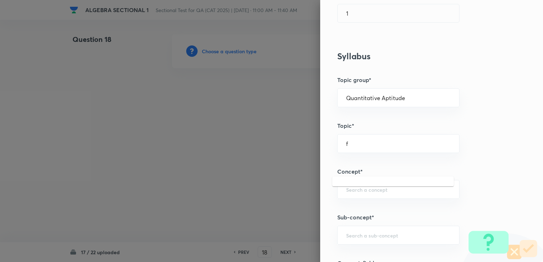
scroll to position [249, 0]
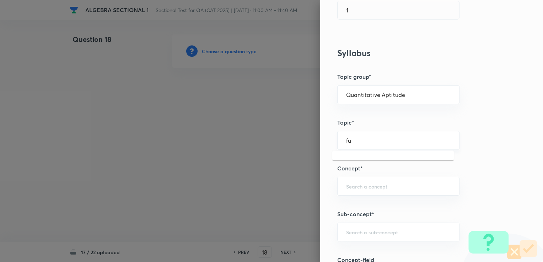
click at [283, 141] on input "fu" at bounding box center [398, 140] width 104 height 7
type input "f"
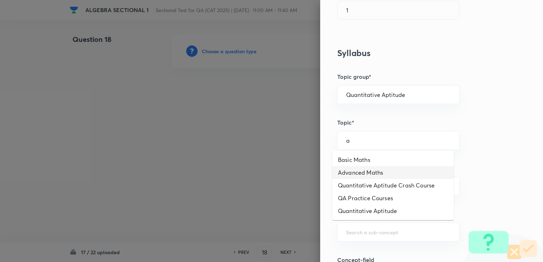
click at [283, 168] on li "Advanced Maths" at bounding box center [393, 172] width 122 height 13
type input "Advanced Maths"
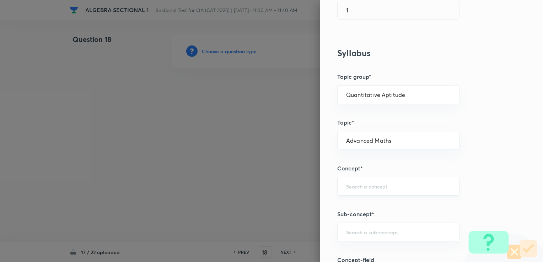
click at [283, 177] on div "​" at bounding box center [398, 186] width 122 height 19
click at [283, 180] on div "​" at bounding box center [398, 186] width 122 height 19
click at [283, 213] on ul "Functions" at bounding box center [393, 205] width 122 height 18
click at [283, 205] on li "Functions" at bounding box center [393, 205] width 122 height 13
type input "Functions"
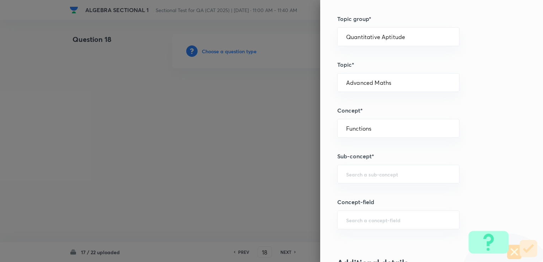
scroll to position [320, 0]
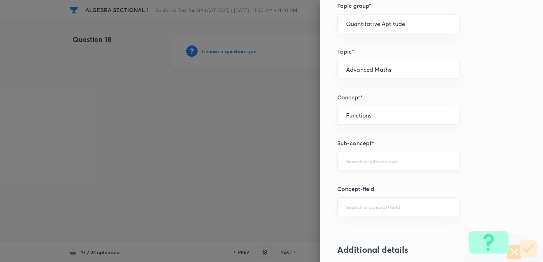
click at [283, 168] on div "​" at bounding box center [398, 161] width 122 height 19
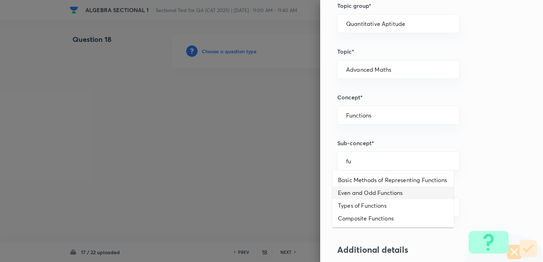
click at [283, 198] on li "Even and Odd Functions" at bounding box center [393, 193] width 122 height 13
type input "Even and Odd Functions"
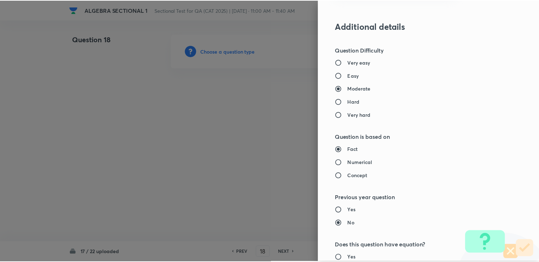
scroll to position [705, 0]
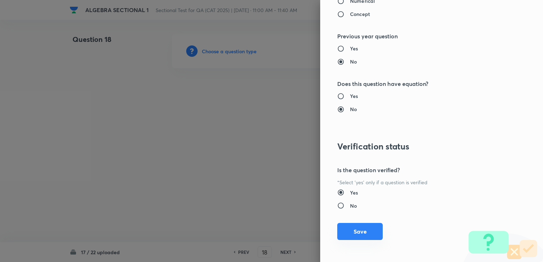
click at [283, 229] on button "Save" at bounding box center [359, 231] width 45 height 17
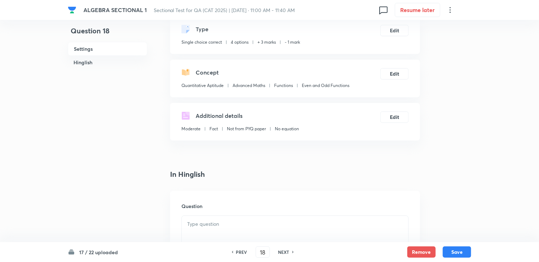
scroll to position [178, 0]
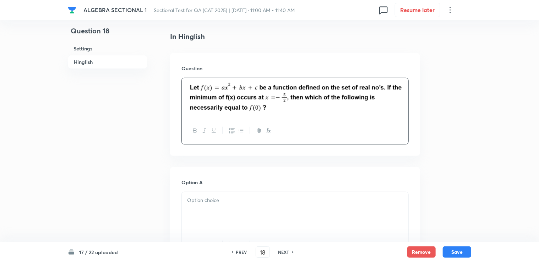
click at [268, 214] on div at bounding box center [295, 212] width 227 height 40
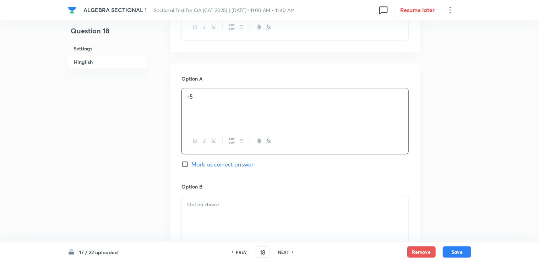
scroll to position [284, 0]
click at [248, 206] on div at bounding box center [295, 214] width 227 height 40
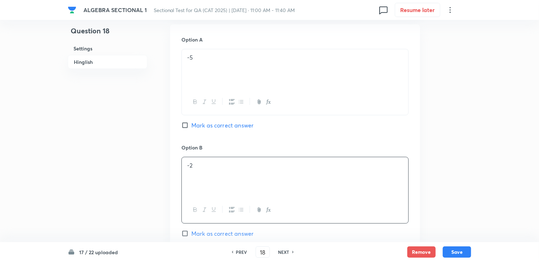
scroll to position [462, 0]
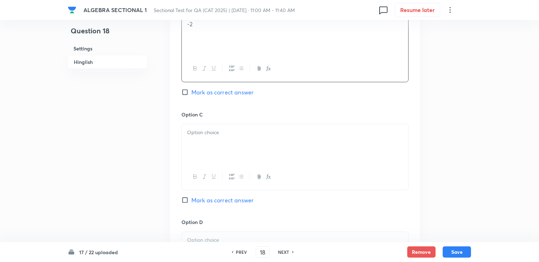
click at [231, 145] on div at bounding box center [295, 144] width 227 height 40
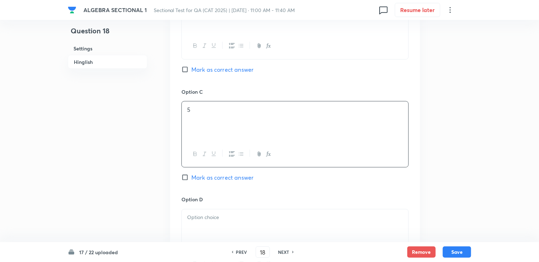
scroll to position [604, 0]
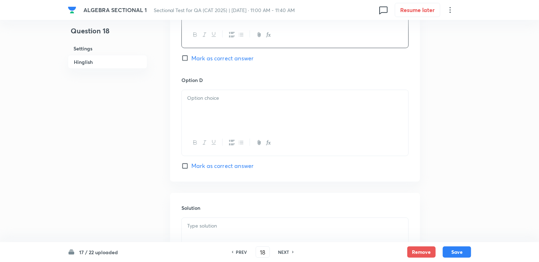
drag, startPoint x: 219, startPoint y: 141, endPoint x: 210, endPoint y: 128, distance: 16.0
click at [219, 141] on div at bounding box center [295, 143] width 227 height 26
click at [205, 114] on div at bounding box center [295, 110] width 227 height 40
drag, startPoint x: 207, startPoint y: 130, endPoint x: 209, endPoint y: 107, distance: 23.6
click at [187, 94] on div at bounding box center [295, 110] width 227 height 40
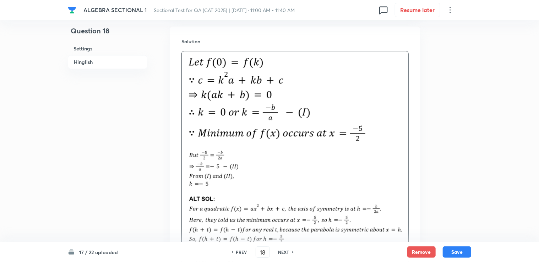
scroll to position [762, 0]
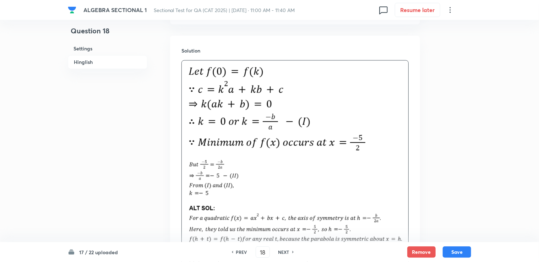
click at [253, 131] on img at bounding box center [277, 111] width 181 height 92
drag, startPoint x: 252, startPoint y: 123, endPoint x: 216, endPoint y: 110, distance: 38.4
click at [246, 120] on img at bounding box center [277, 111] width 181 height 92
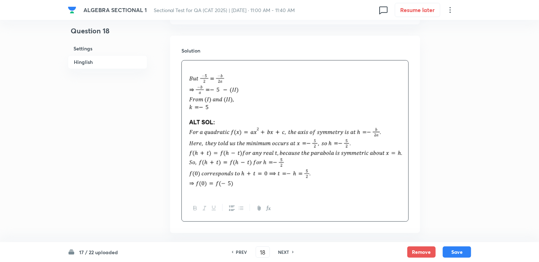
click at [188, 70] on p at bounding box center [295, 69] width 216 height 8
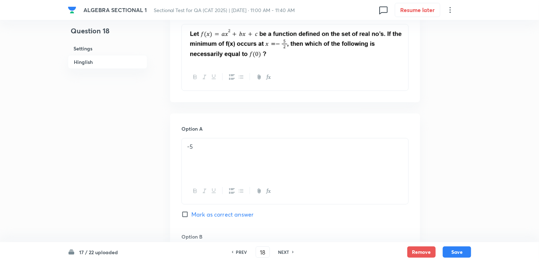
scroll to position [229, 0]
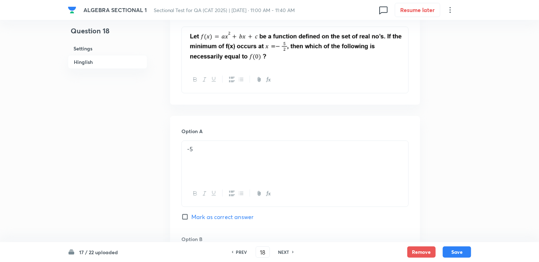
click at [202, 219] on span "Mark as correct answer" at bounding box center [223, 217] width 62 height 9
click at [192, 219] on input "Mark as correct answer" at bounding box center [187, 217] width 10 height 7
checkbox input "true"
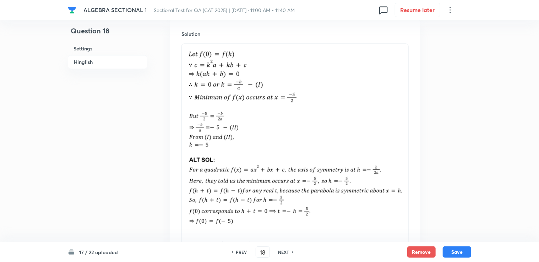
scroll to position [848, 0]
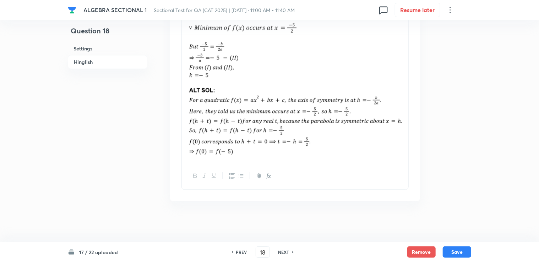
click at [283, 258] on div "17 / 22 uploaded PREV 18 ​ NEXT Remove Save" at bounding box center [270, 252] width 404 height 20
click at [283, 257] on div "Remove Save" at bounding box center [440, 252] width 64 height 11
click at [283, 253] on button "Save" at bounding box center [457, 251] width 28 height 11
type input "19"
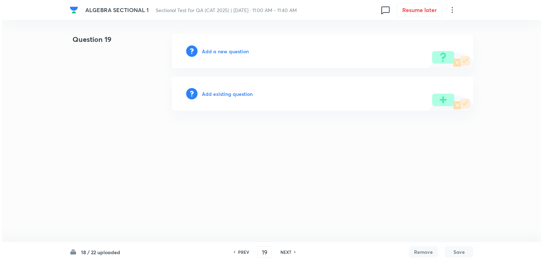
scroll to position [0, 0]
click at [242, 56] on div "Add a new question" at bounding box center [322, 51] width 301 height 34
click at [238, 52] on h6 "Add a new question" at bounding box center [225, 51] width 47 height 7
click at [237, 50] on h6 "Choose a question type" at bounding box center [229, 51] width 55 height 7
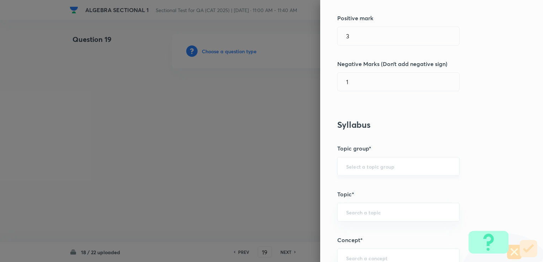
scroll to position [178, 0]
click at [283, 167] on input "text" at bounding box center [398, 165] width 104 height 7
drag, startPoint x: 354, startPoint y: 181, endPoint x: 353, endPoint y: 198, distance: 16.7
click at [283, 182] on li "Quantitative Aptitude" at bounding box center [393, 185] width 122 height 13
type input "Quantitative Aptitude"
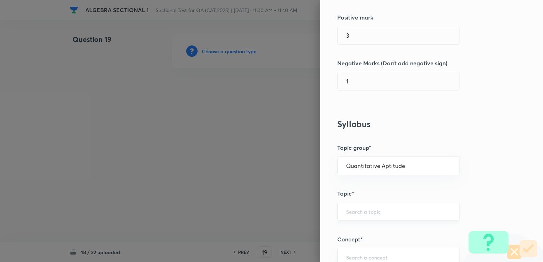
click at [283, 212] on input "text" at bounding box center [398, 211] width 104 height 7
type input "v"
click at [283, 232] on li "Basic Maths" at bounding box center [393, 231] width 122 height 13
type input "Basic Maths"
drag, startPoint x: 394, startPoint y: 247, endPoint x: 390, endPoint y: 254, distance: 7.6
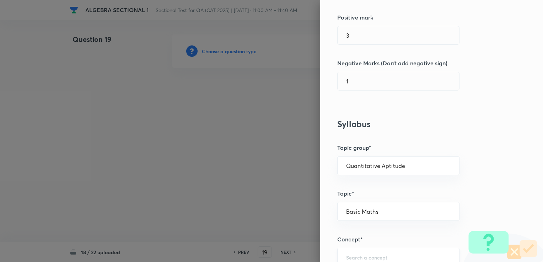
click at [283, 252] on div "Question settings Question type* Single choice correct Number of options* 2 3 4…" at bounding box center [431, 131] width 223 height 262
click at [283, 255] on input "text" at bounding box center [398, 257] width 104 height 7
click at [283, 238] on li "Sequences & Series" at bounding box center [393, 236] width 122 height 13
type input "Sequences & Series"
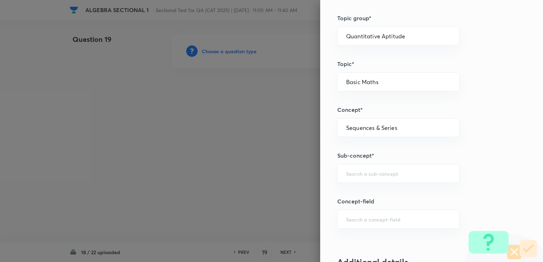
scroll to position [320, 0]
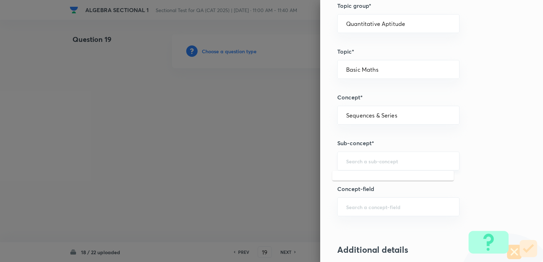
click at [283, 163] on input "text" at bounding box center [398, 161] width 104 height 7
click at [283, 174] on li "Series" at bounding box center [393, 180] width 122 height 13
type input "Series"
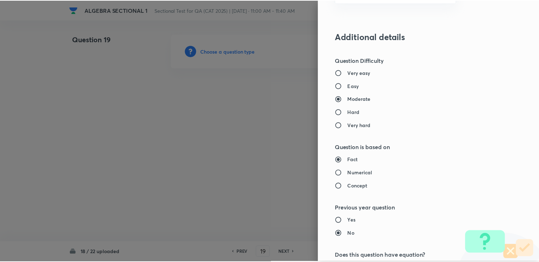
scroll to position [705, 0]
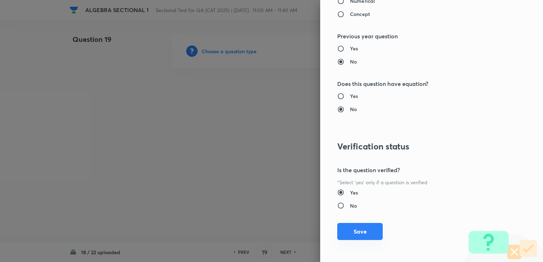
click at [283, 225] on button "Save" at bounding box center [359, 231] width 45 height 17
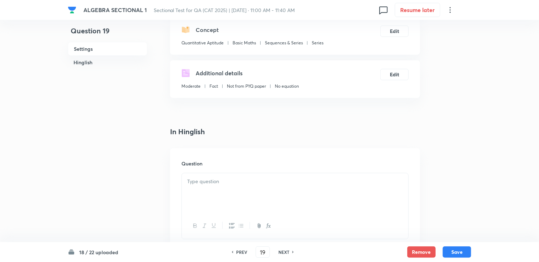
scroll to position [107, 0]
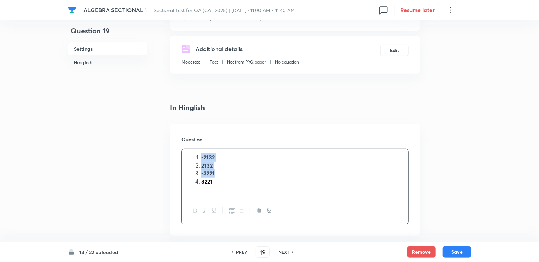
drag, startPoint x: 200, startPoint y: 157, endPoint x: 215, endPoint y: 172, distance: 20.4
click at [215, 172] on ol "-2132 2132 -3221 3221" at bounding box center [295, 169] width 216 height 32
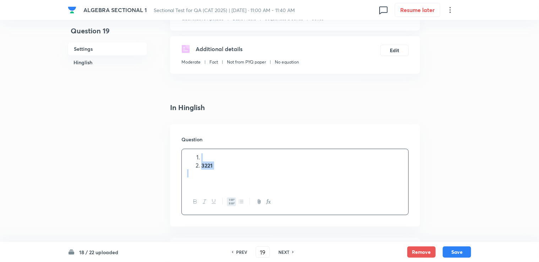
drag, startPoint x: 194, startPoint y: 158, endPoint x: 232, endPoint y: 176, distance: 42.6
click at [232, 176] on div "3221" at bounding box center [295, 169] width 227 height 40
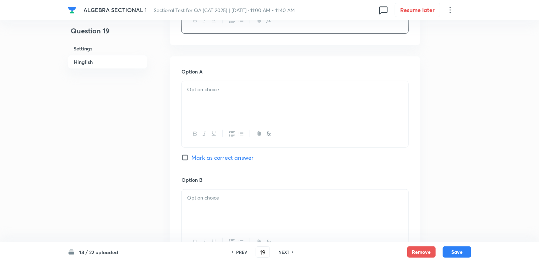
scroll to position [284, 0]
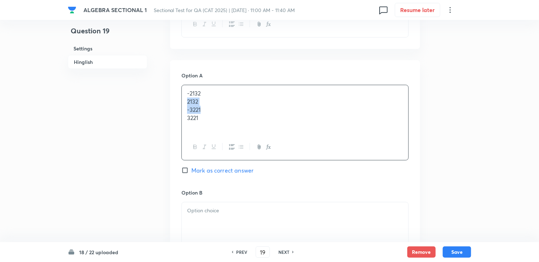
drag, startPoint x: 185, startPoint y: 101, endPoint x: 204, endPoint y: 107, distance: 19.9
click at [204, 107] on div "-2132 2132 -3221 3221" at bounding box center [295, 109] width 227 height 49
click at [200, 101] on p "2132" at bounding box center [295, 102] width 216 height 8
click at [194, 93] on p "-2132" at bounding box center [295, 94] width 216 height 8
drag, startPoint x: 184, startPoint y: 101, endPoint x: 209, endPoint y: 102, distance: 24.5
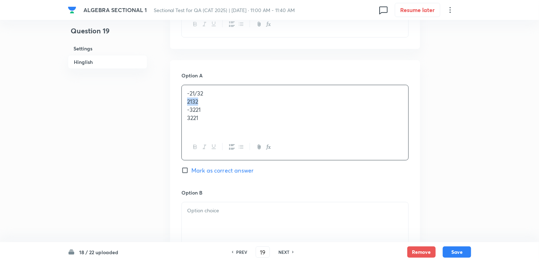
click at [209, 102] on div "-21/32 2132 -3221 3221" at bounding box center [295, 109] width 227 height 49
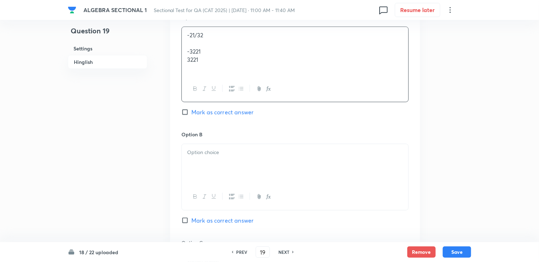
scroll to position [355, 0]
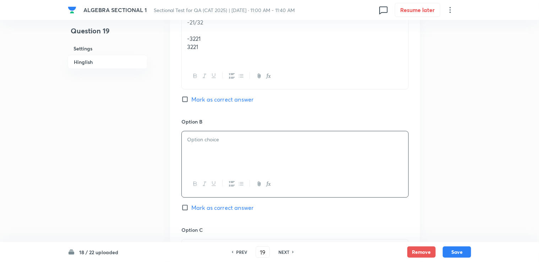
paste div
drag, startPoint x: 192, startPoint y: 138, endPoint x: 196, endPoint y: 149, distance: 12.3
click at [192, 139] on p "2132" at bounding box center [295, 140] width 216 height 8
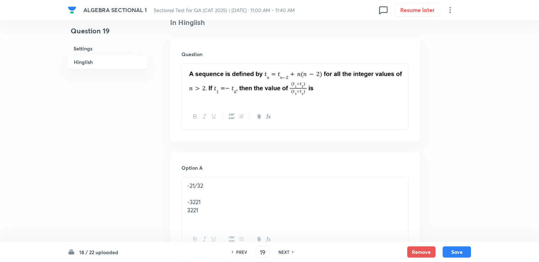
scroll to position [178, 0]
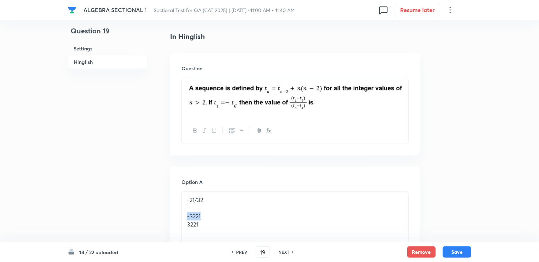
drag, startPoint x: 186, startPoint y: 215, endPoint x: 212, endPoint y: 214, distance: 25.6
click at [212, 214] on div "-21/32 -3221 3221" at bounding box center [295, 216] width 227 height 49
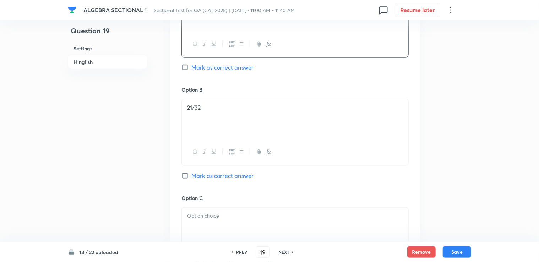
scroll to position [391, 0]
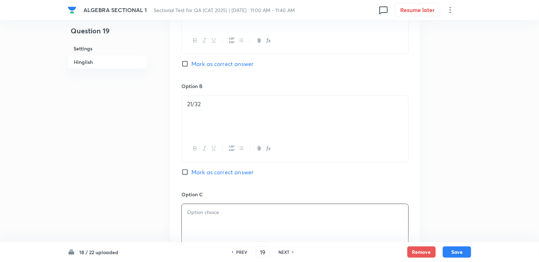
paste div
click at [195, 212] on p "-3221" at bounding box center [295, 213] width 216 height 8
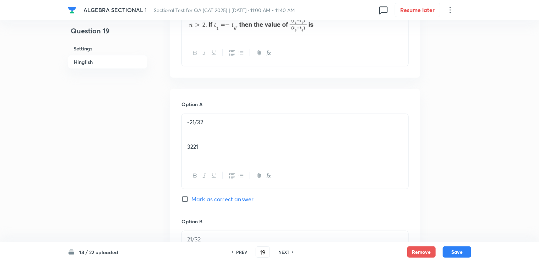
scroll to position [249, 0]
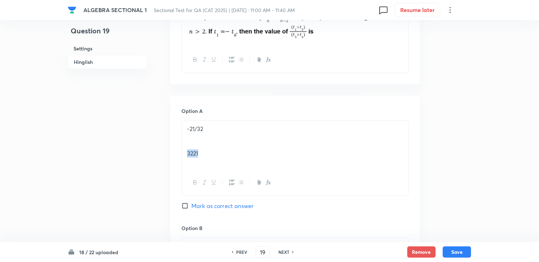
drag, startPoint x: 185, startPoint y: 153, endPoint x: 203, endPoint y: 153, distance: 17.8
click at [203, 153] on div "-21/32 3221" at bounding box center [295, 145] width 227 height 49
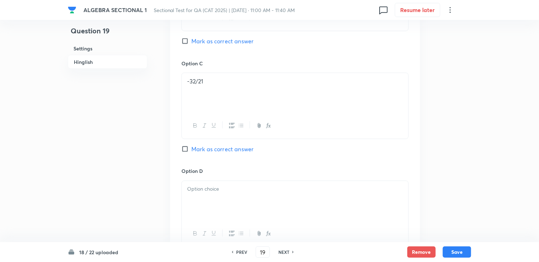
scroll to position [533, 0]
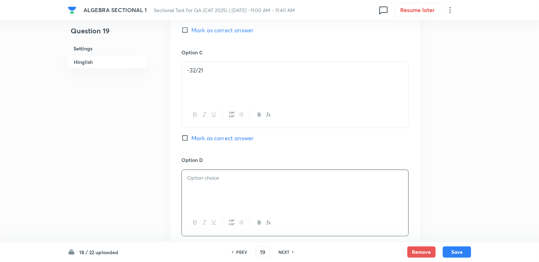
paste div
click at [192, 178] on p "3221" at bounding box center [295, 178] width 216 height 8
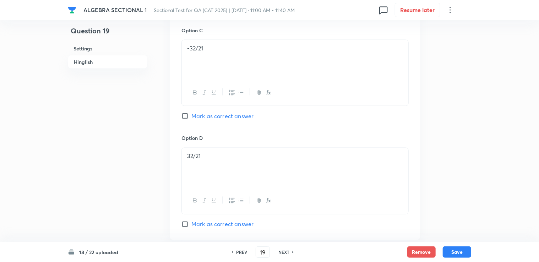
scroll to position [567, 0]
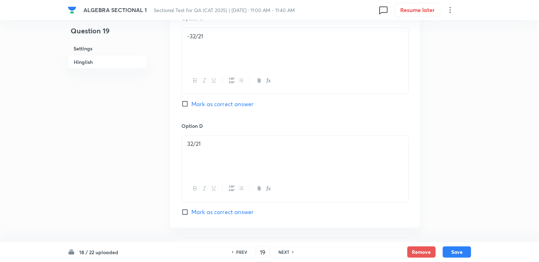
click at [203, 205] on div "Option D 32/21 [PERSON_NAME] as correct answer" at bounding box center [295, 170] width 227 height 94
click at [202, 211] on span "Mark as correct answer" at bounding box center [223, 212] width 62 height 9
click at [192, 211] on input "Mark as correct answer" at bounding box center [187, 212] width 10 height 7
checkbox input "true"
click at [283, 248] on button "Save" at bounding box center [457, 251] width 28 height 11
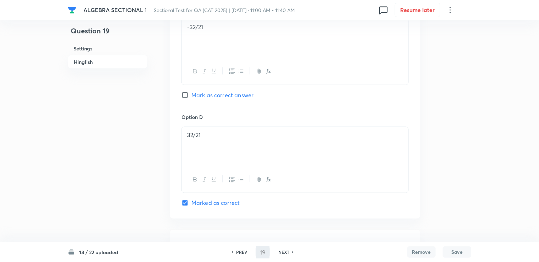
type input "20"
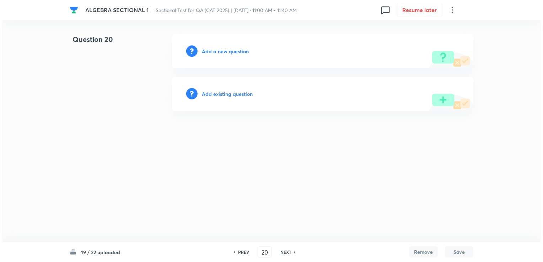
scroll to position [0, 0]
click at [231, 51] on h6 "Add a new question" at bounding box center [225, 51] width 47 height 7
click at [233, 55] on div "Choose a question type" at bounding box center [322, 51] width 301 height 34
drag, startPoint x: 246, startPoint y: 60, endPoint x: 241, endPoint y: 50, distance: 11.3
click at [246, 60] on div "Choose a question type" at bounding box center [322, 51] width 301 height 34
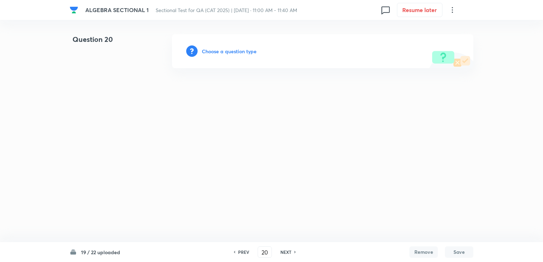
click at [241, 50] on h6 "Choose a question type" at bounding box center [229, 51] width 55 height 7
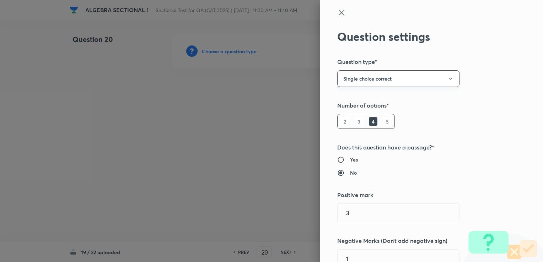
click at [283, 76] on button "Single choice correct" at bounding box center [398, 78] width 122 height 17
click at [283, 124] on span "Integer" at bounding box center [392, 126] width 113 height 7
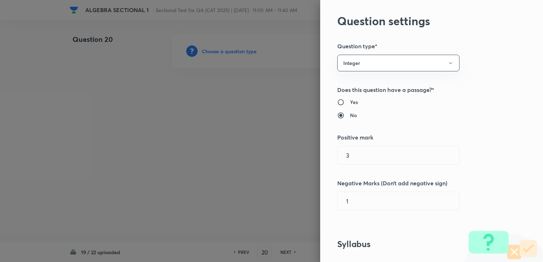
scroll to position [36, 0]
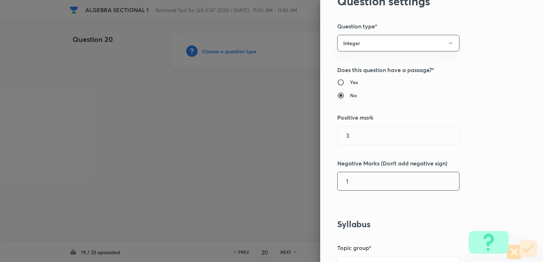
click at [283, 180] on input "1" at bounding box center [399, 181] width 122 height 18
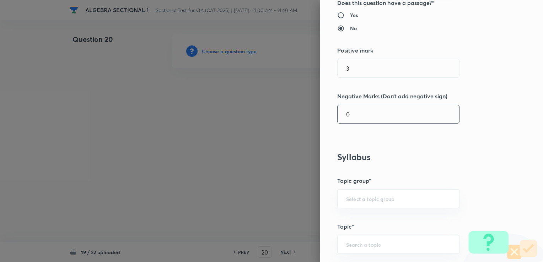
scroll to position [107, 0]
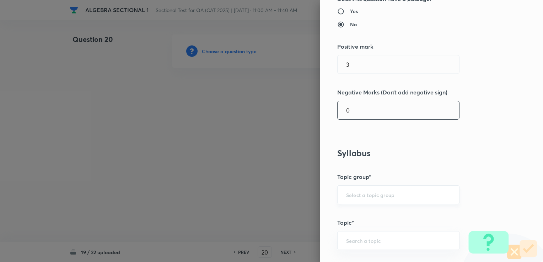
click at [283, 198] on div "​" at bounding box center [398, 194] width 122 height 19
type input "0"
click at [283, 198] on div "​" at bounding box center [398, 194] width 122 height 19
click at [283, 195] on input "text" at bounding box center [398, 195] width 104 height 7
drag, startPoint x: 358, startPoint y: 205, endPoint x: 356, endPoint y: 218, distance: 13.3
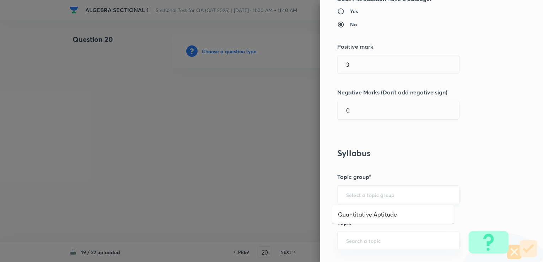
drag, startPoint x: 358, startPoint y: 193, endPoint x: 359, endPoint y: 196, distance: 4.0
click at [283, 194] on input "text" at bounding box center [398, 195] width 104 height 7
drag, startPoint x: 360, startPoint y: 214, endPoint x: 359, endPoint y: 224, distance: 10.7
click at [283, 214] on li "Quantitative Aptitude" at bounding box center [393, 214] width 122 height 13
type input "Quantitative Aptitude"
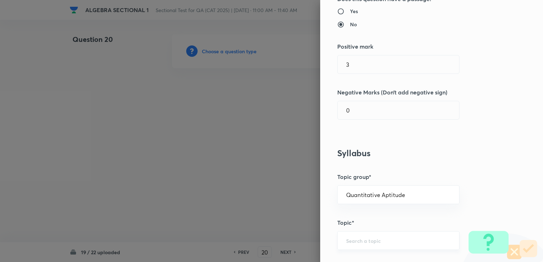
drag, startPoint x: 360, startPoint y: 234, endPoint x: 360, endPoint y: 241, distance: 7.1
click at [283, 236] on div "​" at bounding box center [398, 240] width 122 height 19
type input "i"
click at [283, 225] on li "Basic Maths" at bounding box center [393, 220] width 122 height 13
type input "Basic Maths"
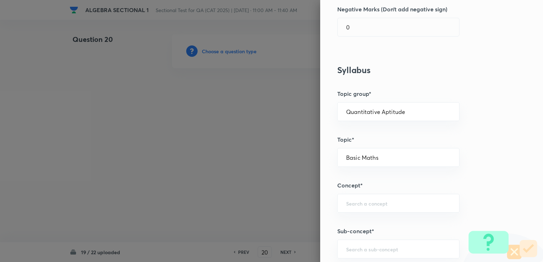
scroll to position [213, 0]
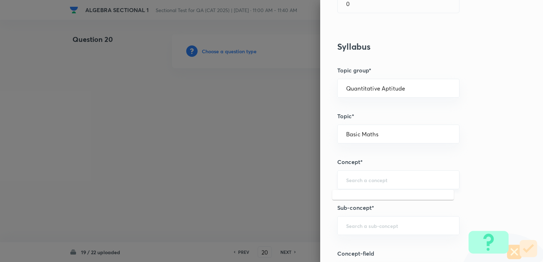
click at [283, 180] on input "text" at bounding box center [398, 180] width 104 height 7
click at [283, 205] on li "Indices and Surds" at bounding box center [393, 199] width 122 height 13
type input "Indices and Surds"
click at [283, 227] on input "text" at bounding box center [398, 225] width 104 height 7
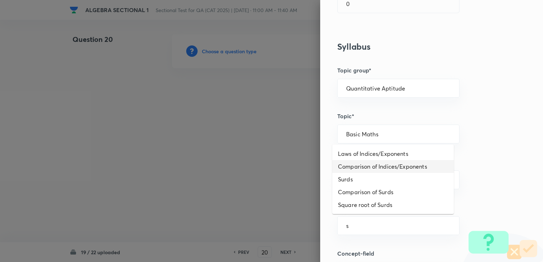
click at [283, 167] on li "Comparison of Indices/Exponents" at bounding box center [393, 166] width 122 height 13
type input "Comparison of Indices/Exponents"
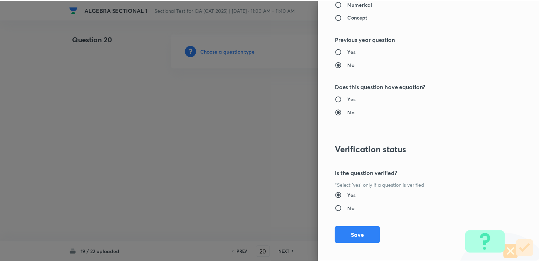
scroll to position [663, 0]
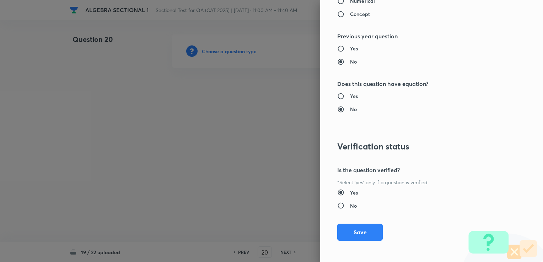
drag, startPoint x: 344, startPoint y: 234, endPoint x: 331, endPoint y: 217, distance: 20.8
click at [283, 234] on button "Save" at bounding box center [359, 232] width 45 height 17
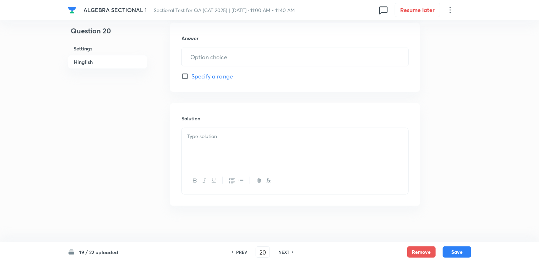
scroll to position [327, 0]
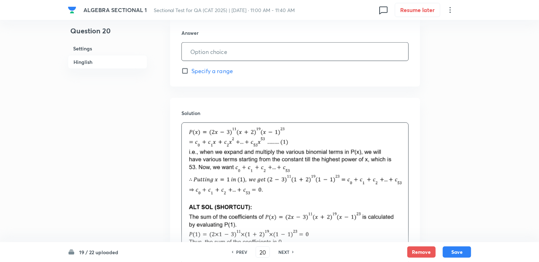
click at [215, 53] on input "text" at bounding box center [295, 52] width 227 height 18
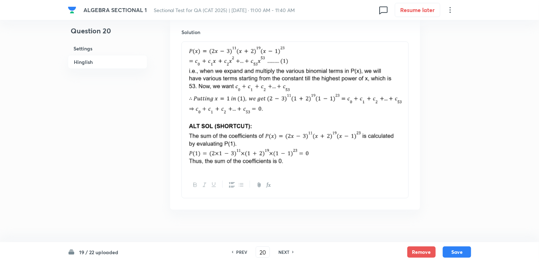
scroll to position [417, 0]
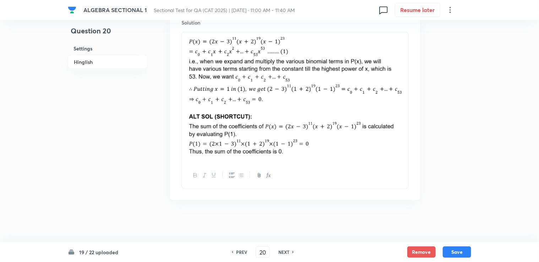
type input "0"
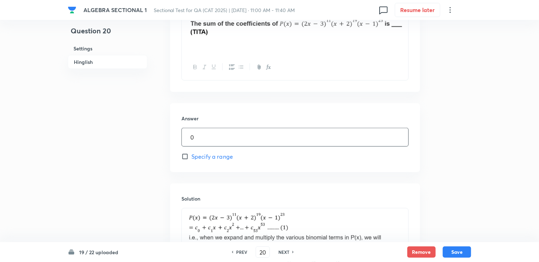
scroll to position [240, 0]
click at [283, 251] on button "Save" at bounding box center [457, 251] width 28 height 11
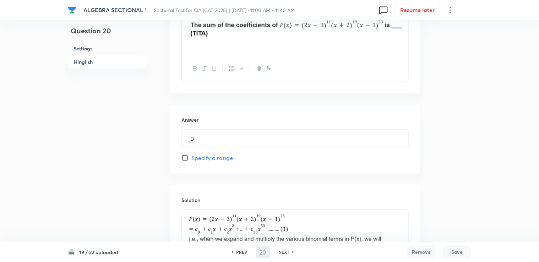
type input "21"
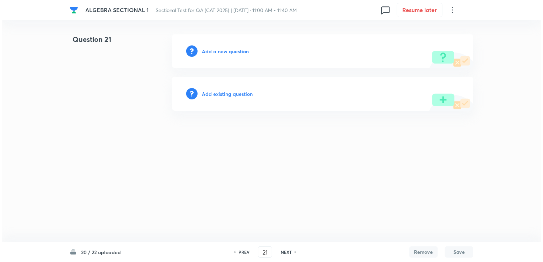
scroll to position [0, 0]
click at [230, 54] on h6 "Add a new question" at bounding box center [225, 51] width 47 height 7
click at [230, 54] on h6 "Choose a question type" at bounding box center [229, 51] width 55 height 7
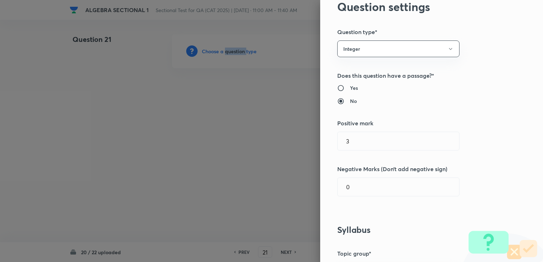
scroll to position [107, 0]
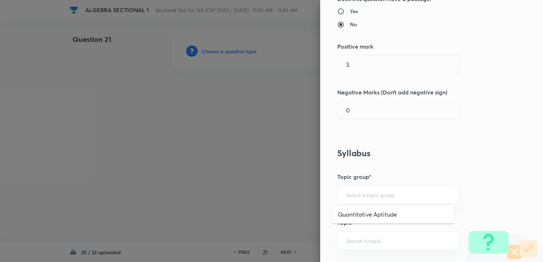
drag, startPoint x: 373, startPoint y: 194, endPoint x: 371, endPoint y: 205, distance: 11.3
click at [283, 194] on input "text" at bounding box center [398, 195] width 104 height 7
drag, startPoint x: 370, startPoint y: 208, endPoint x: 367, endPoint y: 225, distance: 17.2
click at [283, 208] on li "Quantitative Aptitude" at bounding box center [393, 214] width 122 height 13
type input "Quantitative Aptitude"
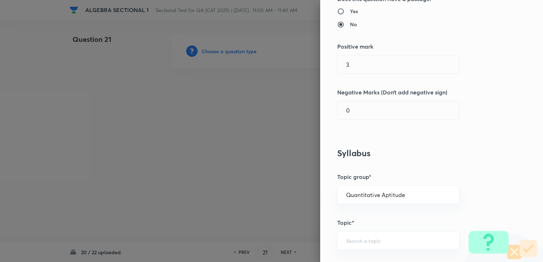
drag, startPoint x: 367, startPoint y: 233, endPoint x: 367, endPoint y: 251, distance: 18.1
click at [283, 236] on div "​" at bounding box center [398, 240] width 122 height 19
click at [283, 219] on li "Basic Maths" at bounding box center [393, 220] width 122 height 13
type input "Basic Maths"
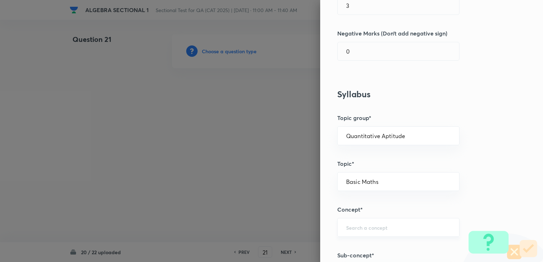
scroll to position [178, 0]
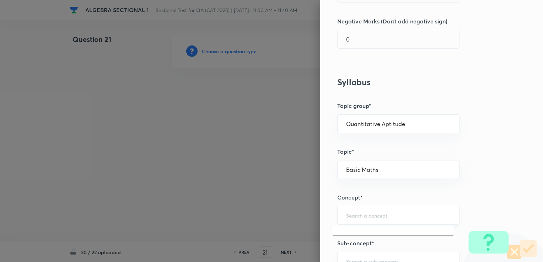
click at [283, 215] on input "text" at bounding box center [398, 215] width 104 height 7
drag, startPoint x: 355, startPoint y: 245, endPoint x: 351, endPoint y: 235, distance: 10.8
click at [283, 246] on li "Logarithms" at bounding box center [393, 247] width 122 height 13
type input "Logarithms"
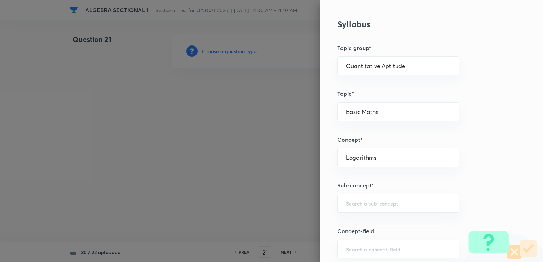
scroll to position [249, 0]
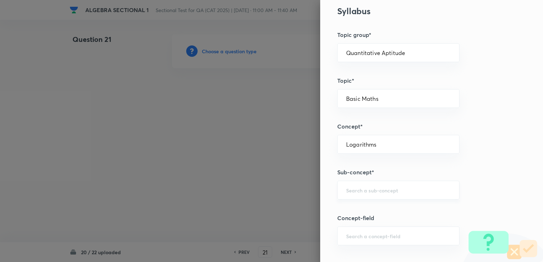
click at [283, 196] on div "​" at bounding box center [398, 190] width 122 height 19
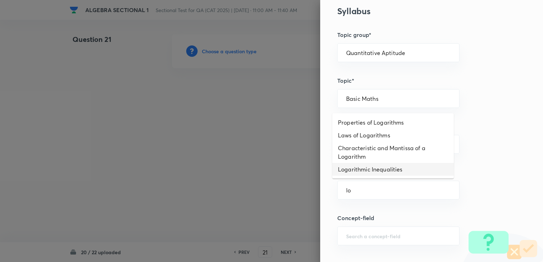
click at [283, 168] on li "Logarithmic Inequalities" at bounding box center [393, 169] width 122 height 13
type input "Logarithmic Inequalities"
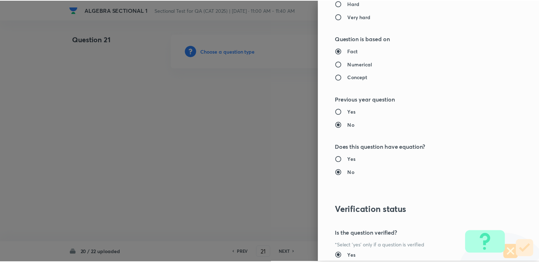
scroll to position [663, 0]
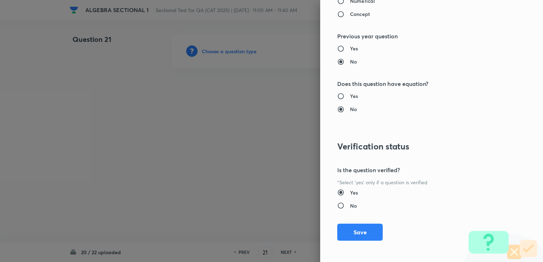
click at [283, 226] on button "Save" at bounding box center [359, 232] width 45 height 17
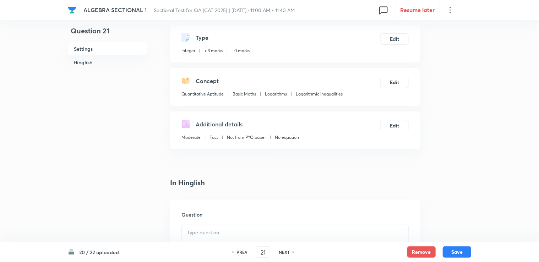
scroll to position [107, 0]
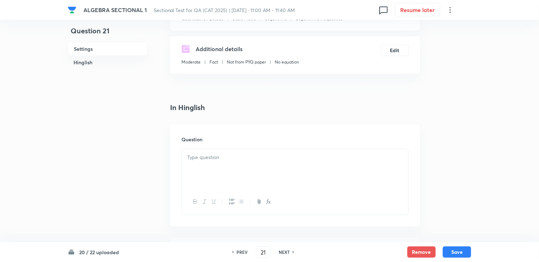
drag, startPoint x: 205, startPoint y: 144, endPoint x: 196, endPoint y: 162, distance: 19.4
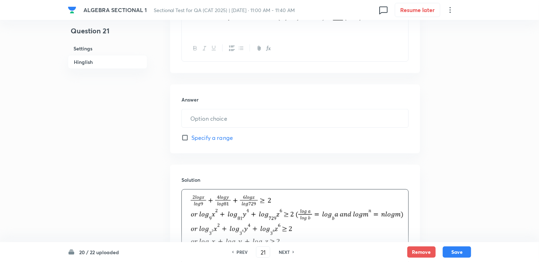
scroll to position [256, 0]
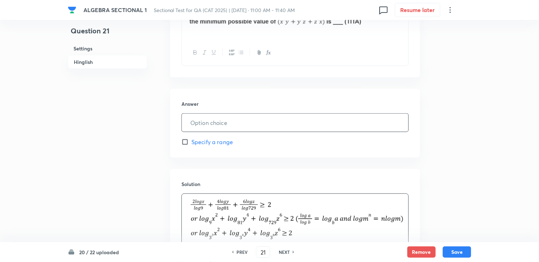
click at [235, 123] on input "text" at bounding box center [295, 123] width 227 height 18
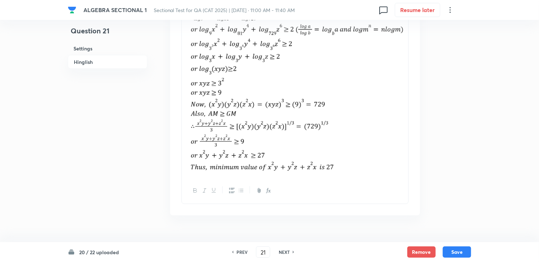
scroll to position [460, 0]
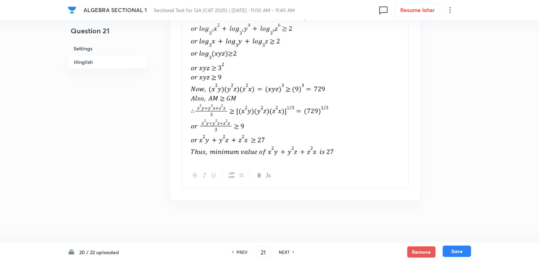
type input "27"
click at [283, 247] on button "Save" at bounding box center [457, 251] width 28 height 11
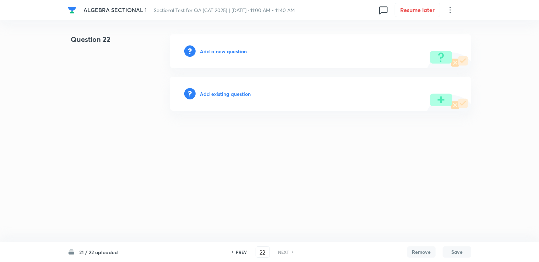
scroll to position [0, 0]
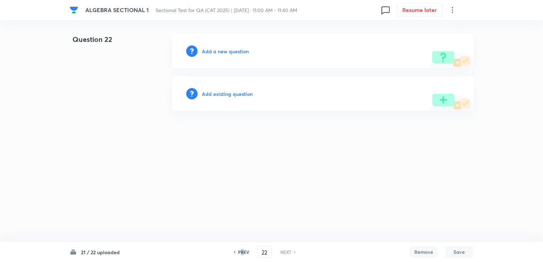
click at [242, 255] on h6 "PREV" at bounding box center [243, 252] width 11 height 6
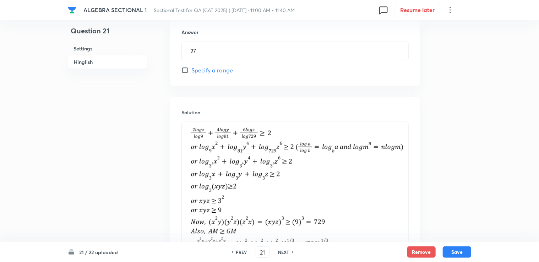
scroll to position [460, 0]
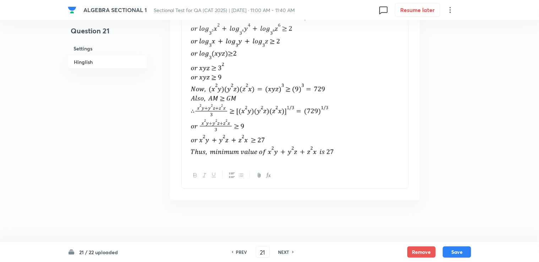
click at [283, 151] on img at bounding box center [295, 75] width 216 height 162
drag, startPoint x: 379, startPoint y: 130, endPoint x: 281, endPoint y: 136, distance: 98.6
click at [283, 130] on img at bounding box center [295, 75] width 216 height 162
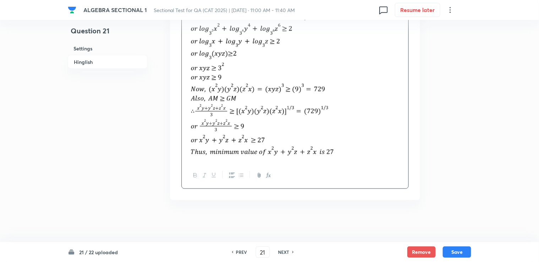
click at [179, 147] on div "Solution" at bounding box center [295, 82] width 250 height 236
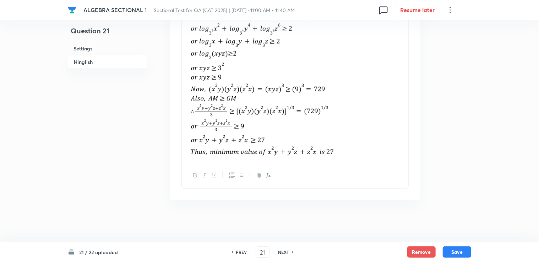
click at [189, 152] on img at bounding box center [295, 75] width 216 height 162
click at [188, 149] on img at bounding box center [295, 75] width 216 height 162
click at [189, 163] on div at bounding box center [295, 176] width 227 height 26
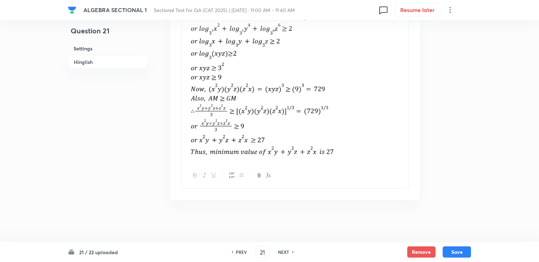
click at [192, 164] on div at bounding box center [295, 176] width 227 height 26
click at [277, 164] on div at bounding box center [295, 176] width 227 height 26
drag, startPoint x: 339, startPoint y: 158, endPoint x: 345, endPoint y: 139, distance: 19.9
click at [283, 158] on div at bounding box center [295, 75] width 227 height 173
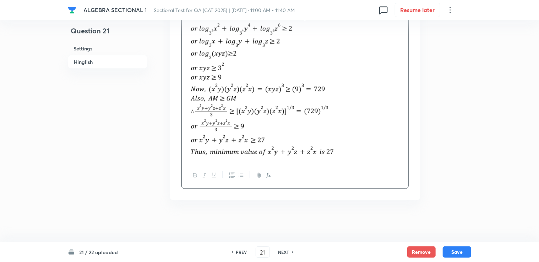
drag, startPoint x: 372, startPoint y: 138, endPoint x: 382, endPoint y: 136, distance: 9.6
click at [283, 138] on img at bounding box center [295, 75] width 216 height 162
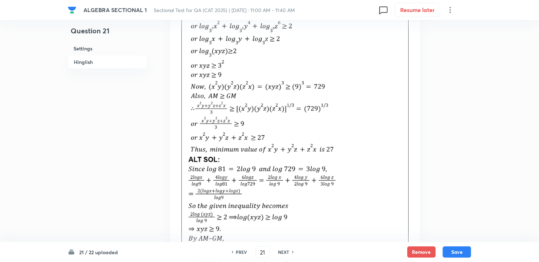
scroll to position [560, 0]
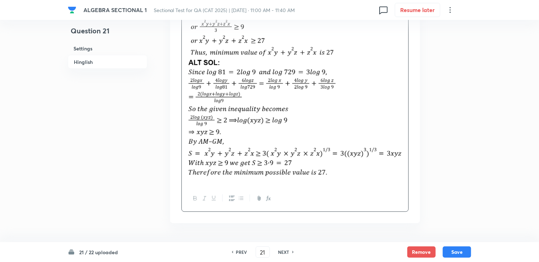
drag, startPoint x: 466, startPoint y: 249, endPoint x: 445, endPoint y: 208, distance: 46.2
click at [283, 249] on button "Save" at bounding box center [457, 252] width 28 height 11
type input "22"
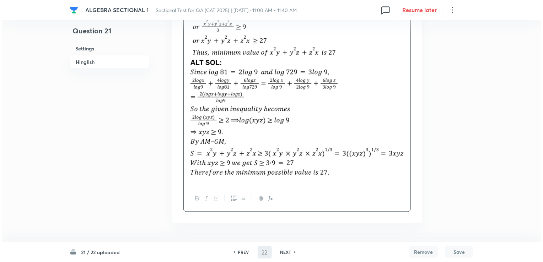
scroll to position [0, 0]
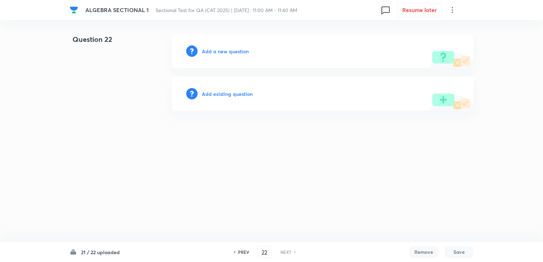
drag, startPoint x: 212, startPoint y: 44, endPoint x: 214, endPoint y: 49, distance: 5.2
click at [212, 45] on div "Add a new question" at bounding box center [322, 51] width 301 height 34
click at [214, 51] on h6 "Add a new question" at bounding box center [225, 51] width 47 height 7
click at [215, 51] on h6 "Choose a question type" at bounding box center [229, 51] width 55 height 7
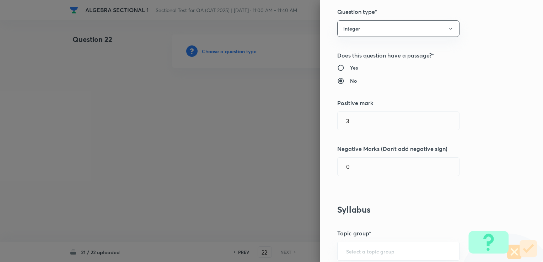
scroll to position [142, 0]
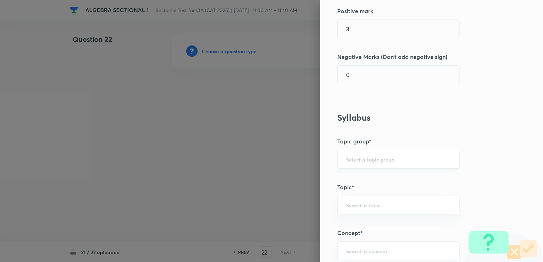
click at [283, 154] on div "​" at bounding box center [398, 159] width 122 height 19
drag, startPoint x: 350, startPoint y: 156, endPoint x: 354, endPoint y: 170, distance: 14.2
click at [283, 157] on input "text" at bounding box center [398, 159] width 104 height 7
click at [283, 179] on li "Quantitative Aptitude" at bounding box center [393, 179] width 122 height 13
type input "Quantitative Aptitude"
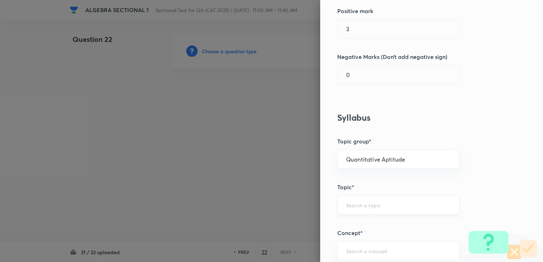
click at [283, 202] on input "text" at bounding box center [398, 205] width 104 height 7
click at [283, 231] on ul "Advanced Maths" at bounding box center [393, 224] width 122 height 18
click at [283, 225] on li "Advanced Maths" at bounding box center [393, 224] width 122 height 13
type input "Advanced Maths"
drag, startPoint x: 358, startPoint y: 251, endPoint x: 314, endPoint y: 218, distance: 55.1
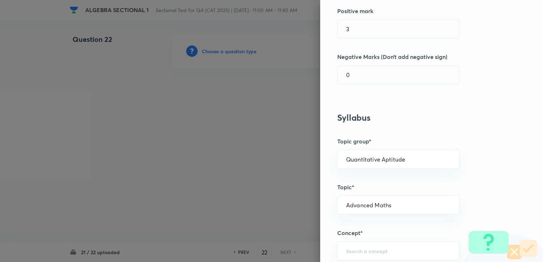
click at [283, 249] on input "text" at bounding box center [398, 251] width 104 height 7
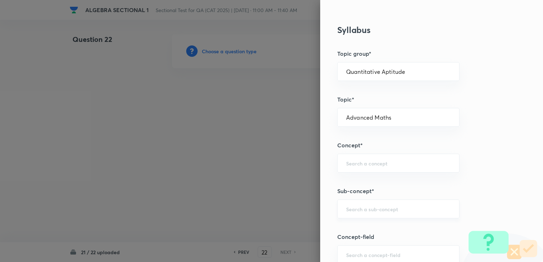
scroll to position [249, 0]
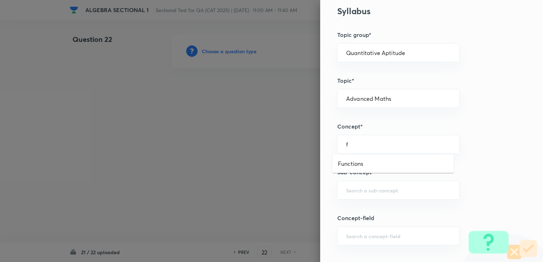
click at [283, 163] on li "Functions" at bounding box center [393, 163] width 122 height 13
type input "Functions"
click at [283, 186] on div "​" at bounding box center [398, 190] width 122 height 19
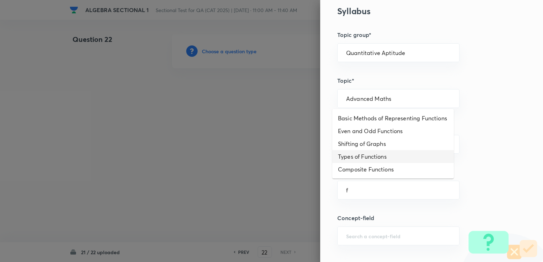
click at [283, 153] on li "Types of Functions" at bounding box center [393, 156] width 122 height 13
type input "Types of Functions"
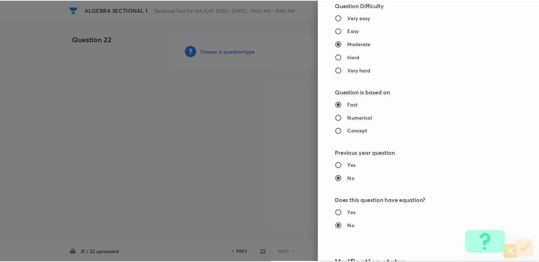
scroll to position [663, 0]
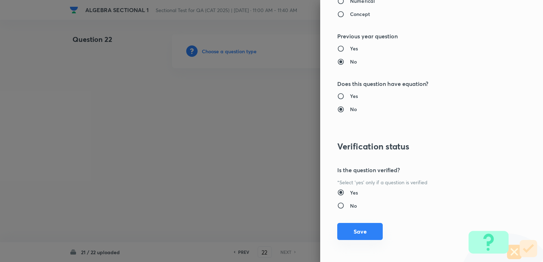
click at [283, 228] on button "Save" at bounding box center [359, 231] width 45 height 17
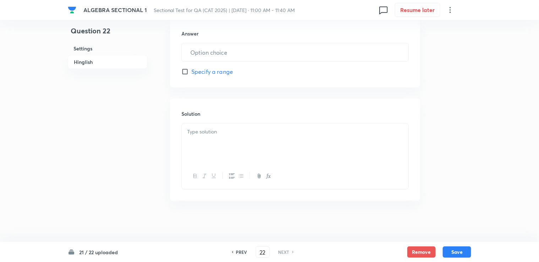
scroll to position [330, 0]
drag, startPoint x: 234, startPoint y: 164, endPoint x: 231, endPoint y: 161, distance: 4.8
drag, startPoint x: 231, startPoint y: 161, endPoint x: 212, endPoint y: 134, distance: 33.1
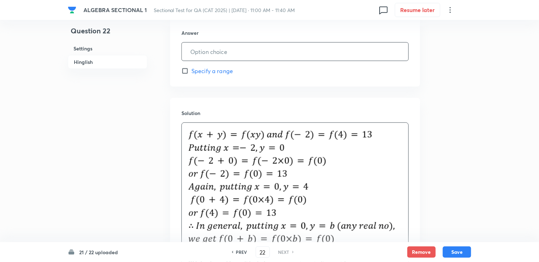
drag, startPoint x: 252, startPoint y: 60, endPoint x: 250, endPoint y: 50, distance: 10.5
click at [252, 59] on div "Answer ​ Specify a range" at bounding box center [295, 52] width 250 height 69
click at [249, 50] on input "text" at bounding box center [295, 52] width 227 height 18
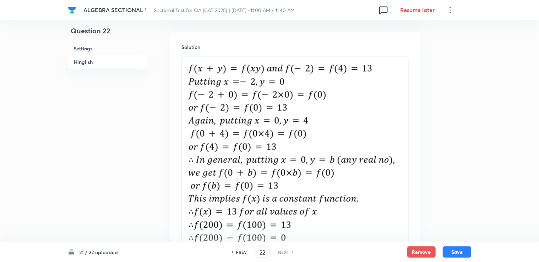
scroll to position [401, 0]
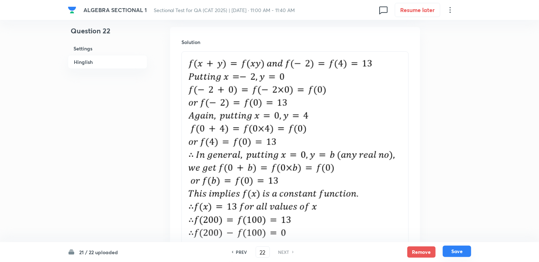
click at [283, 248] on button "Save" at bounding box center [457, 251] width 28 height 11
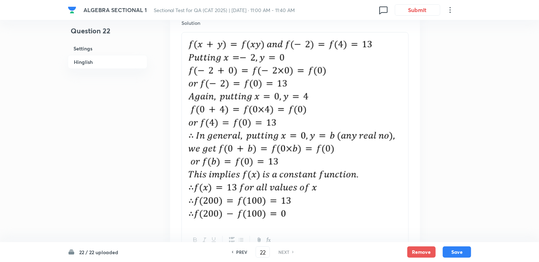
scroll to position [473, 0]
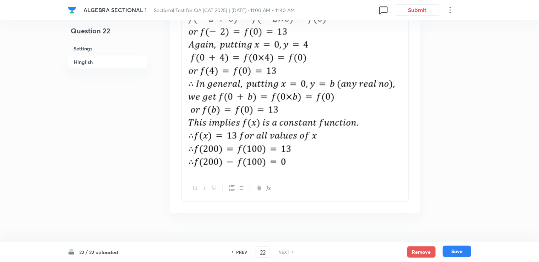
click at [283, 248] on button "Save" at bounding box center [457, 251] width 28 height 11
type input "0"
